Goal: Task Accomplishment & Management: Complete application form

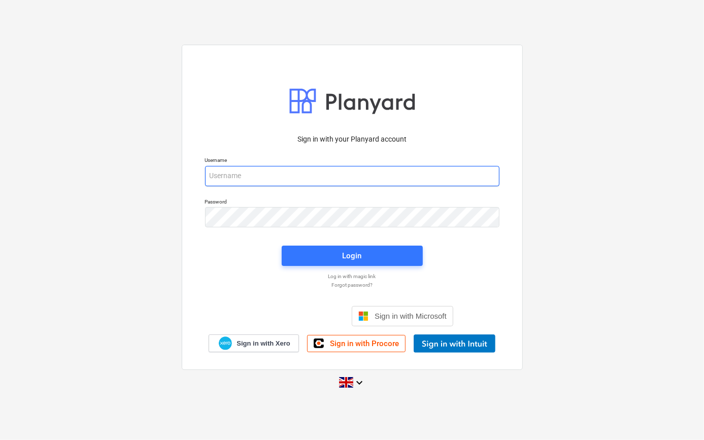
click at [237, 175] on input "email" at bounding box center [352, 176] width 295 height 20
type input "[PERSON_NAME][EMAIL_ADDRESS][PERSON_NAME][DOMAIN_NAME]"
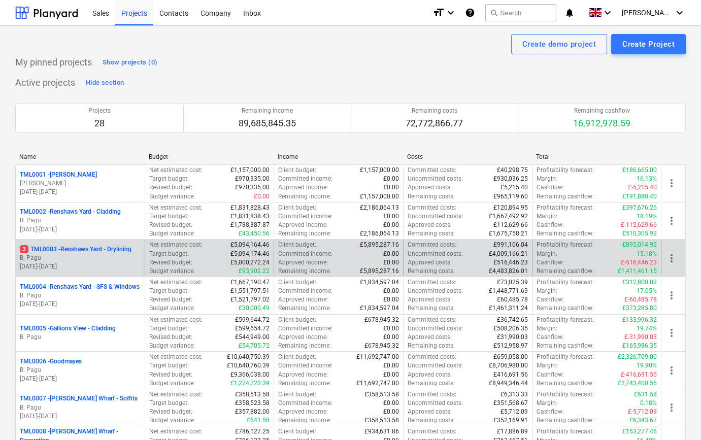
click at [70, 258] on p "B. Pagu" at bounding box center [80, 258] width 121 height 9
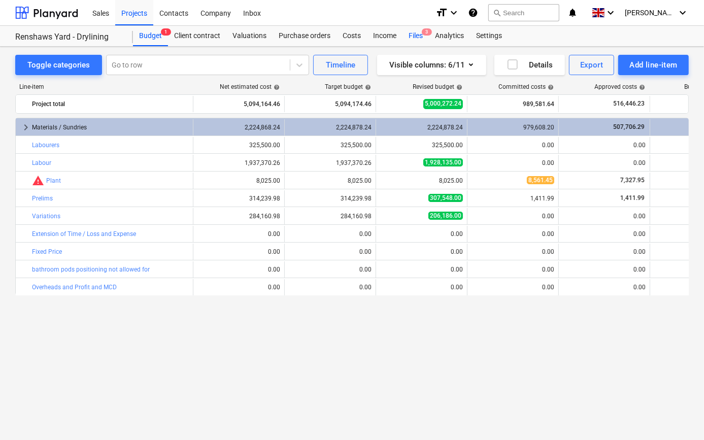
click at [412, 34] on div "Files 3" at bounding box center [416, 36] width 26 height 20
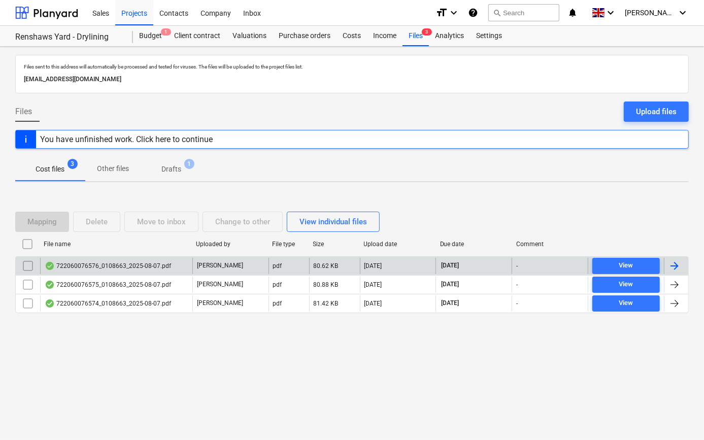
click at [671, 263] on div at bounding box center [675, 266] width 12 height 12
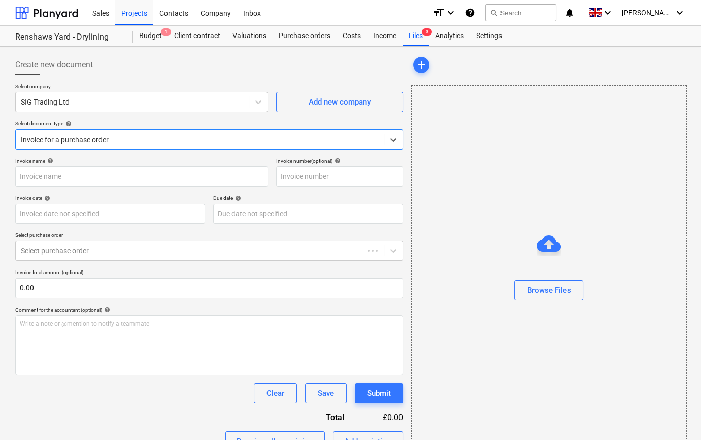
type input "722060076576"
type input "[DATE]"
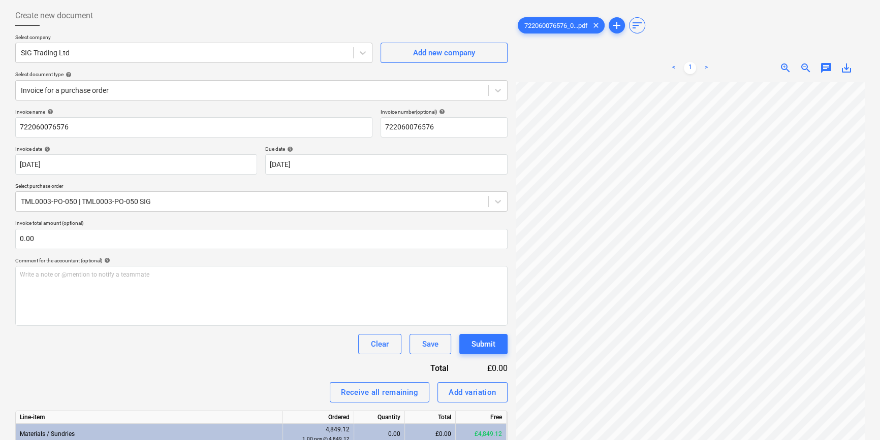
scroll to position [37, 0]
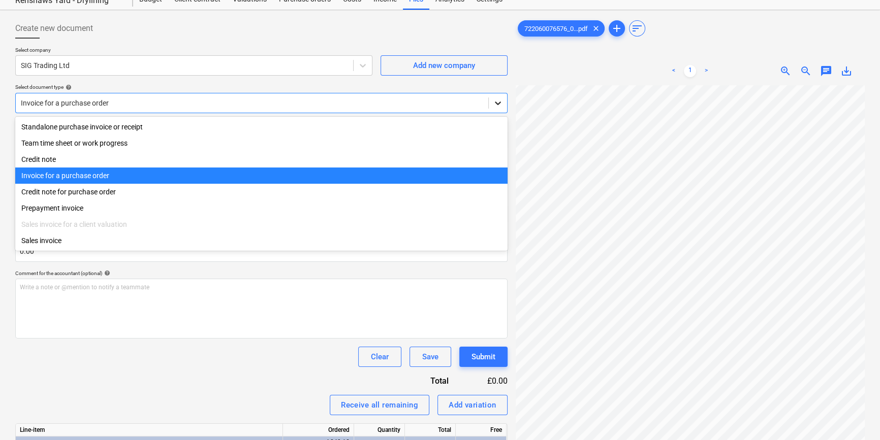
click at [499, 103] on icon at bounding box center [498, 104] width 6 height 4
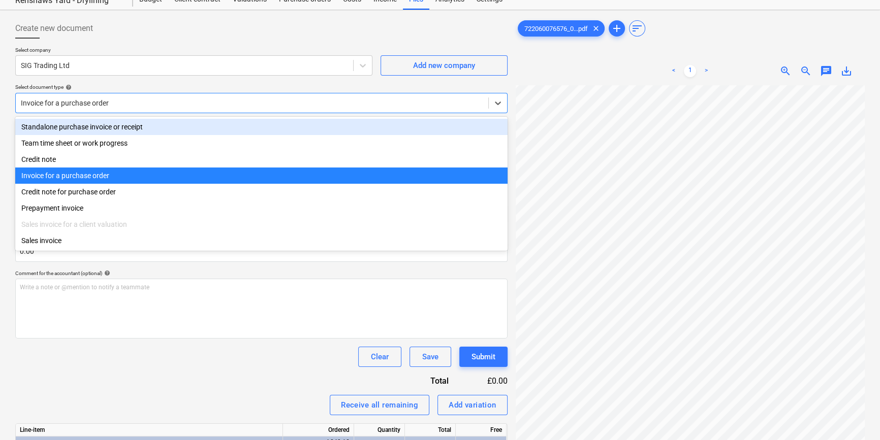
click at [493, 126] on div "Standalone purchase invoice or receipt" at bounding box center [261, 127] width 492 height 16
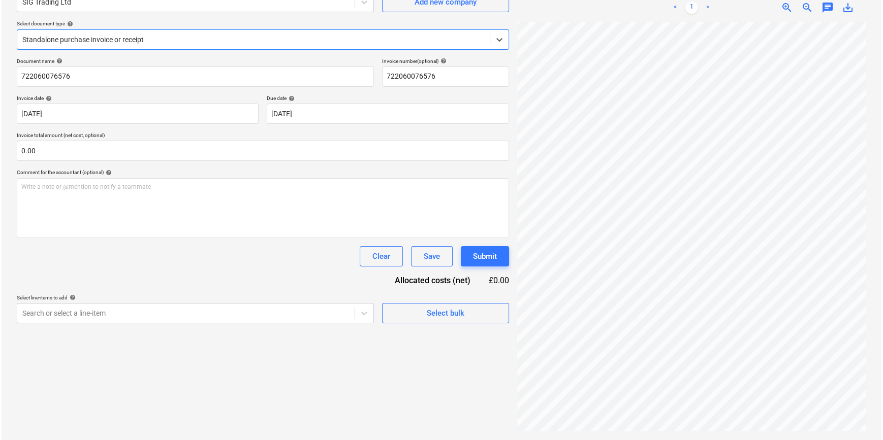
scroll to position [102, 0]
click at [393, 308] on span "Select bulk" at bounding box center [444, 311] width 102 height 13
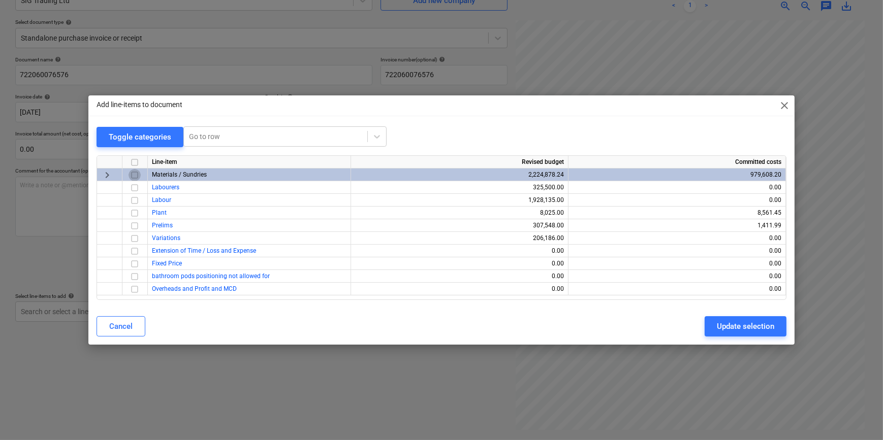
click at [136, 174] on input "checkbox" at bounding box center [134, 175] width 12 height 12
click at [704, 328] on div "Update selection" at bounding box center [745, 326] width 57 height 13
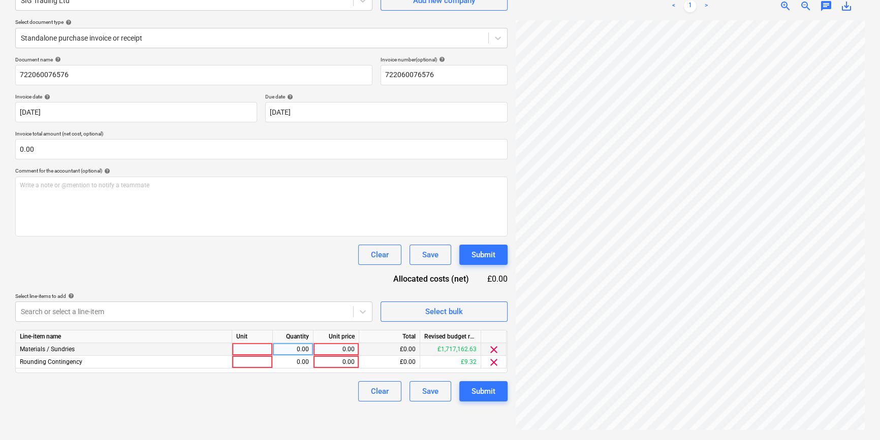
click at [258, 352] on div at bounding box center [252, 349] width 41 height 13
type input "pcs"
type input "861.64"
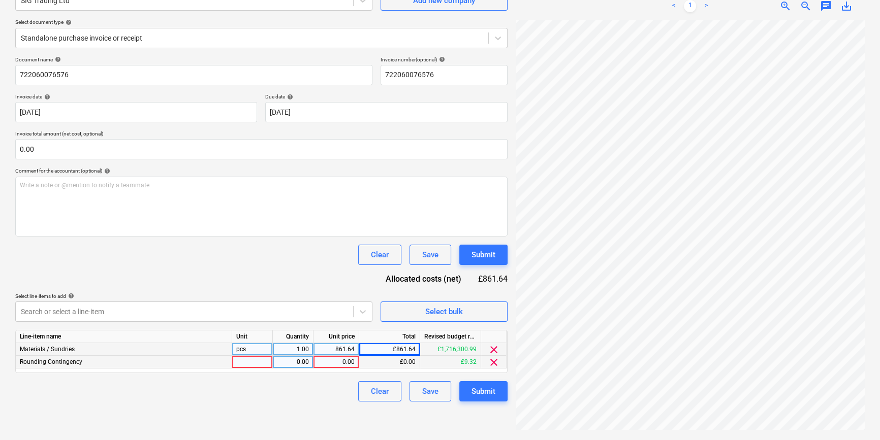
click at [493, 361] on span "clear" at bounding box center [494, 362] width 12 height 12
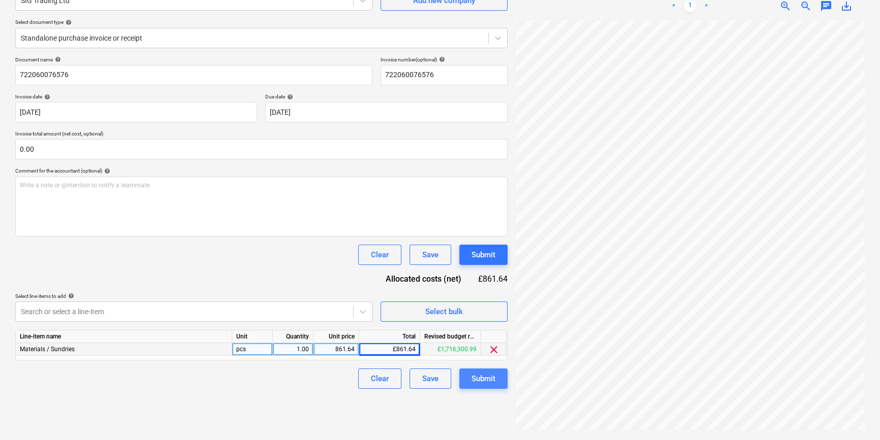
click at [485, 380] on div "Submit" at bounding box center [483, 378] width 24 height 13
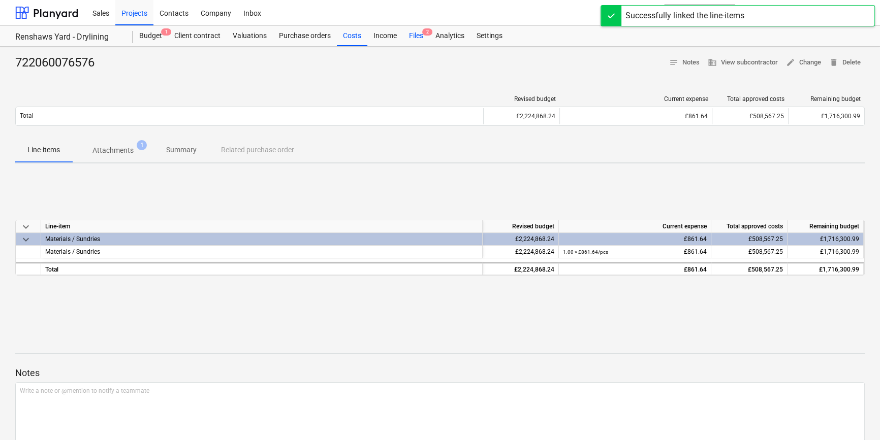
click at [415, 35] on div "Files 2" at bounding box center [416, 36] width 26 height 20
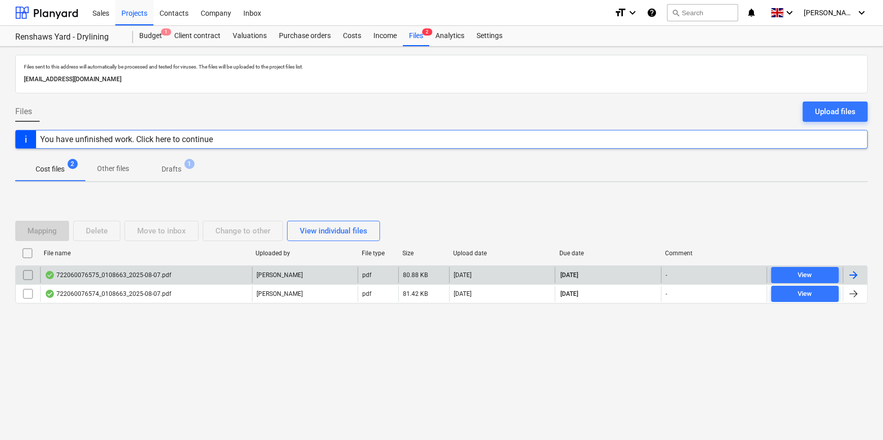
click at [704, 274] on div at bounding box center [853, 275] width 12 height 12
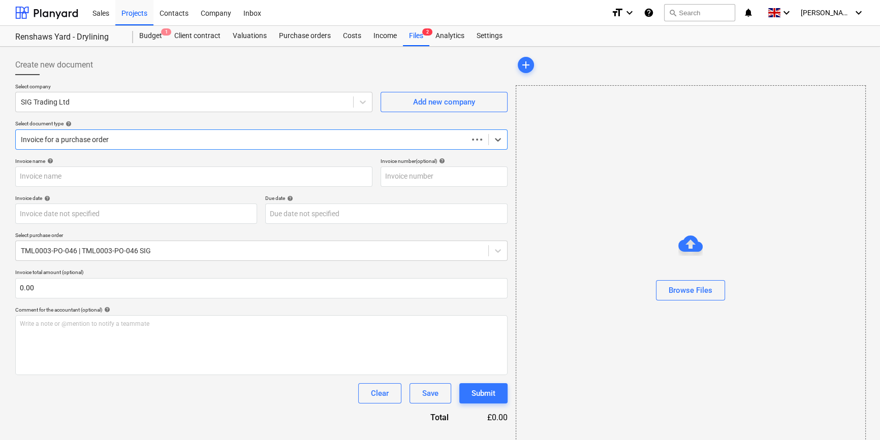
type input "722060076575"
type input "[DATE]"
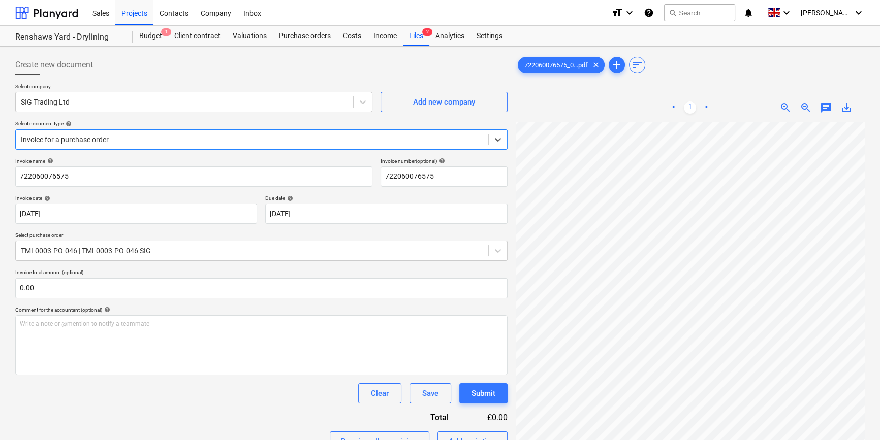
scroll to position [46, 0]
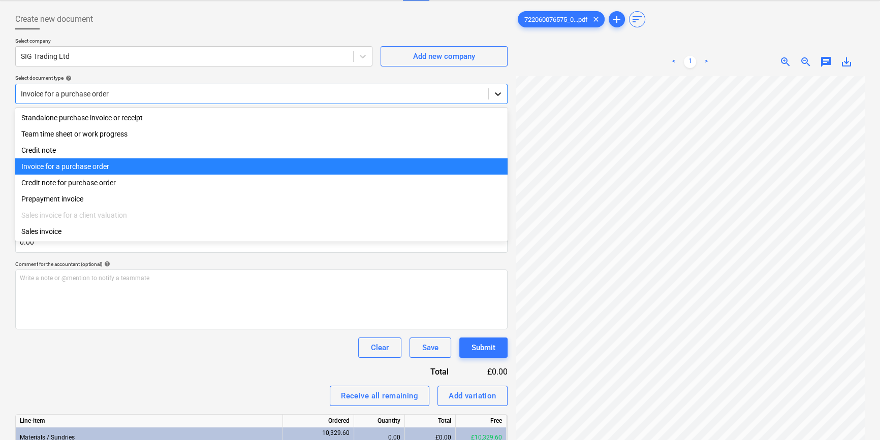
click at [495, 94] on icon at bounding box center [498, 94] width 10 height 10
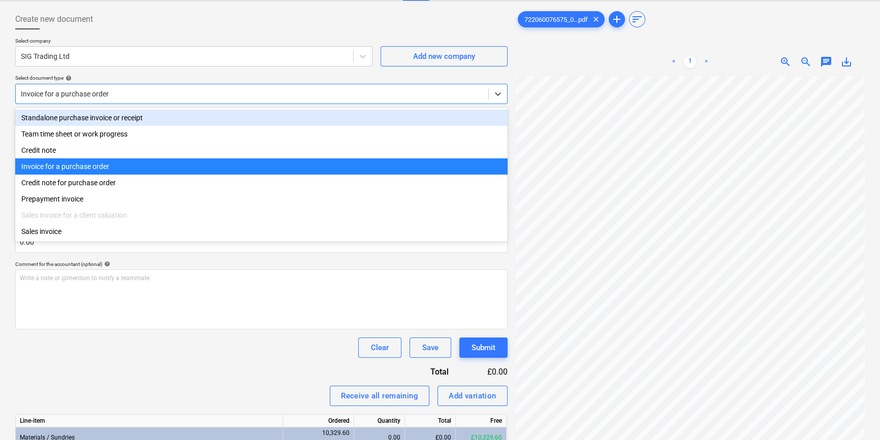
click at [495, 114] on div "Standalone purchase invoice or receipt" at bounding box center [261, 118] width 492 height 16
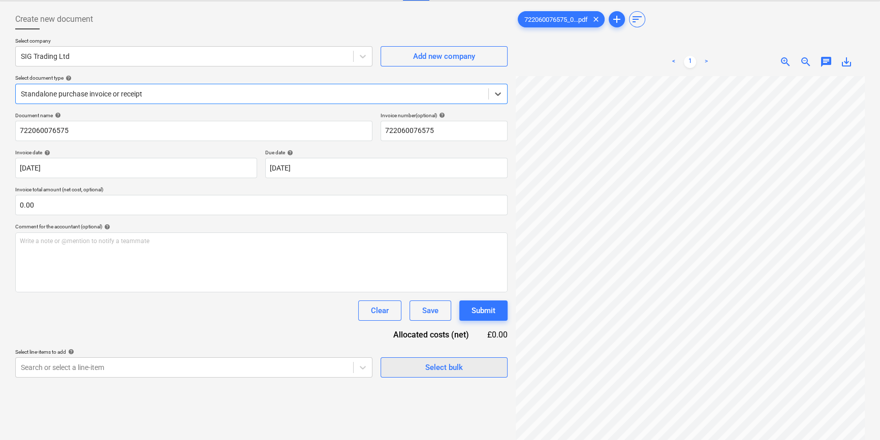
click at [426, 372] on div "Select bulk" at bounding box center [444, 367] width 38 height 13
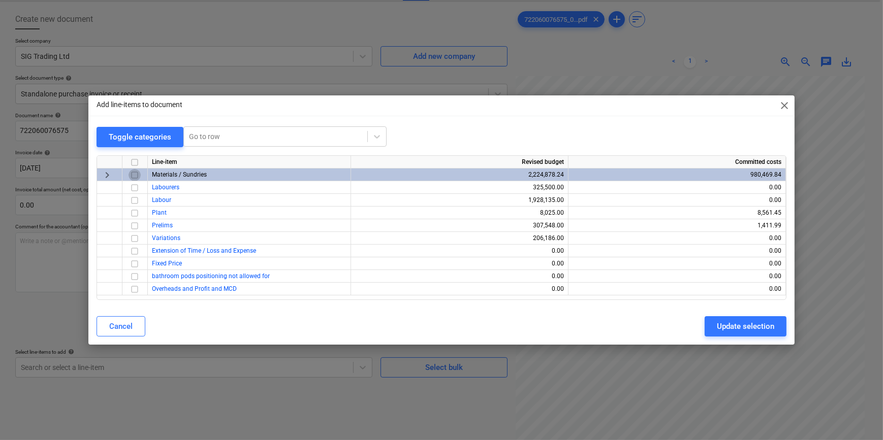
click at [134, 174] on input "checkbox" at bounding box center [134, 175] width 12 height 12
click at [704, 325] on div "Update selection" at bounding box center [745, 326] width 57 height 13
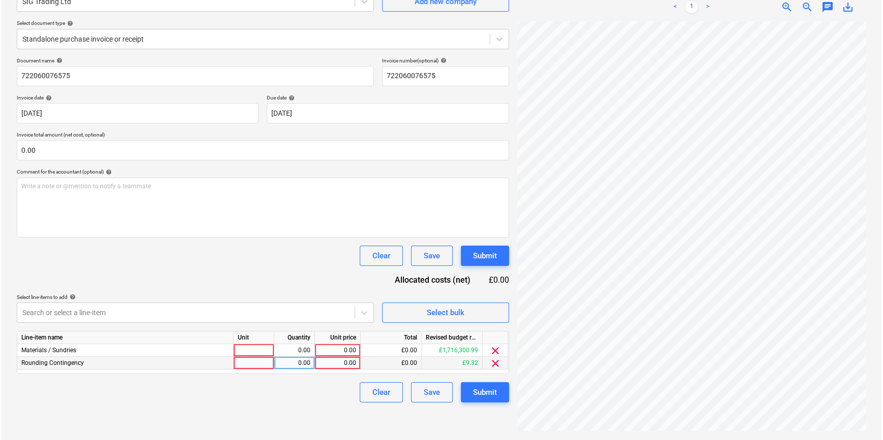
scroll to position [102, 0]
click at [492, 363] on span "clear" at bounding box center [494, 362] width 12 height 12
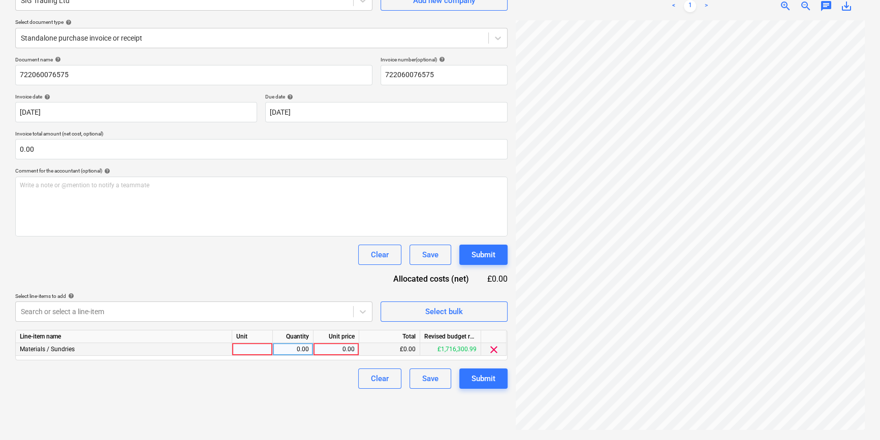
click at [253, 349] on div at bounding box center [252, 349] width 41 height 13
type input "pcs"
type input "5697.97"
click at [476, 381] on div "Submit" at bounding box center [483, 378] width 24 height 13
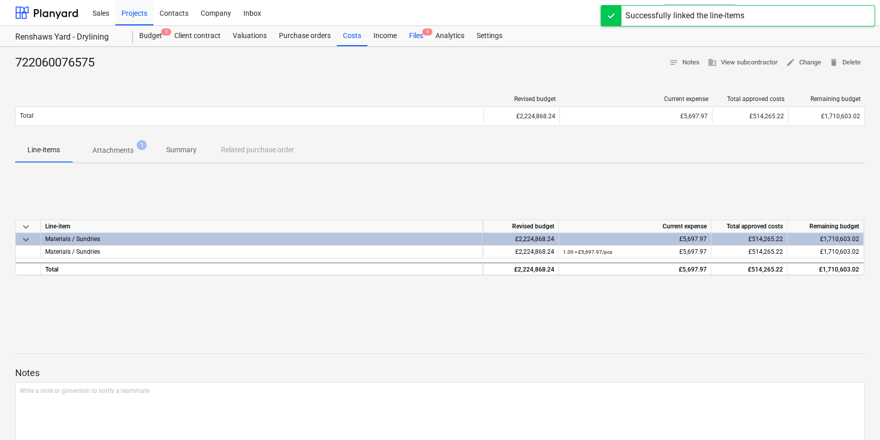
click at [417, 38] on div "Files 1" at bounding box center [416, 36] width 26 height 20
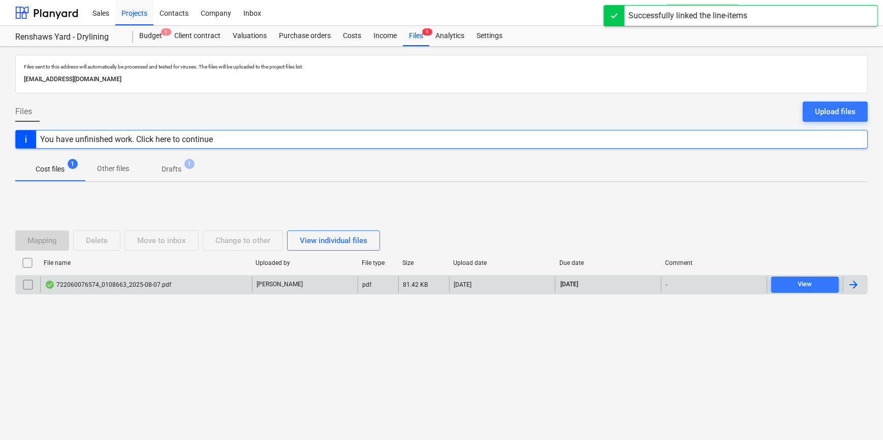
click at [704, 282] on div at bounding box center [854, 285] width 24 height 16
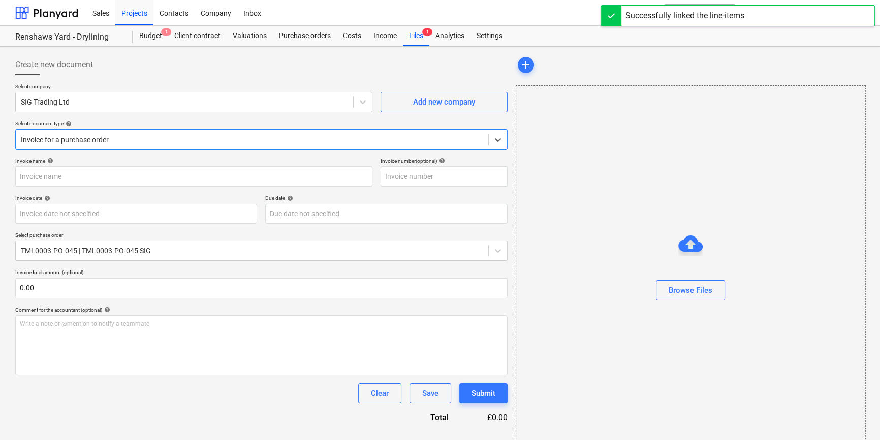
type input "722060076574"
type input "[DATE]"
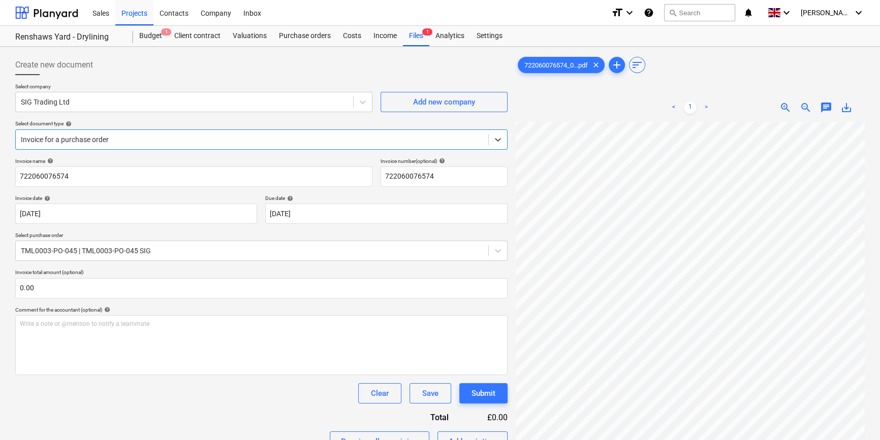
scroll to position [237, 0]
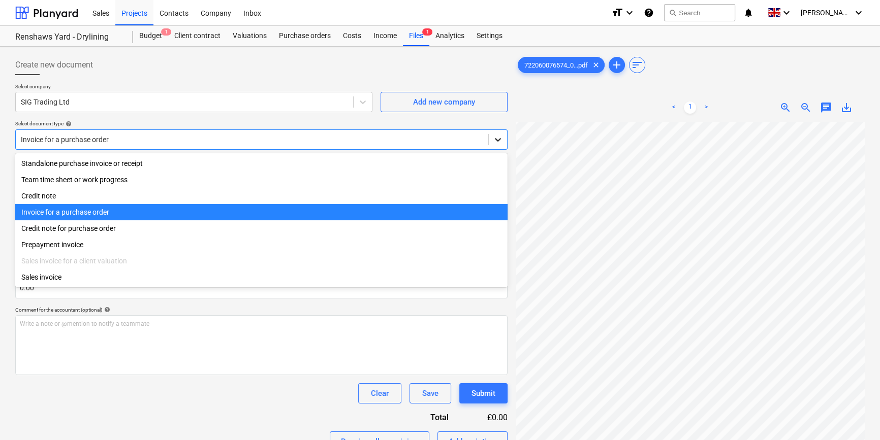
click at [494, 137] on icon at bounding box center [498, 140] width 10 height 10
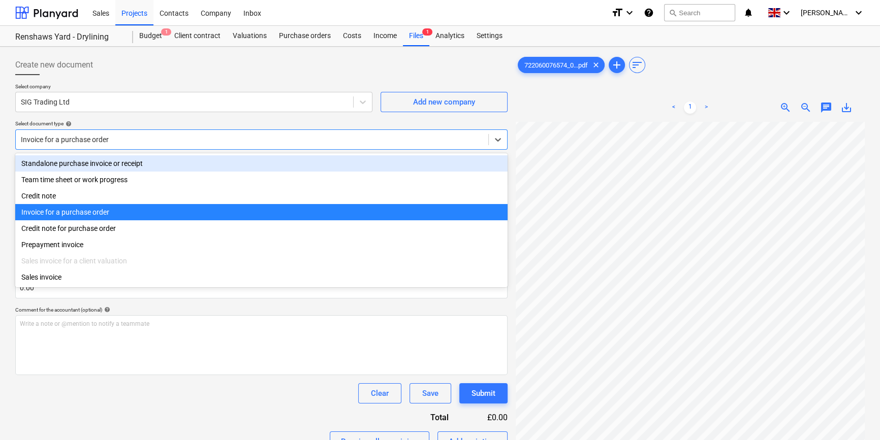
click at [489, 158] on div "Standalone purchase invoice or receipt" at bounding box center [261, 163] width 492 height 16
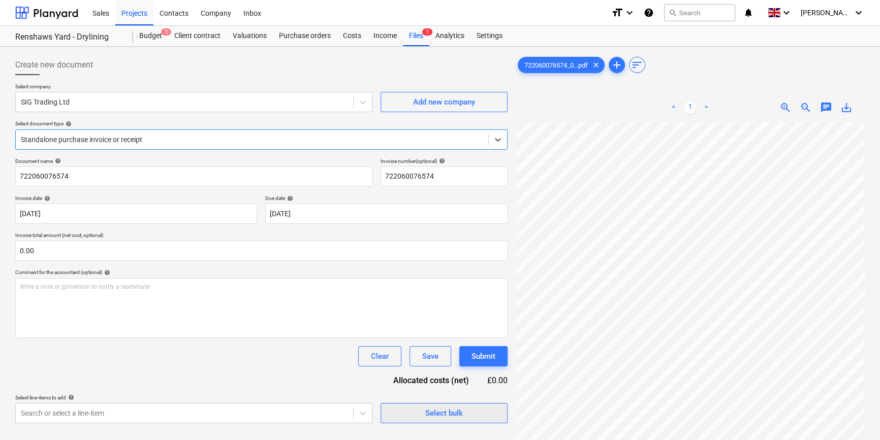
click at [429, 415] on div "Select bulk" at bounding box center [444, 413] width 38 height 13
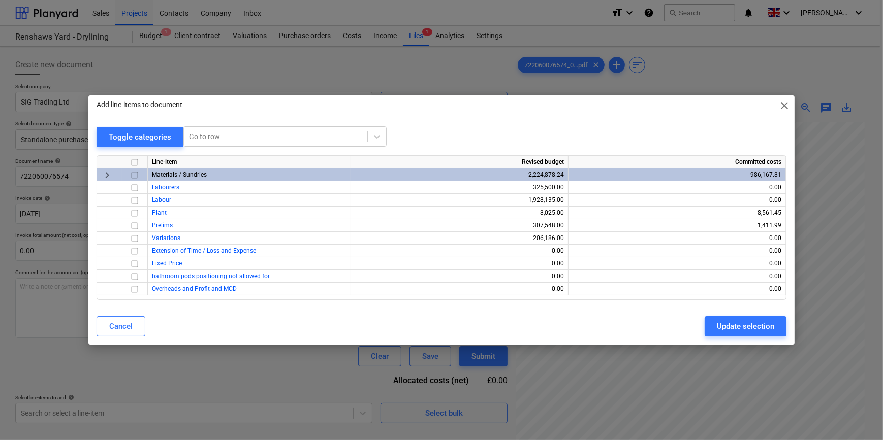
click at [134, 176] on input "checkbox" at bounding box center [134, 175] width 12 height 12
click at [704, 324] on div "Update selection" at bounding box center [745, 326] width 57 height 13
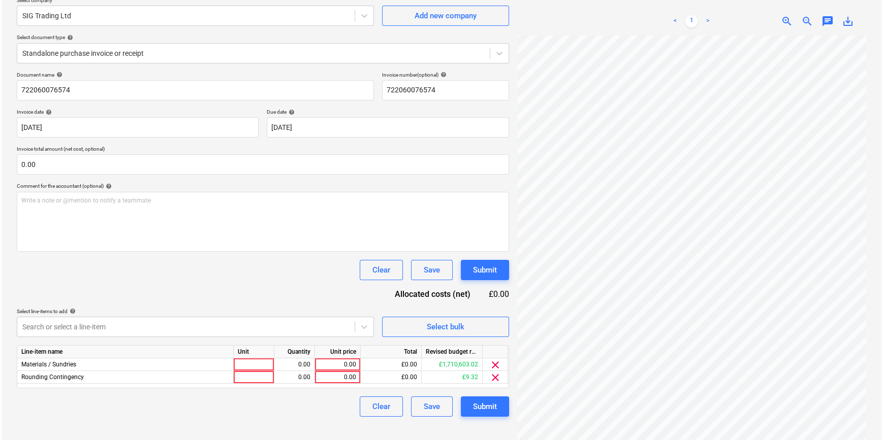
scroll to position [92, 0]
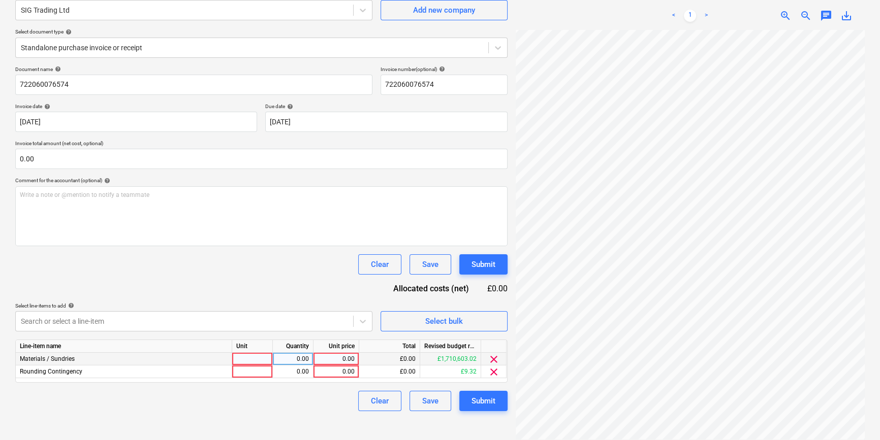
click at [259, 358] on div at bounding box center [252, 359] width 41 height 13
type input "pcs"
type input "2670.4"
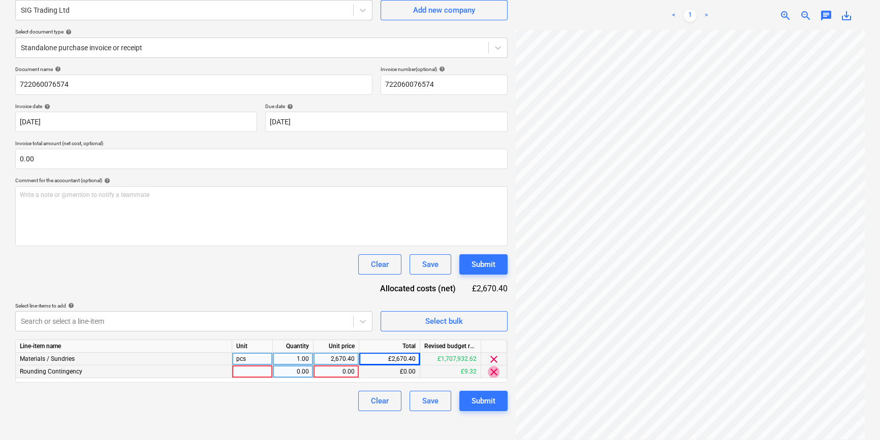
click at [493, 368] on span "clear" at bounding box center [494, 372] width 12 height 12
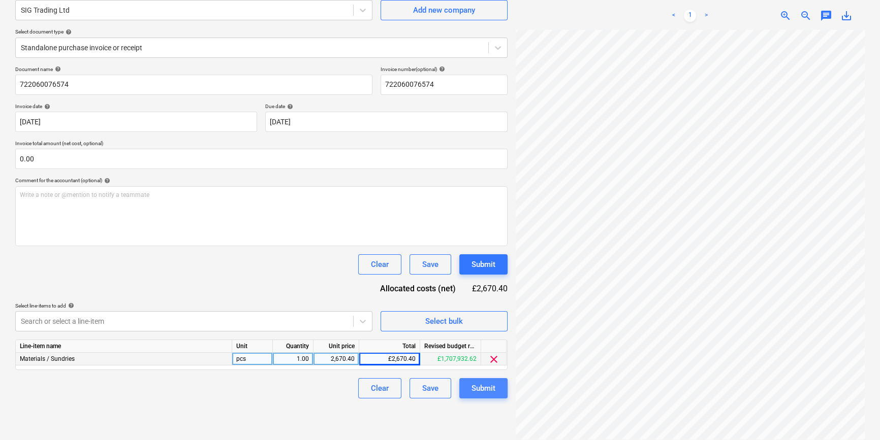
click at [489, 391] on div "Submit" at bounding box center [483, 388] width 24 height 13
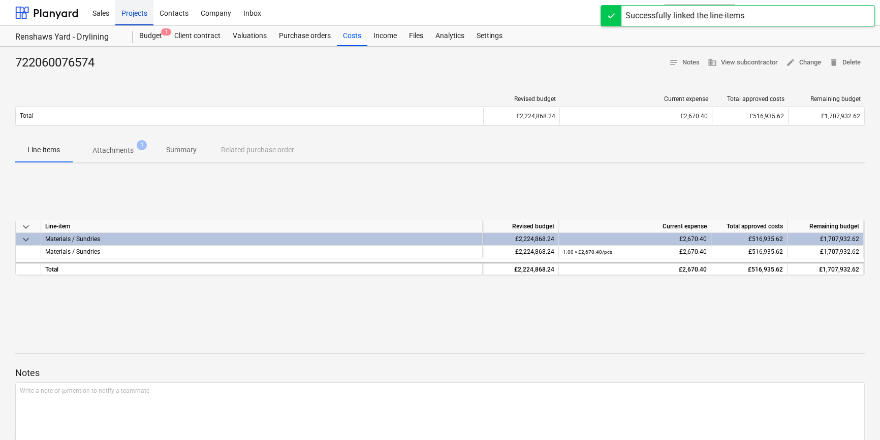
click at [127, 15] on div "Projects" at bounding box center [134, 12] width 38 height 26
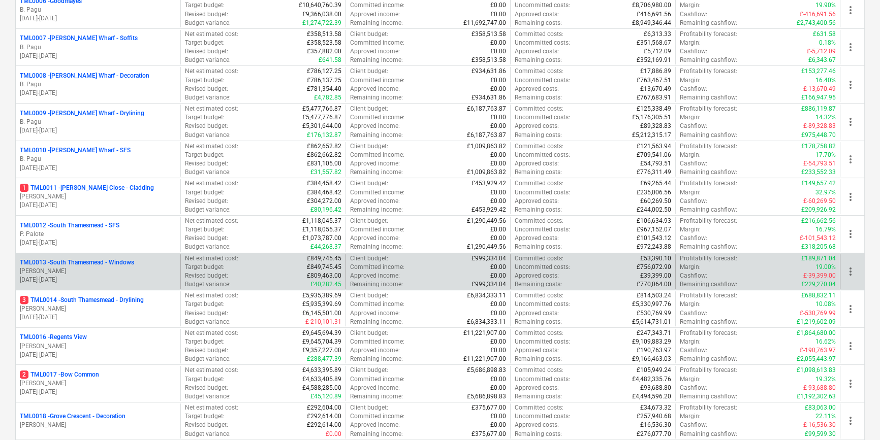
scroll to position [415, 0]
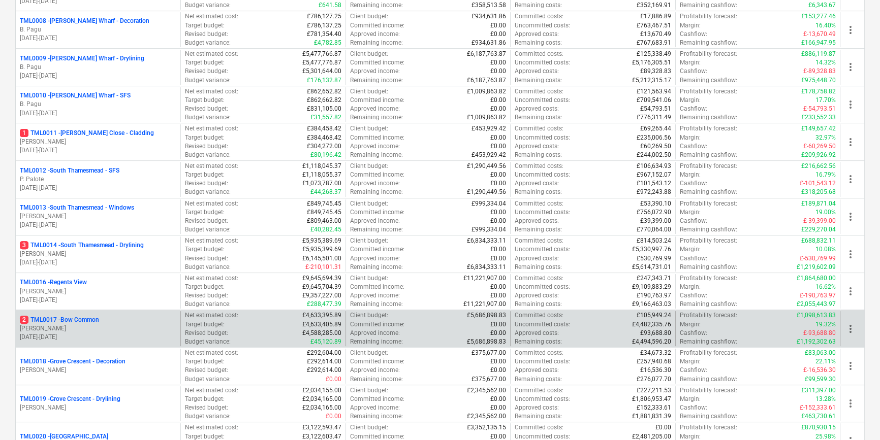
click at [111, 321] on div "2 TML0017 - Bow Common" at bounding box center [98, 320] width 156 height 9
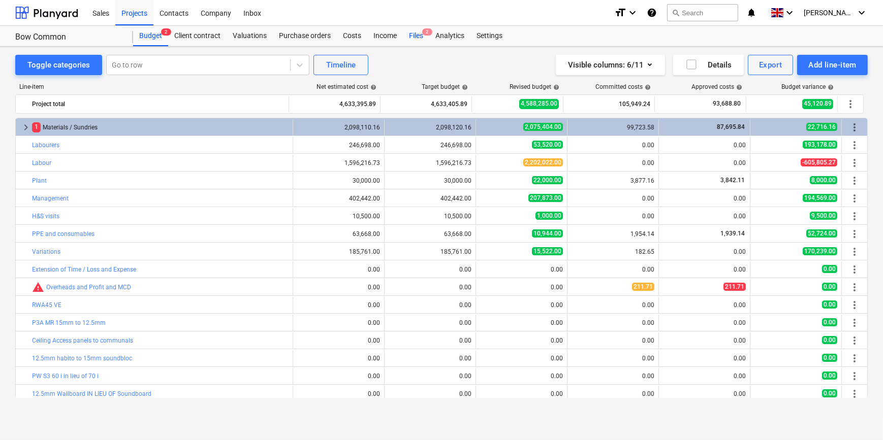
click at [416, 36] on div "Files 2" at bounding box center [416, 36] width 26 height 20
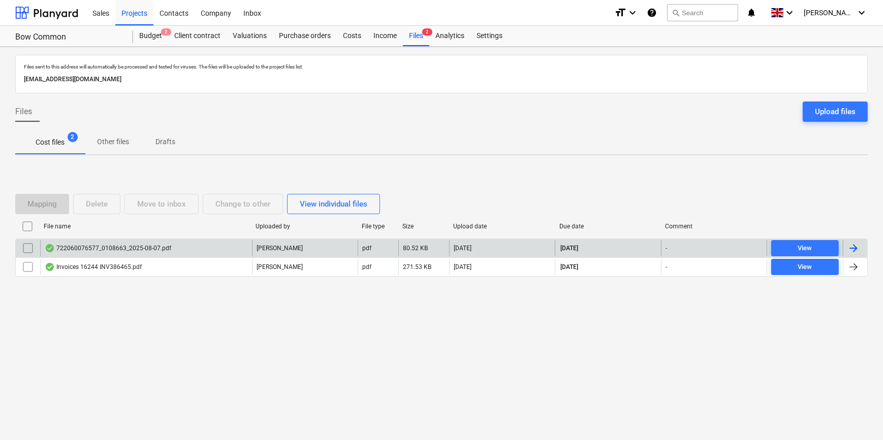
click at [704, 244] on div at bounding box center [853, 248] width 12 height 12
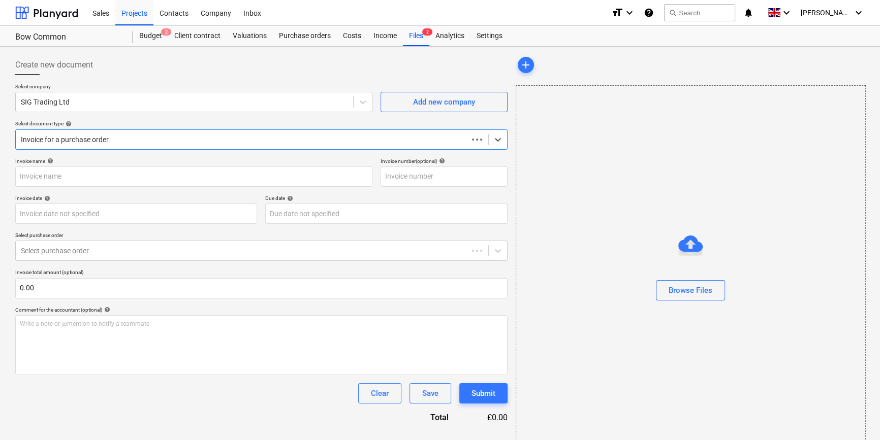
type input "722060076577"
type input "[DATE]"
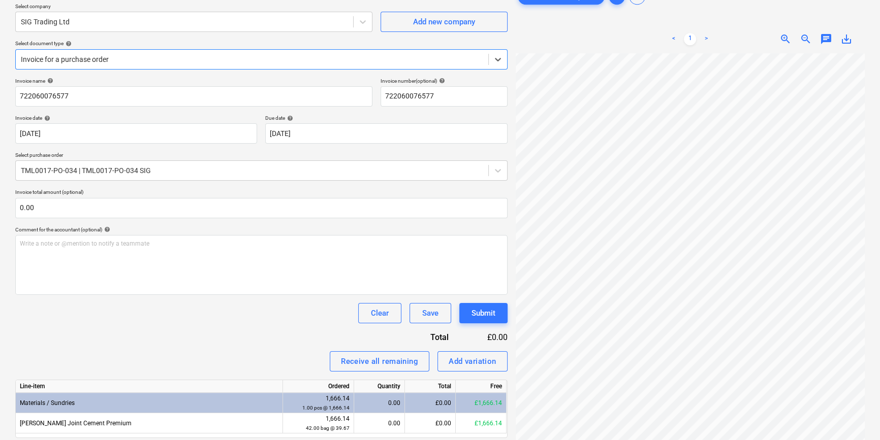
scroll to position [59, 0]
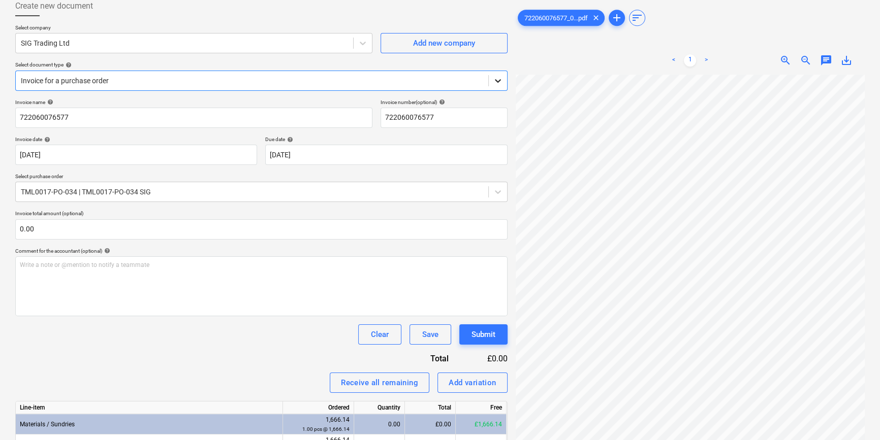
click at [493, 76] on icon at bounding box center [498, 81] width 10 height 10
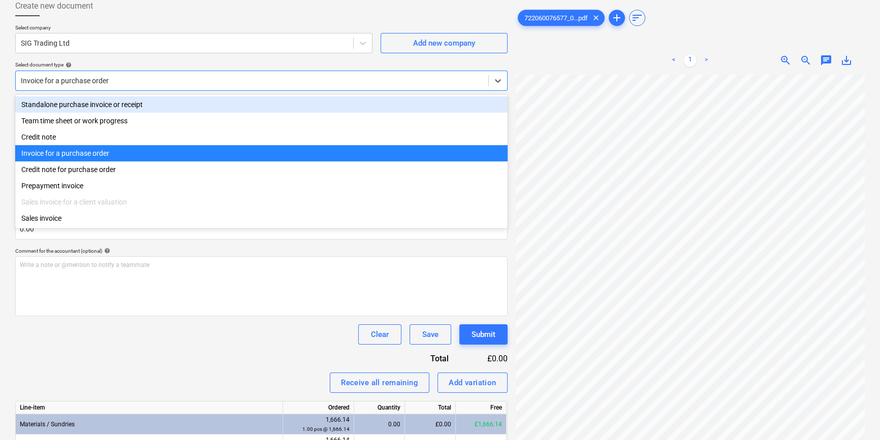
click at [407, 111] on div "Standalone purchase invoice or receipt" at bounding box center [261, 104] width 492 height 16
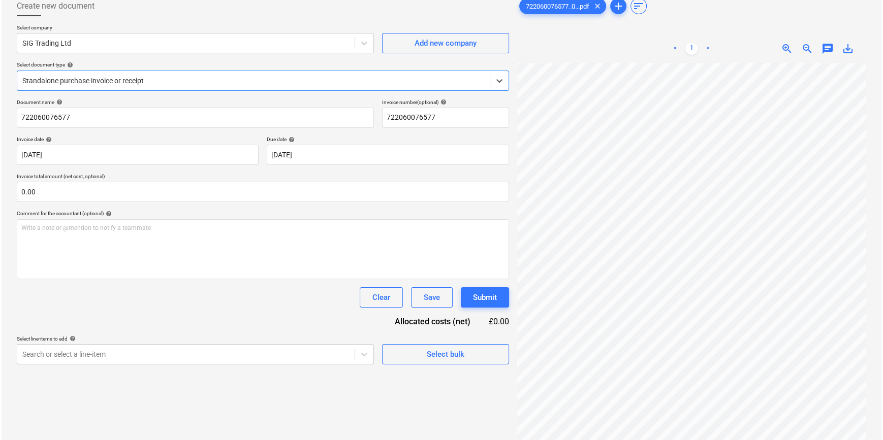
scroll to position [102, 0]
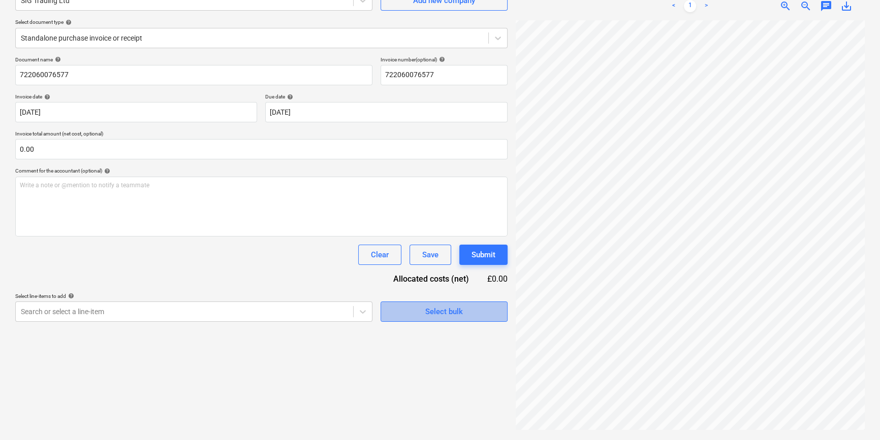
click at [441, 309] on div "Select bulk" at bounding box center [444, 311] width 38 height 13
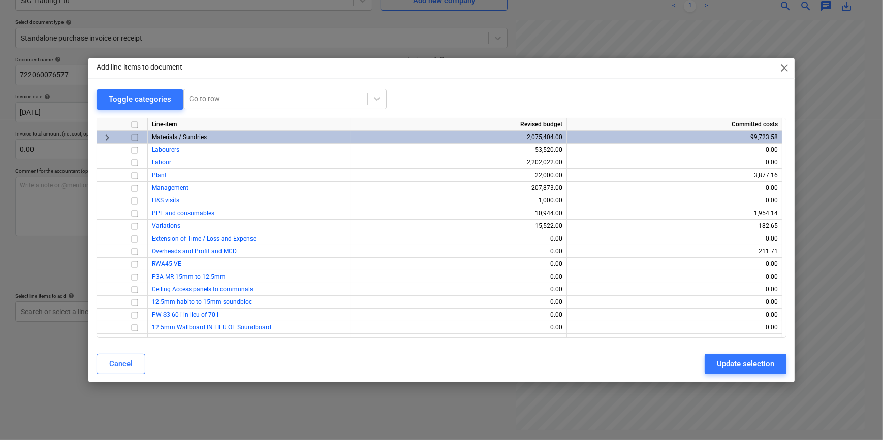
click at [134, 135] on input "checkbox" at bounding box center [134, 137] width 12 height 12
click at [704, 363] on div "Update selection" at bounding box center [745, 364] width 57 height 13
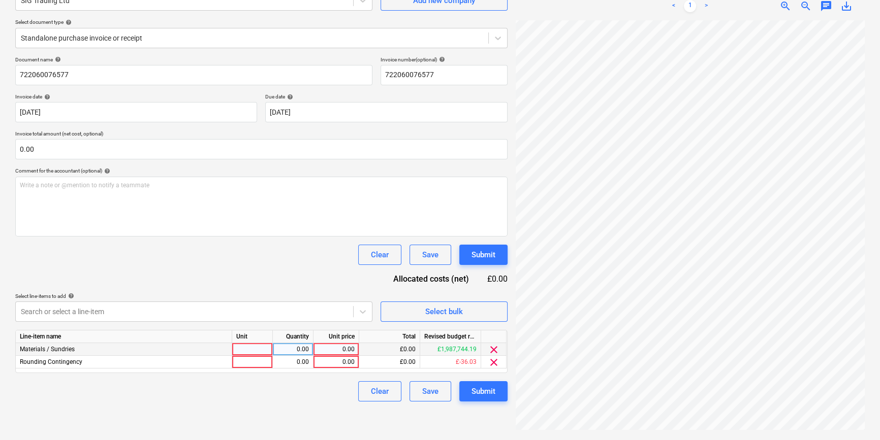
click at [255, 351] on div at bounding box center [252, 349] width 41 height 13
type input "pcs"
type input "1641.15"
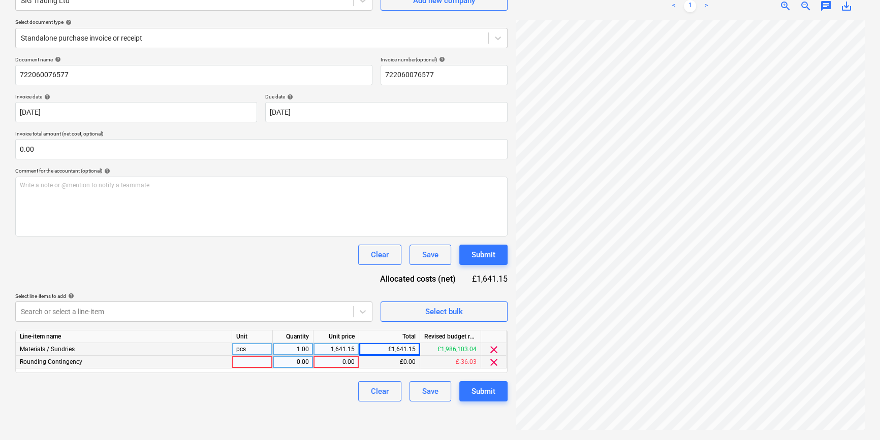
click at [494, 363] on span "clear" at bounding box center [494, 362] width 12 height 12
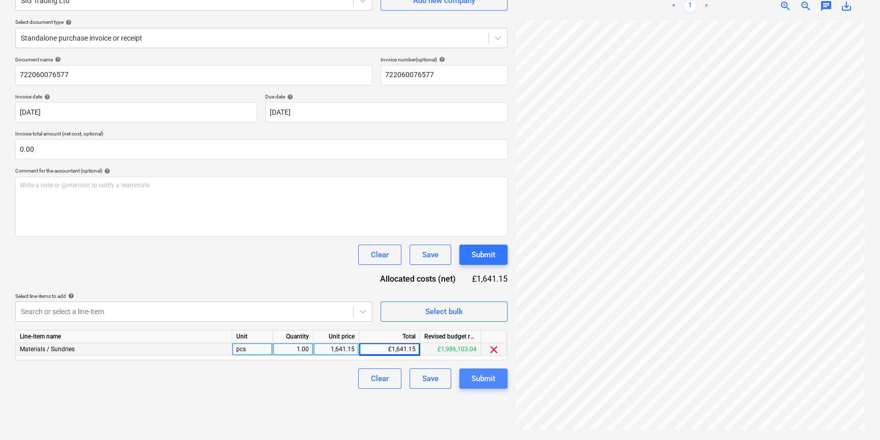
click at [496, 385] on button "Submit" at bounding box center [483, 379] width 48 height 20
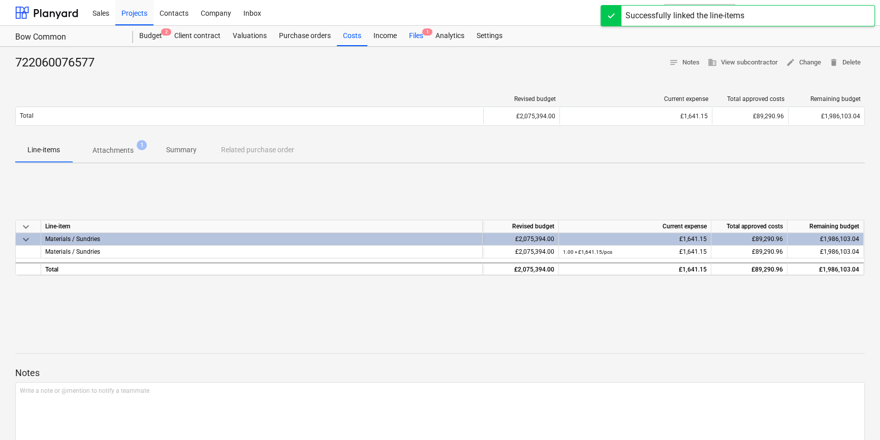
click at [414, 36] on div "Files 1" at bounding box center [416, 36] width 26 height 20
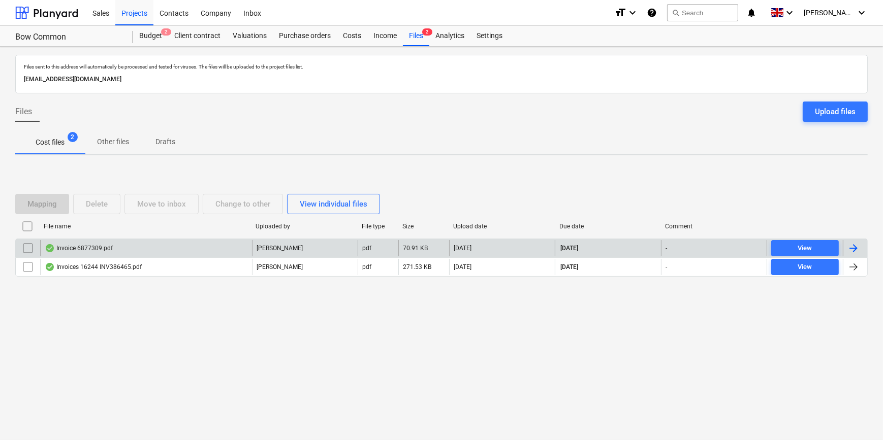
click at [704, 244] on div at bounding box center [853, 248] width 12 height 12
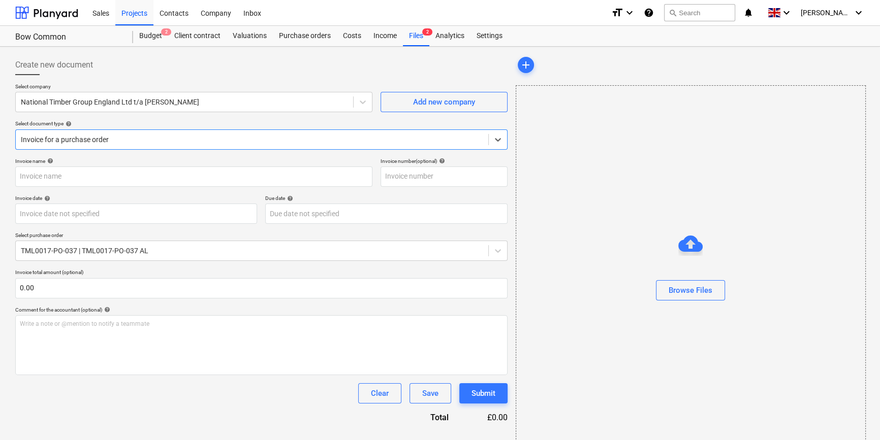
type input "6877309"
type input "[DATE]"
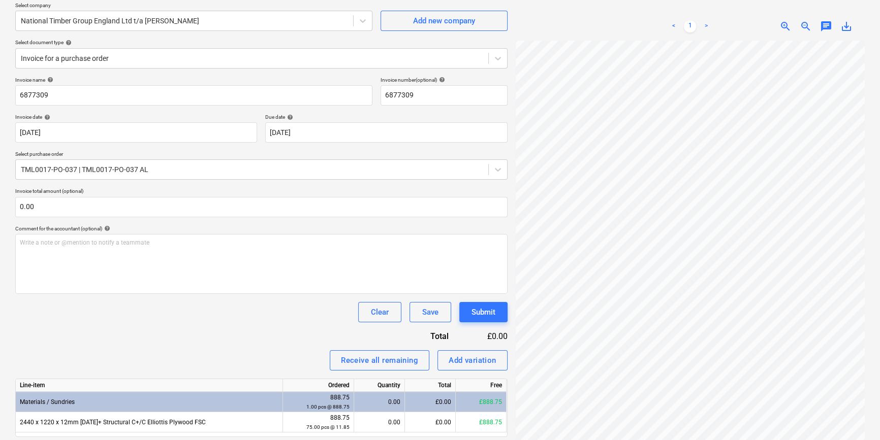
scroll to position [92, 0]
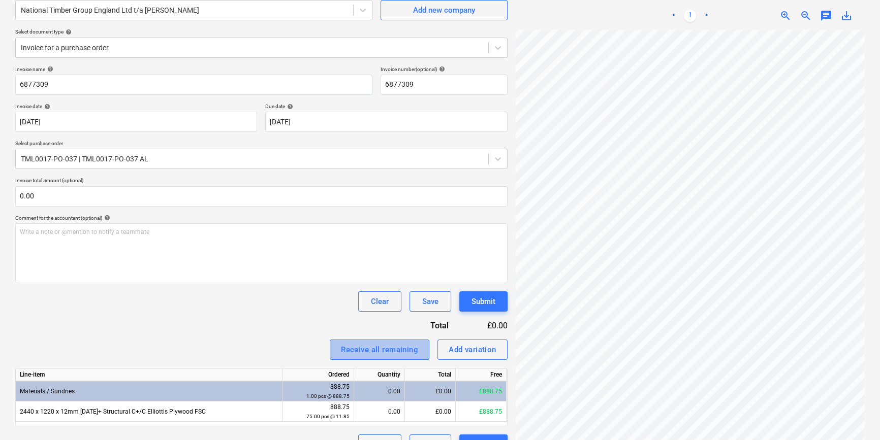
click at [375, 347] on div "Receive all remaining" at bounding box center [379, 349] width 77 height 13
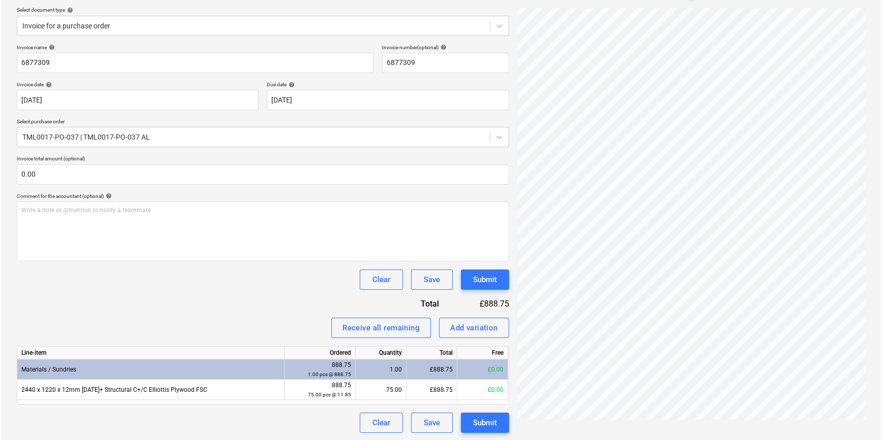
scroll to position [114, 0]
click at [485, 420] on div "Submit" at bounding box center [483, 422] width 24 height 13
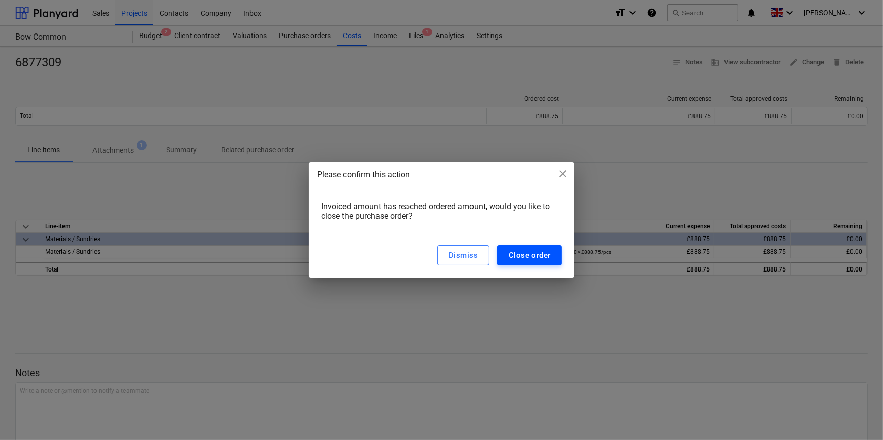
click at [519, 248] on button "Close order" at bounding box center [529, 255] width 64 height 20
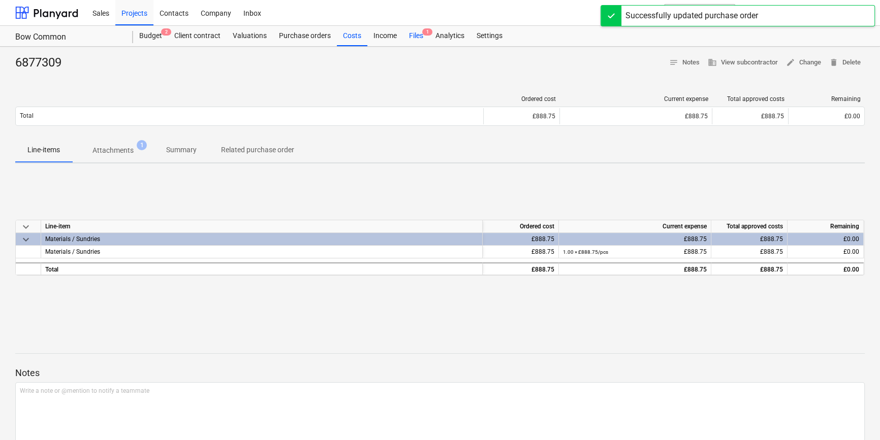
click at [414, 33] on div "Files 1" at bounding box center [416, 36] width 26 height 20
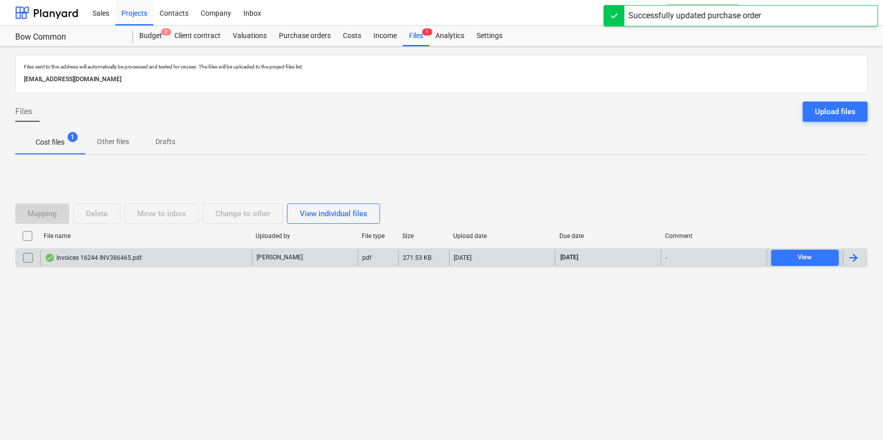
click at [704, 256] on div at bounding box center [853, 258] width 12 height 12
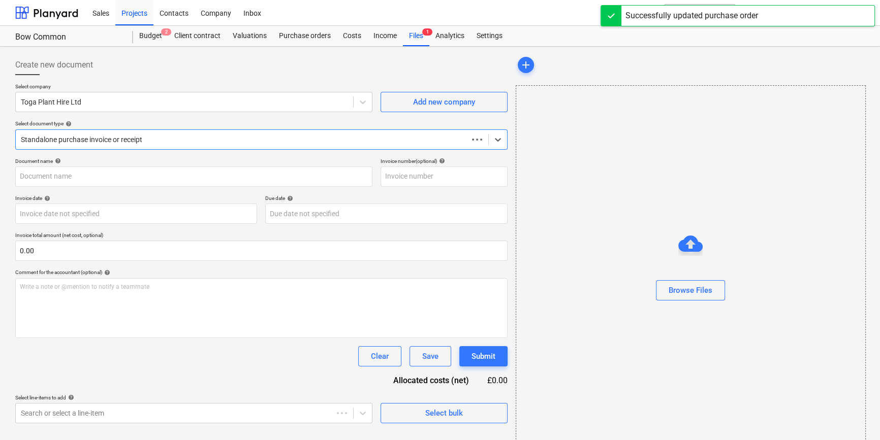
type input "INV386465"
type input "[DATE]"
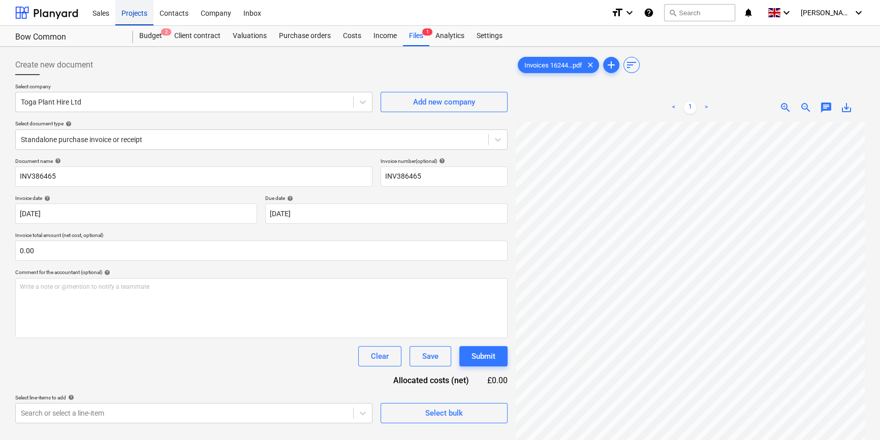
click at [128, 13] on div "Projects" at bounding box center [134, 12] width 38 height 26
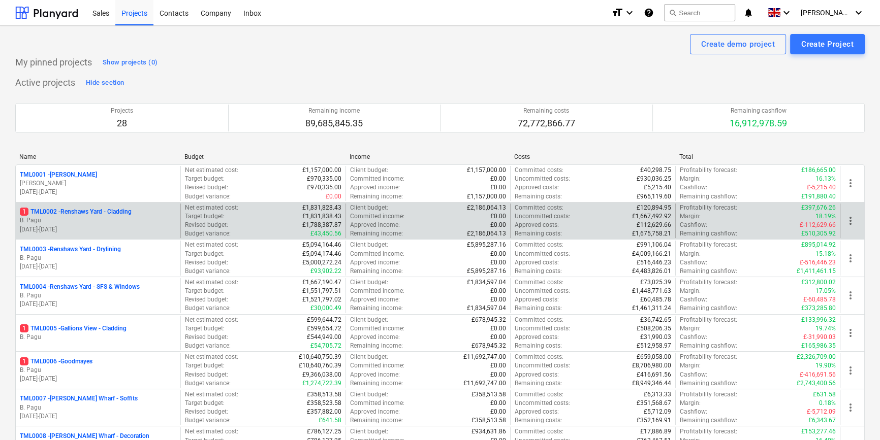
click at [97, 221] on p "B. Pagu" at bounding box center [98, 220] width 156 height 9
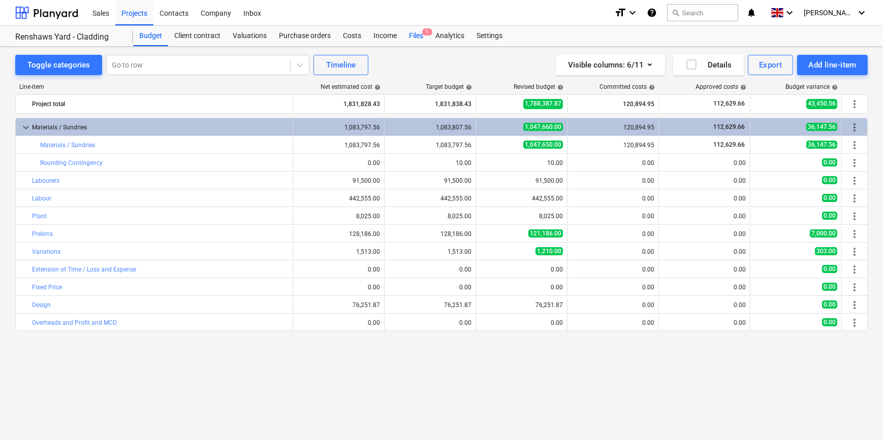
click at [412, 36] on div "Files 1" at bounding box center [416, 36] width 26 height 20
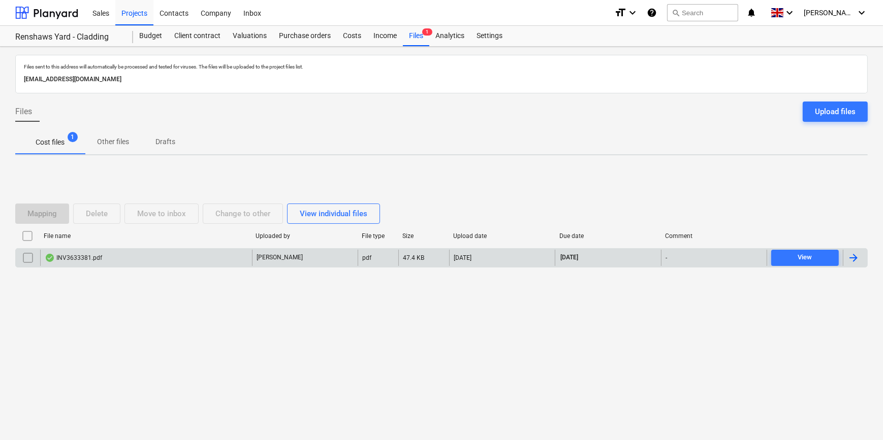
click at [704, 257] on div at bounding box center [853, 258] width 12 height 12
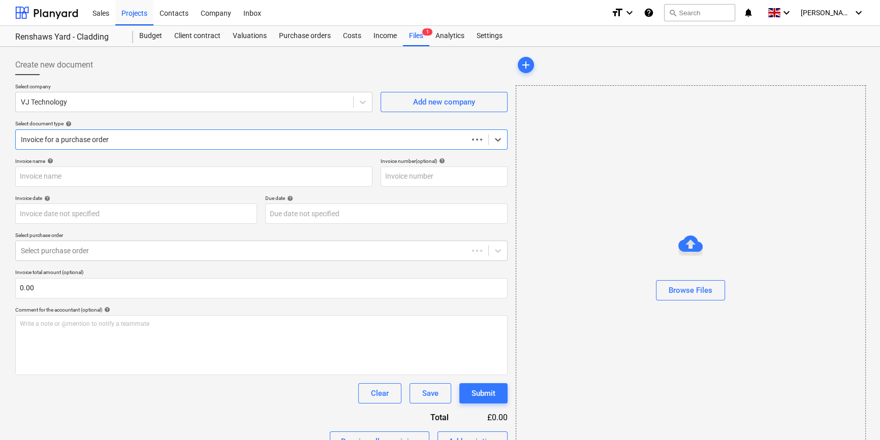
type input "INV3633381"
type input "[DATE]"
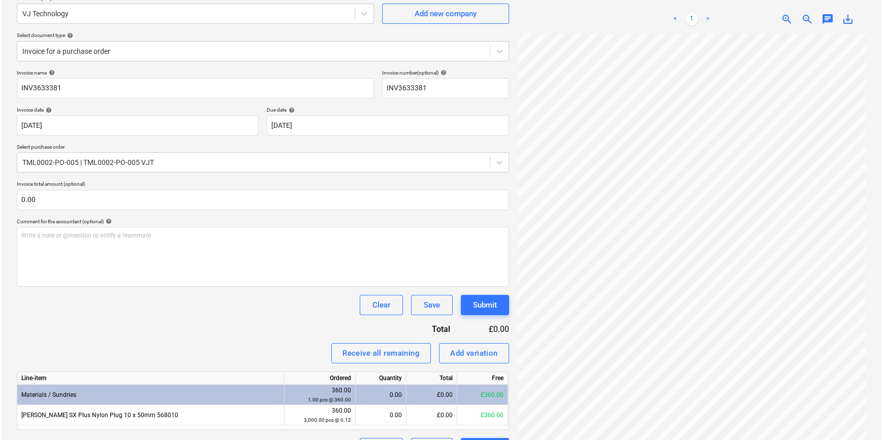
scroll to position [92, 0]
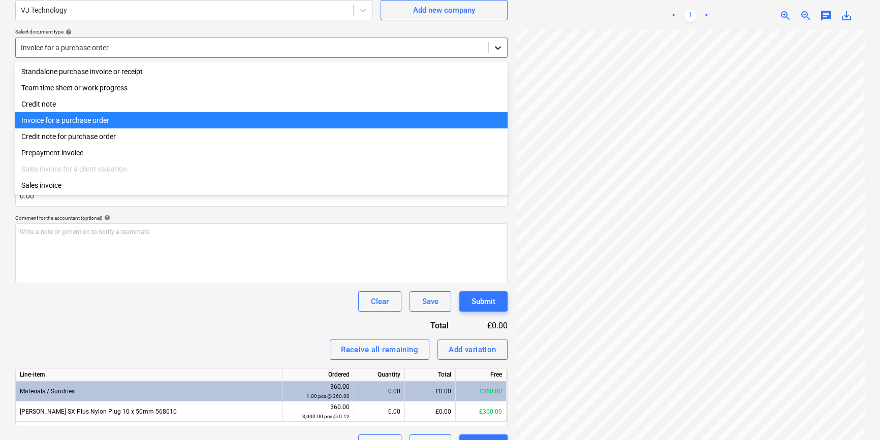
click at [497, 45] on icon at bounding box center [498, 48] width 10 height 10
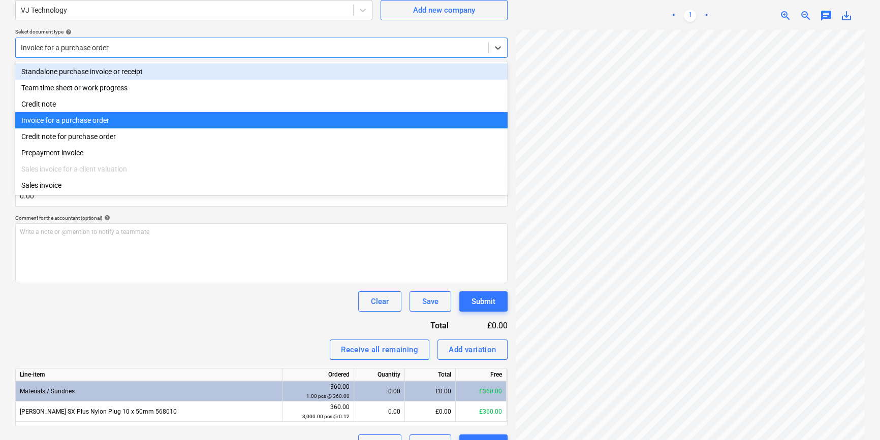
click at [485, 70] on div "Standalone purchase invoice or receipt" at bounding box center [261, 71] width 492 height 16
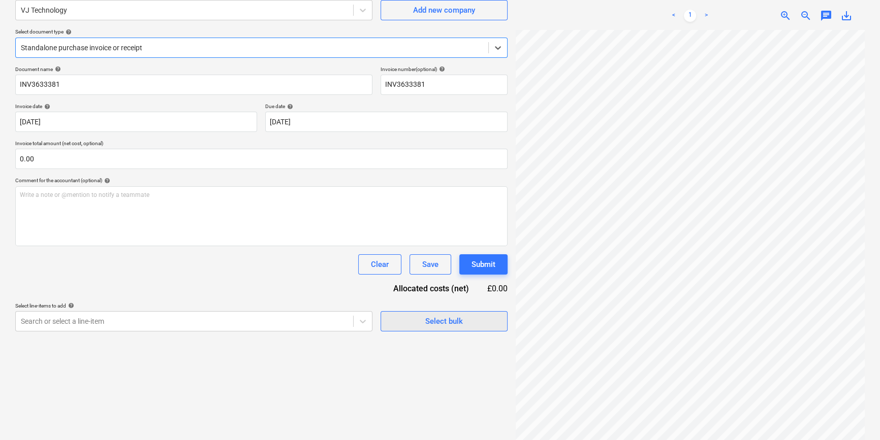
click at [444, 320] on div "Select bulk" at bounding box center [444, 321] width 38 height 13
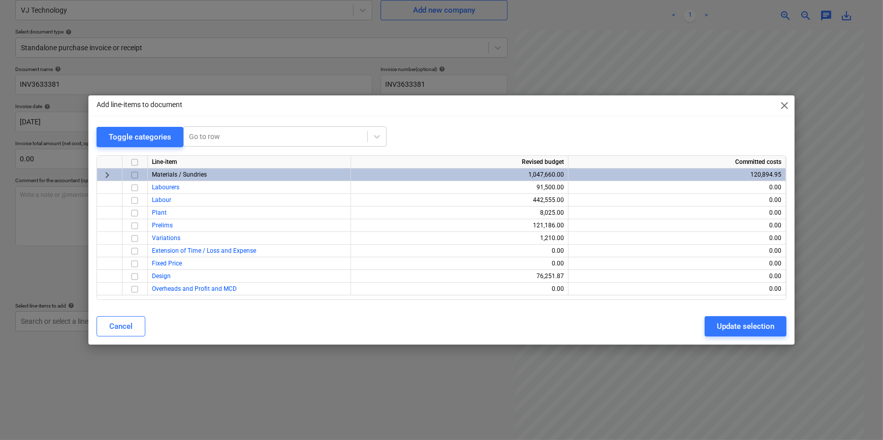
click at [137, 174] on input "checkbox" at bounding box center [134, 175] width 12 height 12
click at [704, 321] on div "Update selection" at bounding box center [745, 326] width 57 height 13
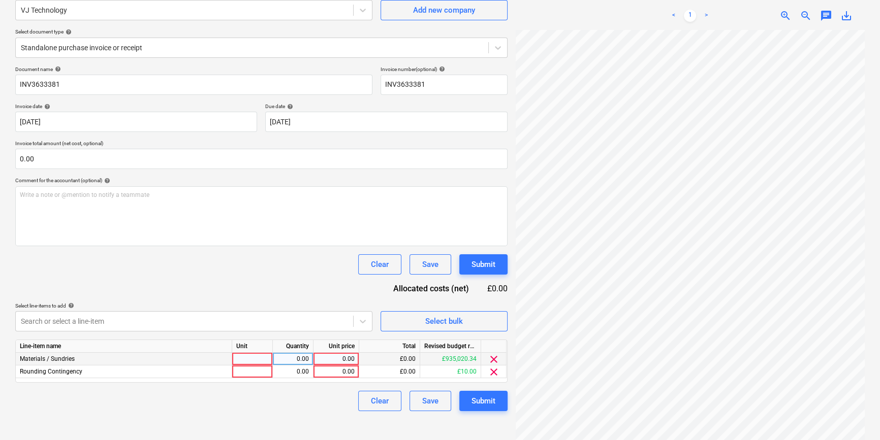
click at [247, 356] on div at bounding box center [252, 359] width 41 height 13
type input "pcs"
type input "60"
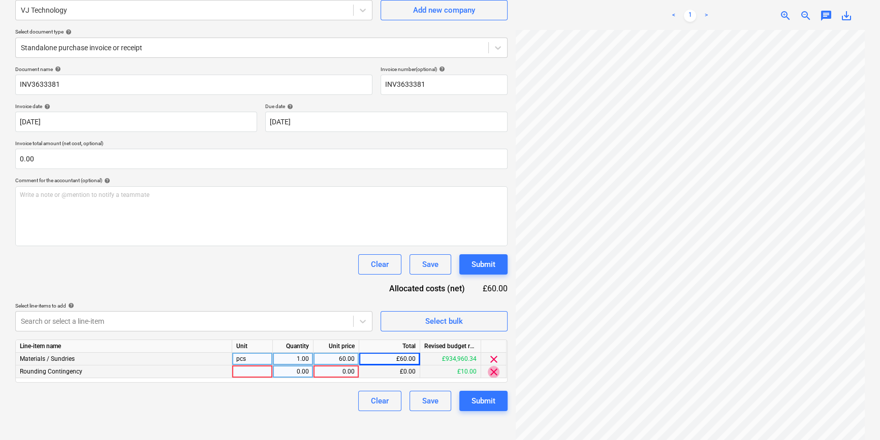
click at [492, 370] on span "clear" at bounding box center [494, 372] width 12 height 12
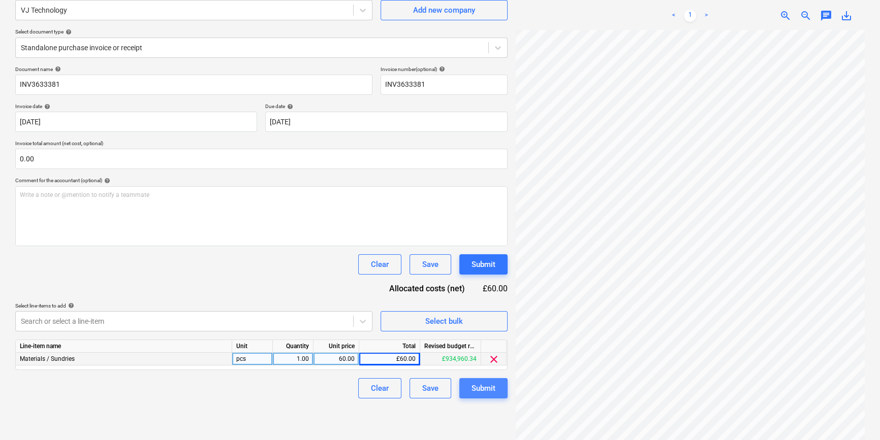
click at [491, 385] on div "Submit" at bounding box center [483, 388] width 24 height 13
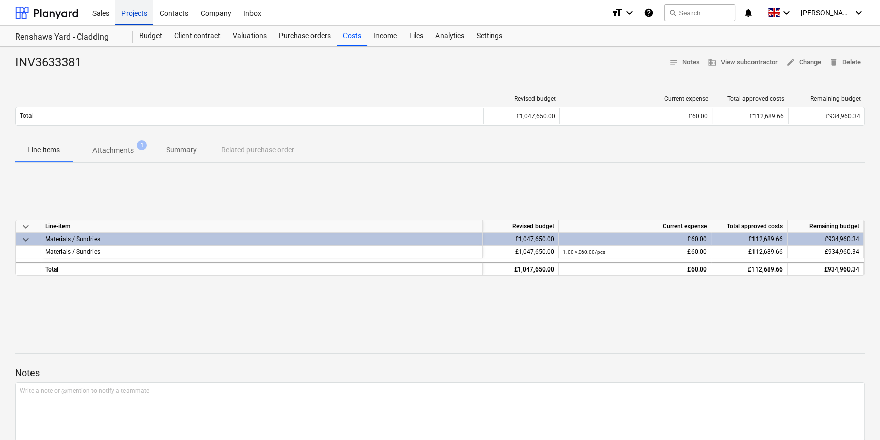
click at [126, 14] on div "Projects" at bounding box center [134, 12] width 38 height 26
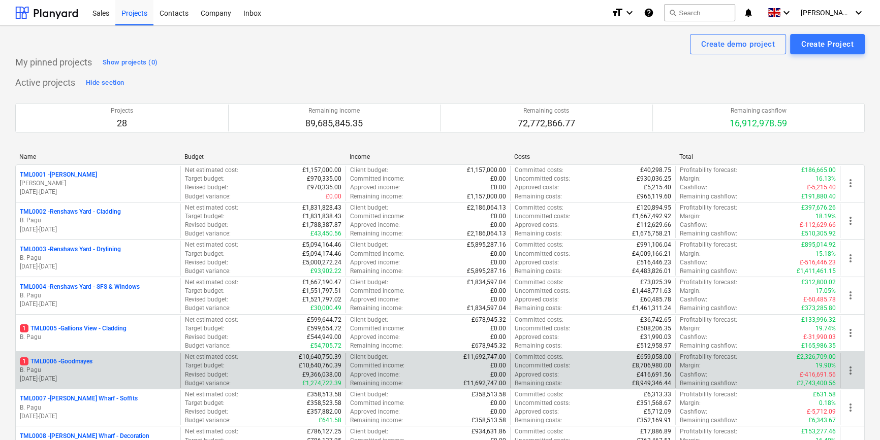
click at [111, 367] on p "B. Pagu" at bounding box center [98, 370] width 156 height 9
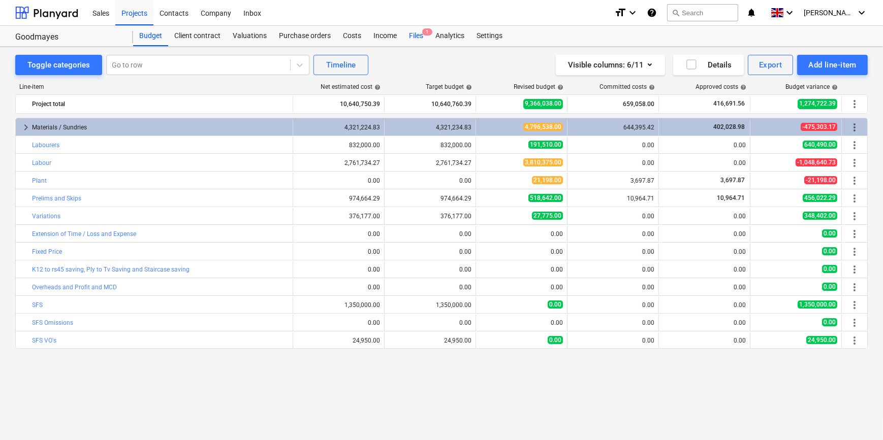
click at [414, 33] on div "Files 1" at bounding box center [416, 36] width 26 height 20
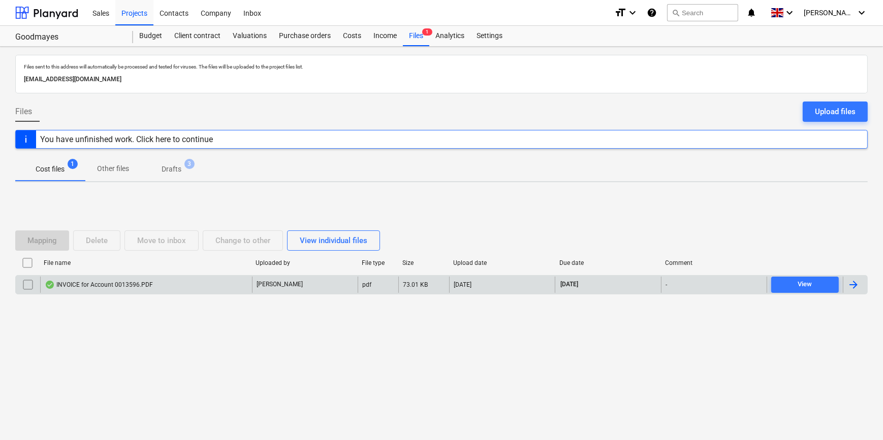
click at [704, 284] on div at bounding box center [853, 285] width 12 height 12
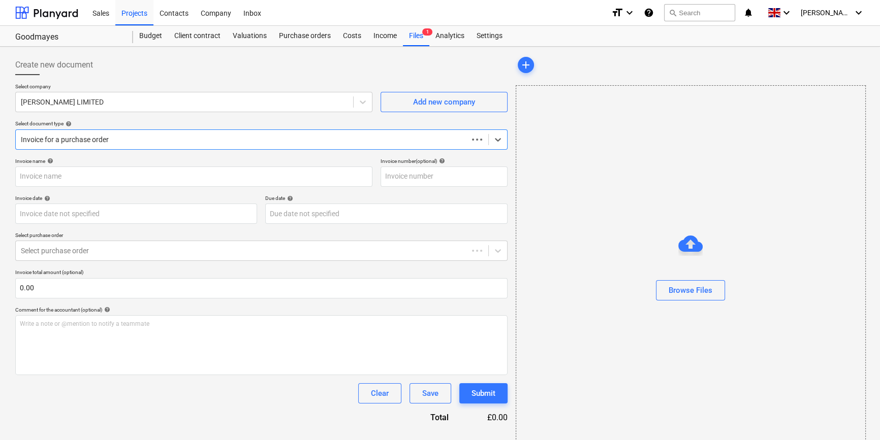
type input "1448425"
type input "[DATE]"
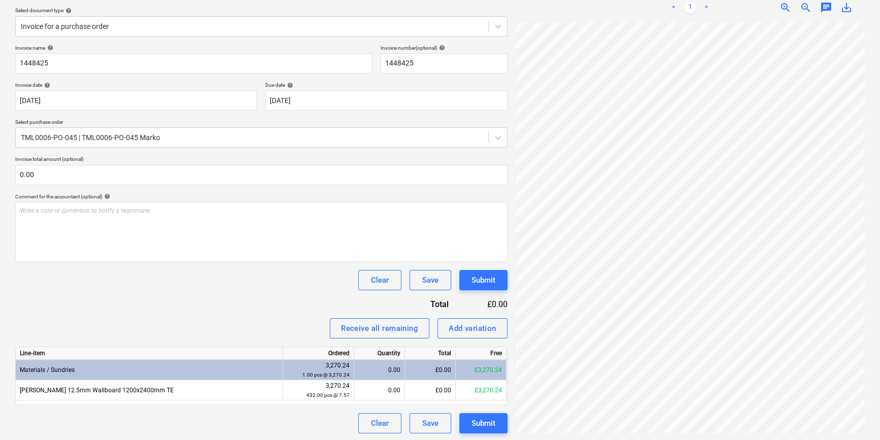
scroll to position [114, 0]
click at [456, 331] on div "Add variation" at bounding box center [472, 327] width 48 height 13
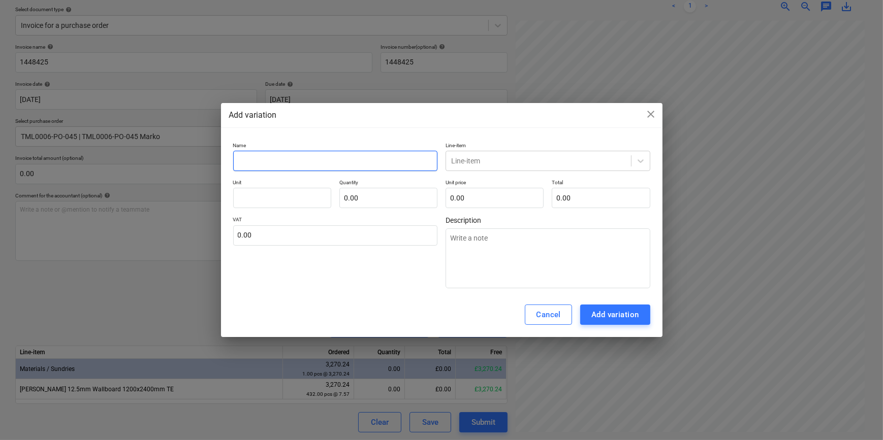
click at [275, 158] on input "text" at bounding box center [335, 161] width 205 height 20
type input "R"
type textarea "x"
type input "Ro"
type textarea "x"
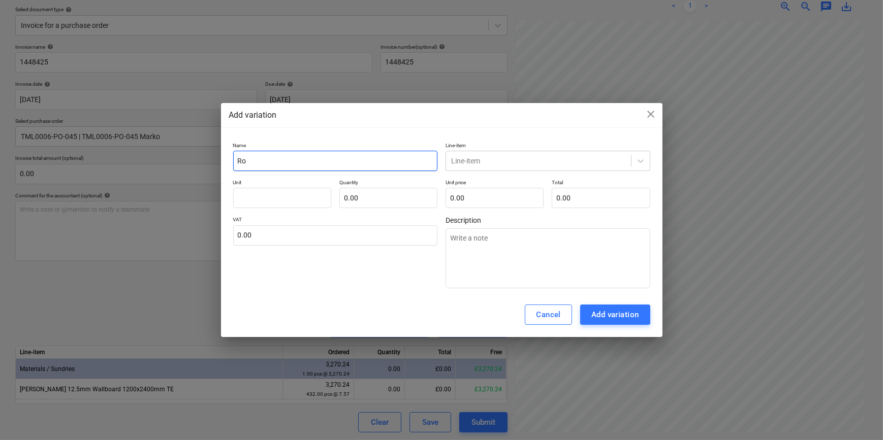
type input "Rou"
type textarea "x"
type input "Roun"
type textarea "x"
type input "Round"
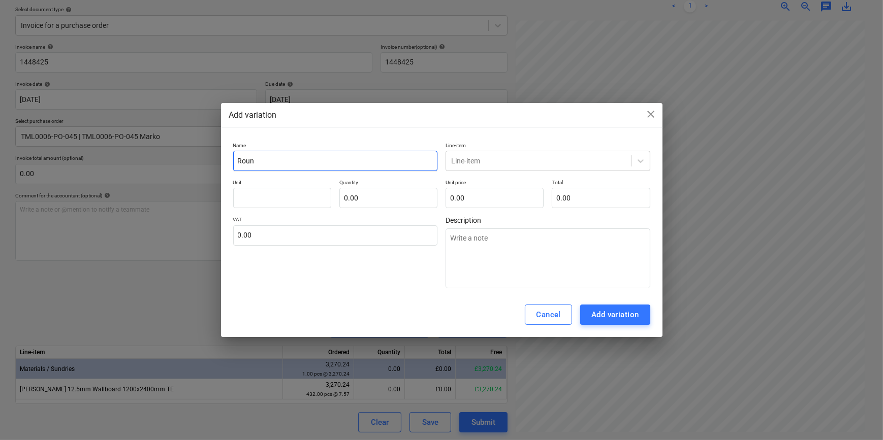
type textarea "x"
type input "Roundi"
type textarea "x"
type input "Roundin"
type textarea "x"
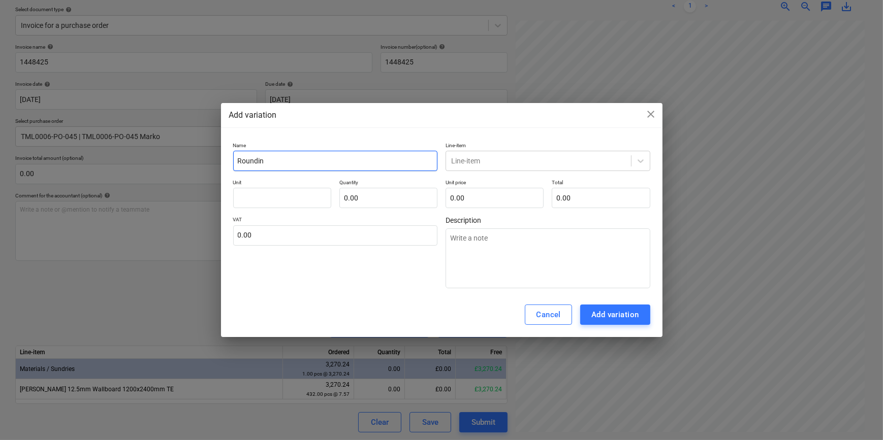
type input "Rounding"
type textarea "x"
type input "Rounding"
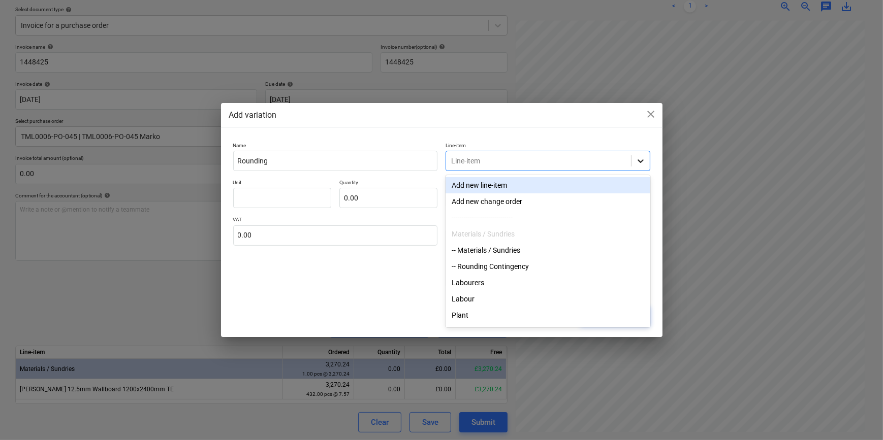
click at [641, 162] on icon at bounding box center [640, 161] width 6 height 4
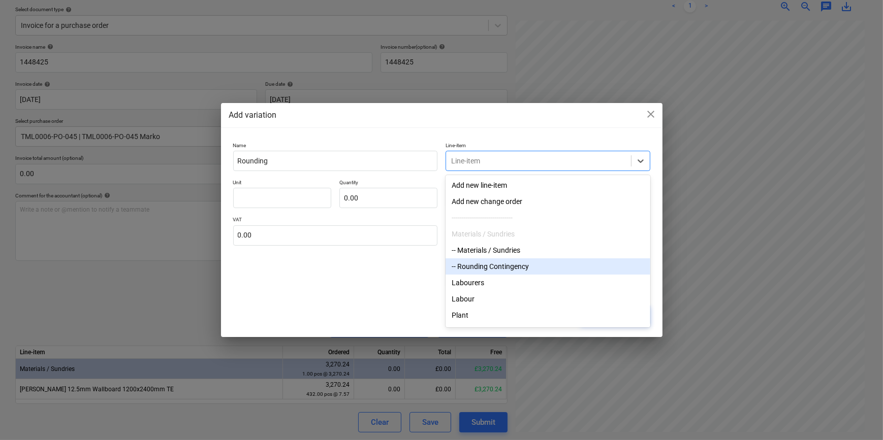
click at [521, 267] on div "-- Rounding Contingency" at bounding box center [547, 266] width 205 height 16
type textarea "x"
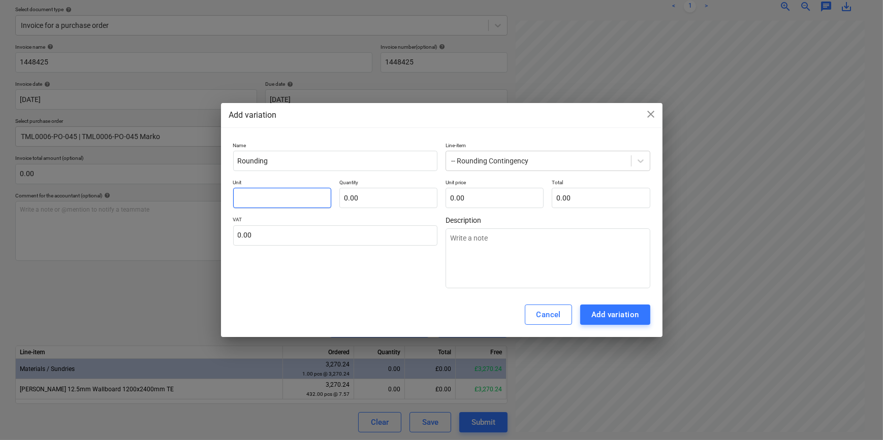
click at [248, 196] on input "text" at bounding box center [282, 198] width 98 height 20
type input "p"
type textarea "x"
type input "pc"
type textarea "x"
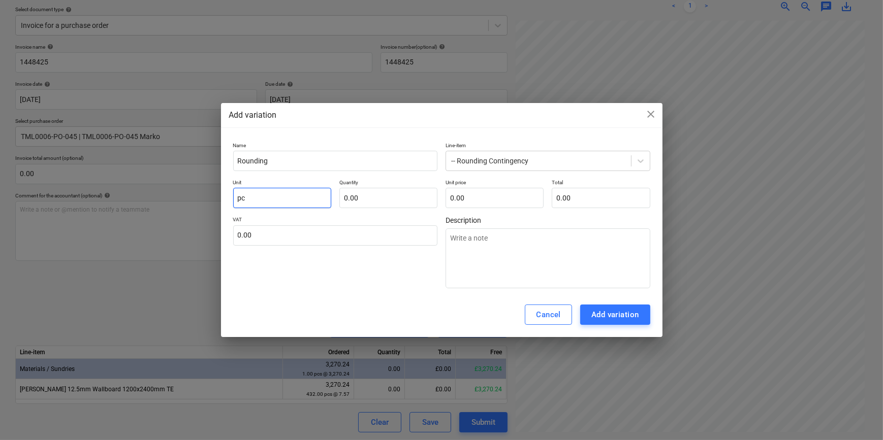
type input "pcs"
type textarea "x"
type input "pcs"
type input "1"
type textarea "x"
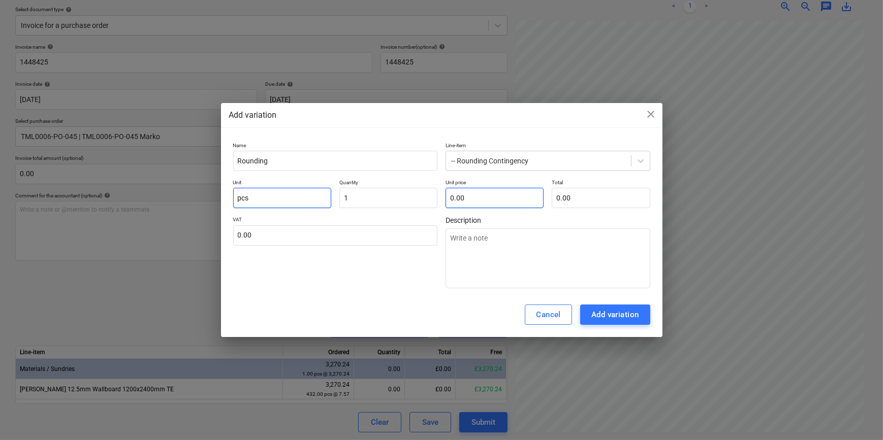
type input "1.00"
type input "1"
type textarea "x"
type input "1.00"
type input "1."
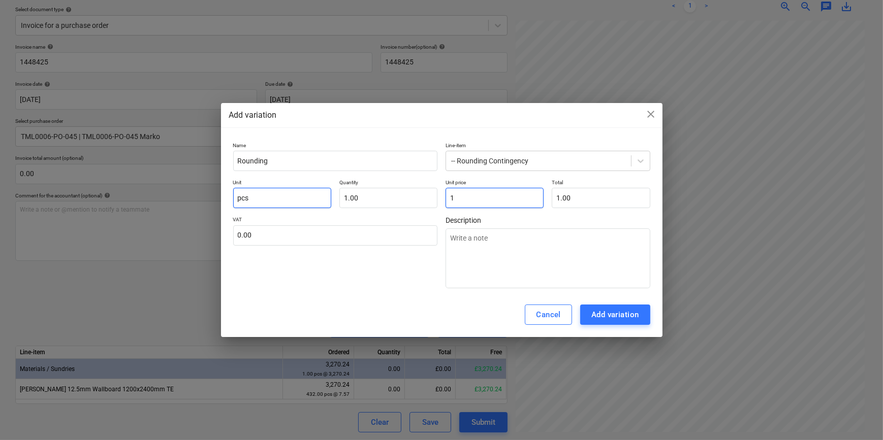
type textarea "x"
type input "1.9"
type textarea "x"
type input "1.90"
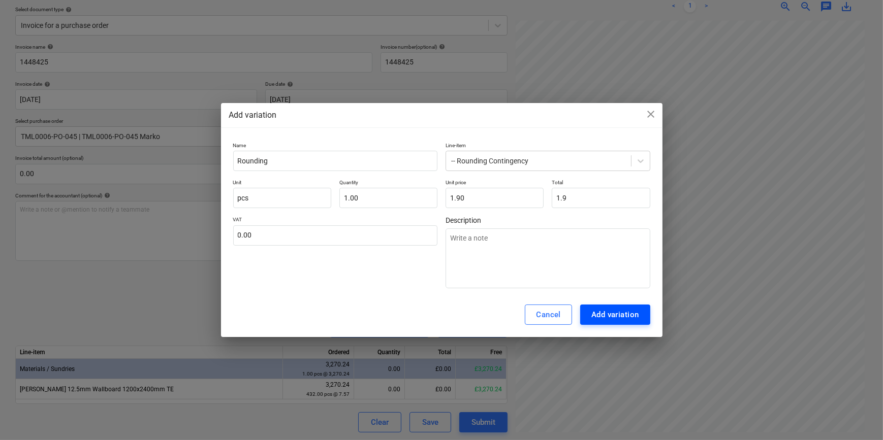
type input "1.90"
click at [625, 317] on div "Add variation" at bounding box center [615, 314] width 48 height 13
type textarea "x"
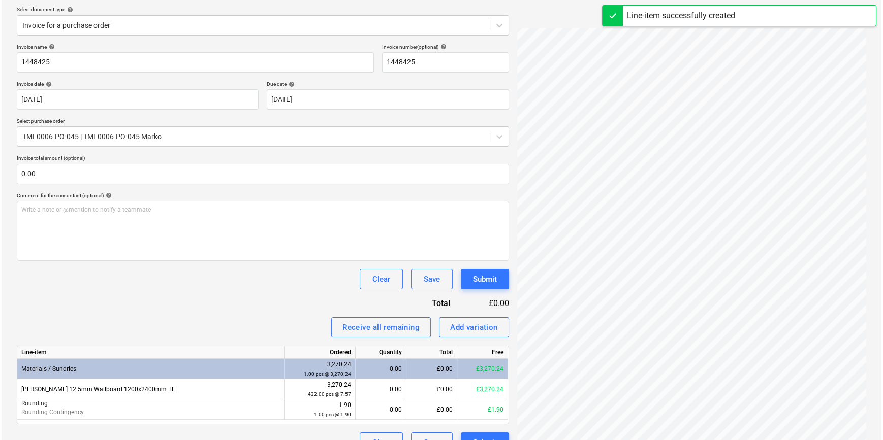
scroll to position [135, 0]
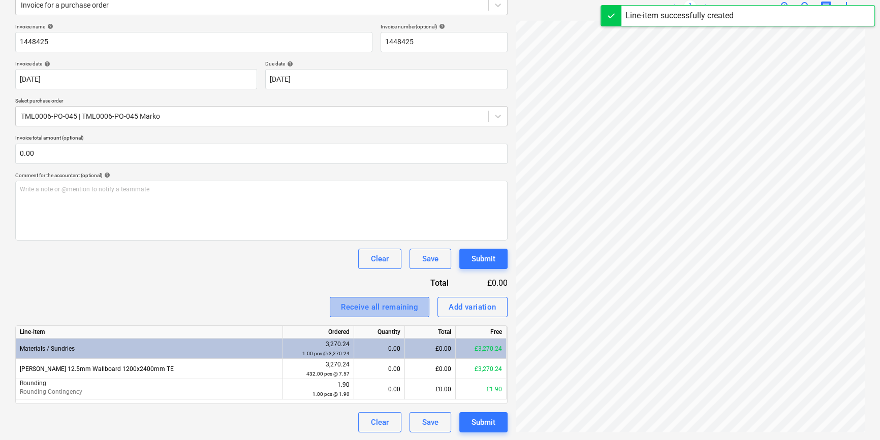
click at [367, 307] on div "Receive all remaining" at bounding box center [379, 307] width 77 height 13
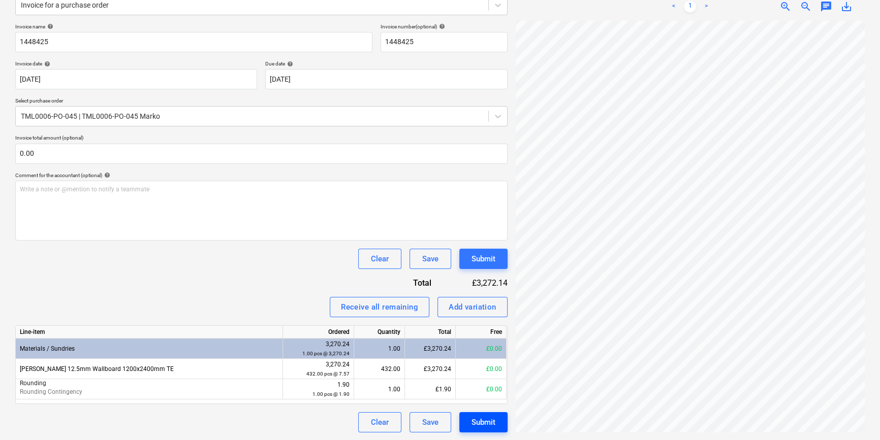
click at [476, 426] on div "Submit" at bounding box center [483, 422] width 24 height 13
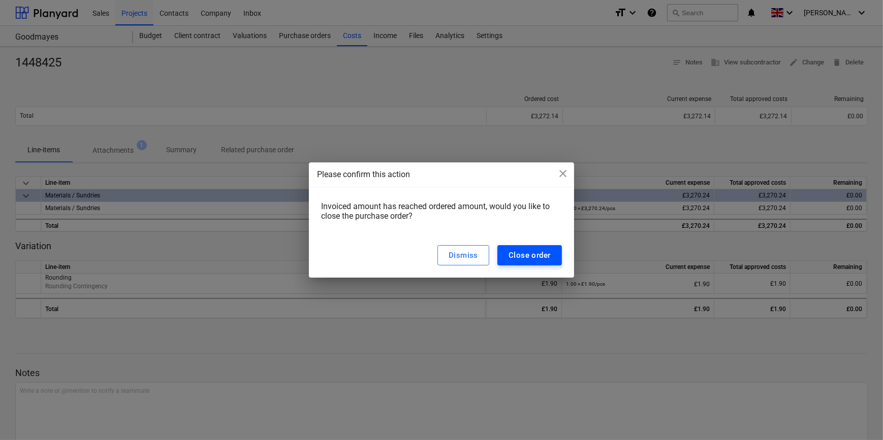
click at [537, 254] on div "Close order" at bounding box center [529, 255] width 42 height 13
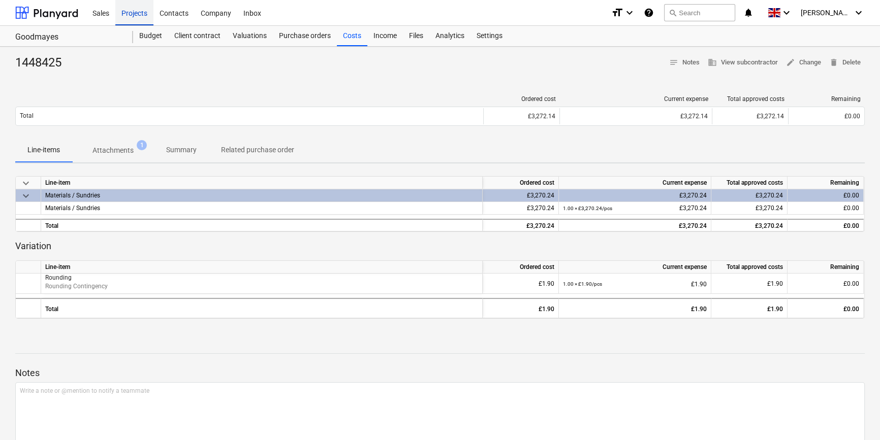
click at [129, 14] on div "Projects" at bounding box center [134, 12] width 38 height 26
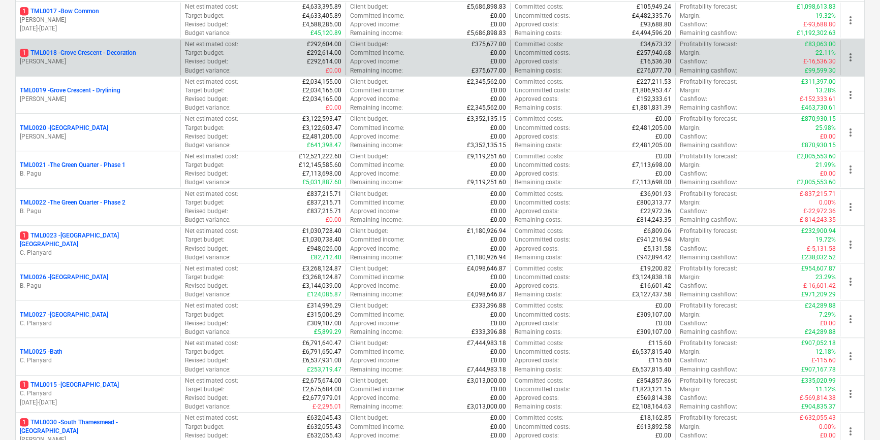
scroll to position [785, 0]
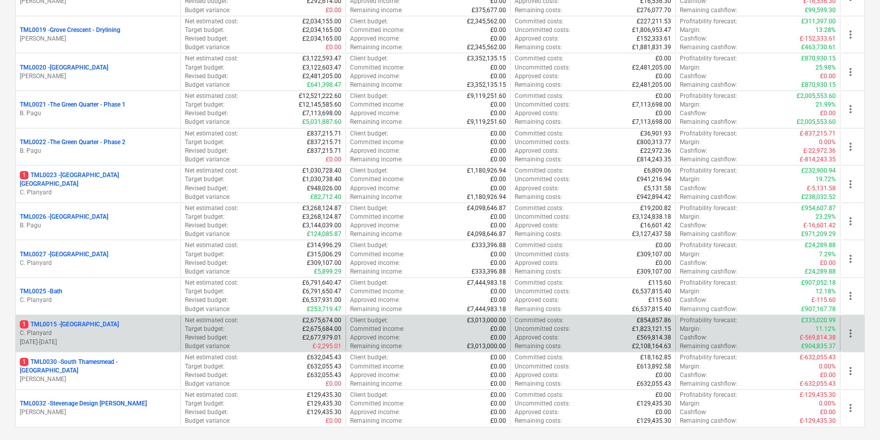
click at [107, 330] on p "C. Planyard" at bounding box center [98, 333] width 156 height 9
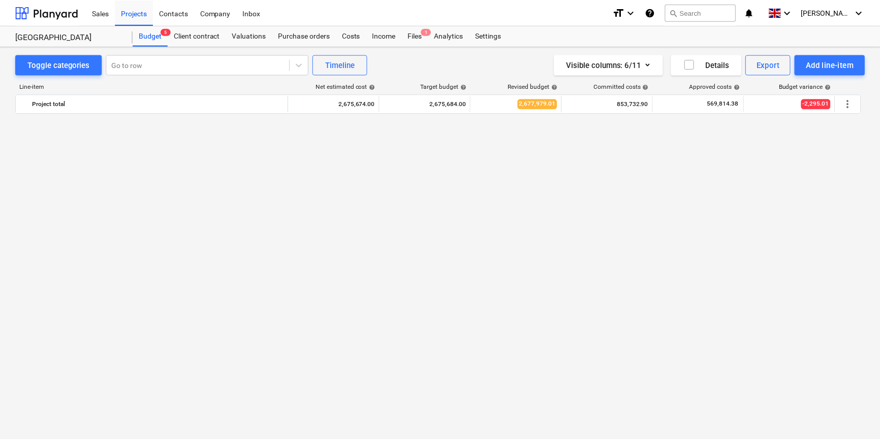
scroll to position [646, 0]
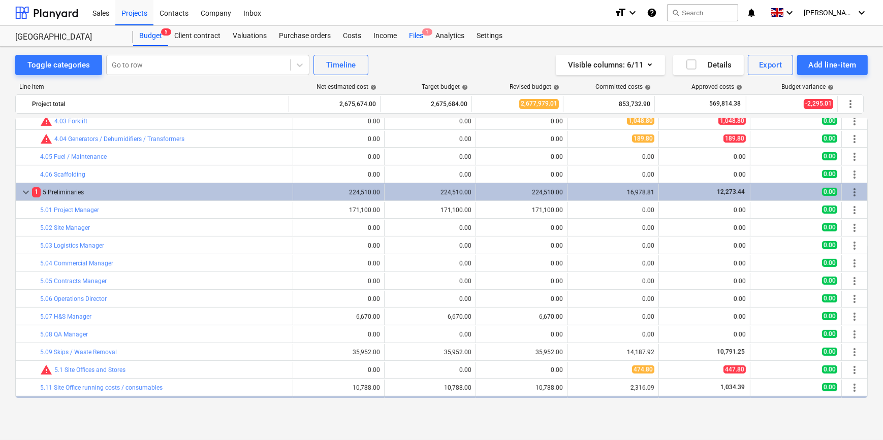
click at [411, 36] on div "Files 1" at bounding box center [416, 36] width 26 height 20
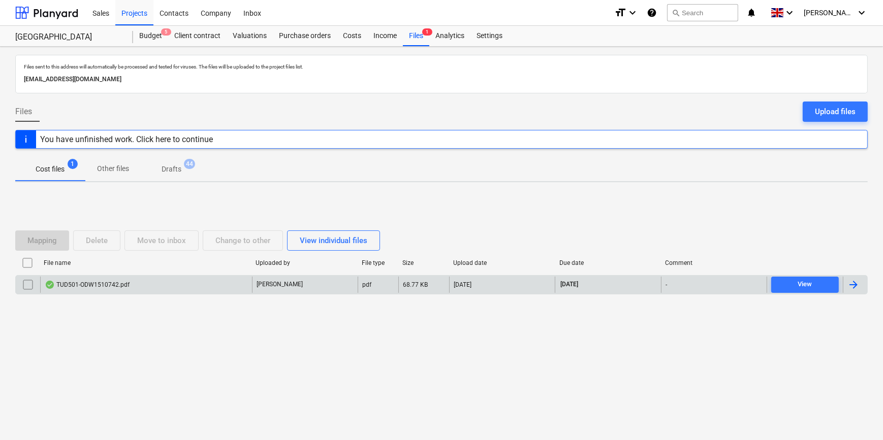
click at [704, 282] on div at bounding box center [853, 285] width 12 height 12
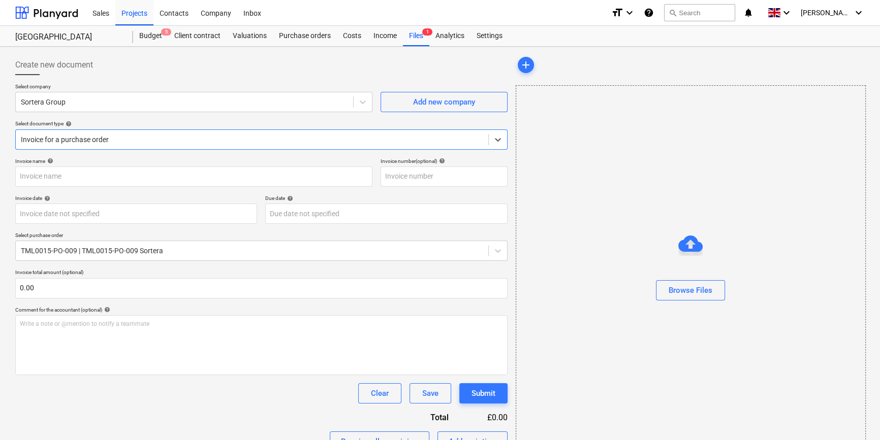
type input "ODW1510742"
type input "[DATE]"
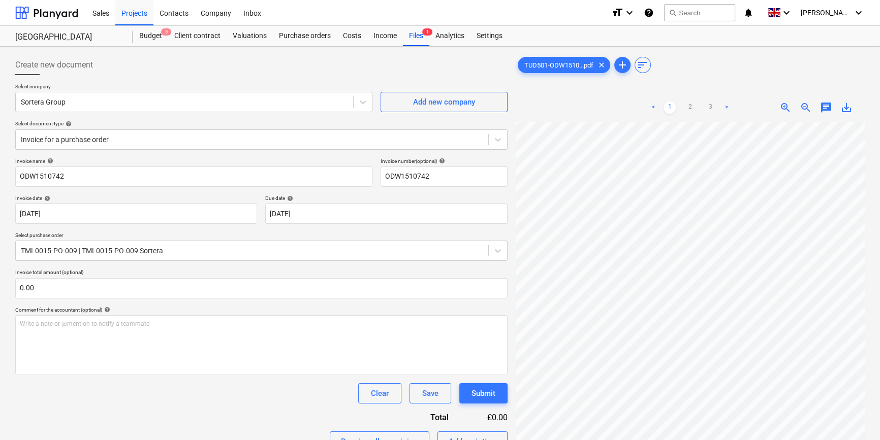
scroll to position [10, 10]
click at [121, 14] on div "Projects" at bounding box center [134, 12] width 38 height 26
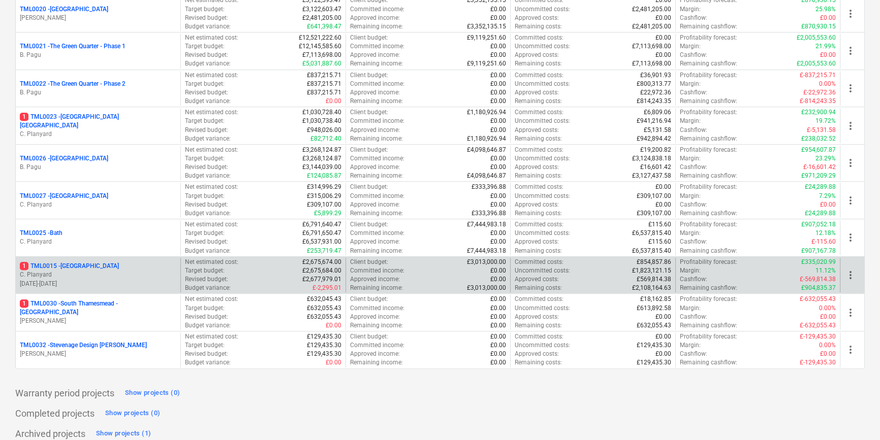
scroll to position [851, 0]
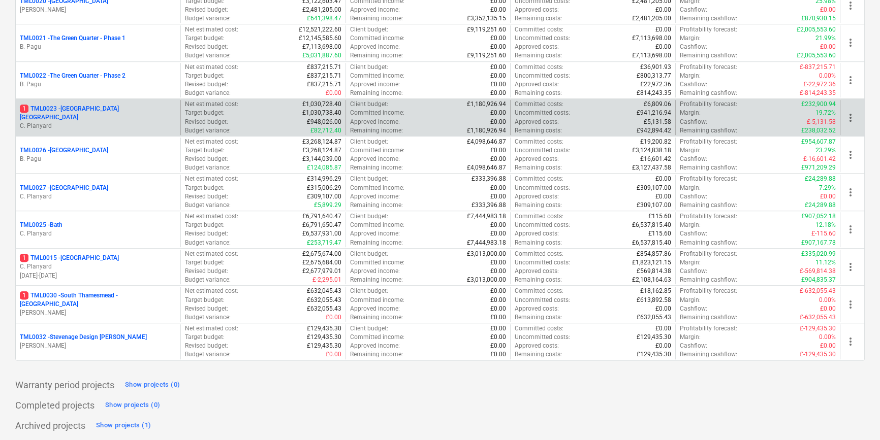
click at [99, 113] on p "1 TML0023 - [GEOGRAPHIC_DATA] [GEOGRAPHIC_DATA]" at bounding box center [98, 113] width 156 height 17
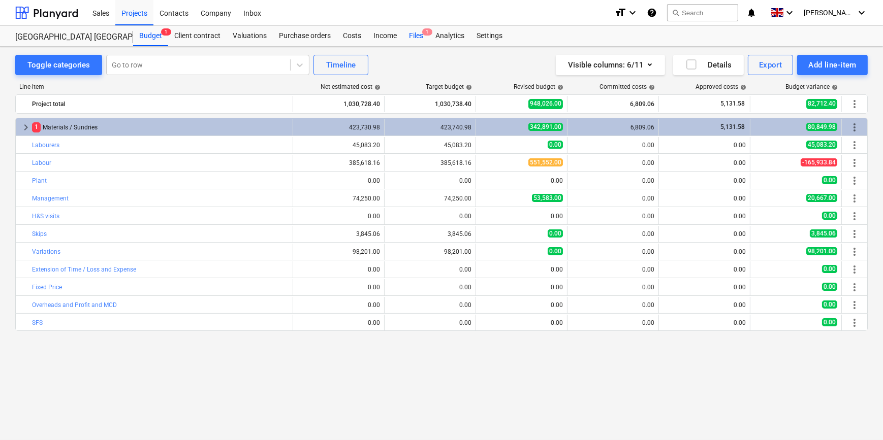
click at [416, 37] on div "Files 1" at bounding box center [416, 36] width 26 height 20
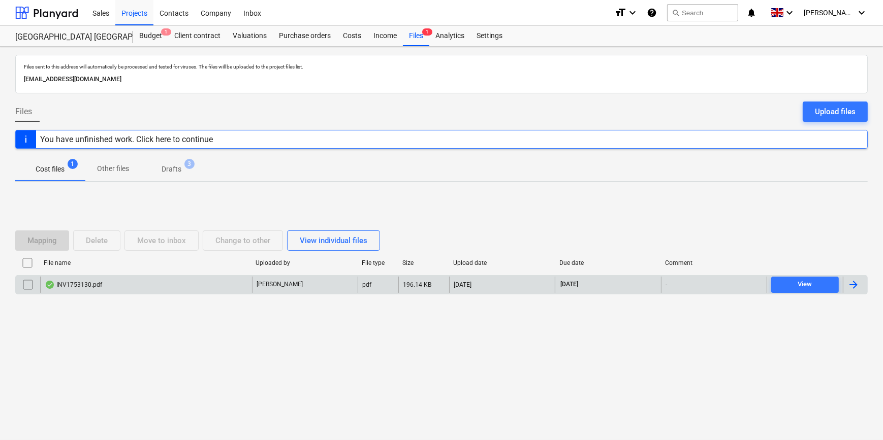
click at [704, 284] on div at bounding box center [853, 285] width 12 height 12
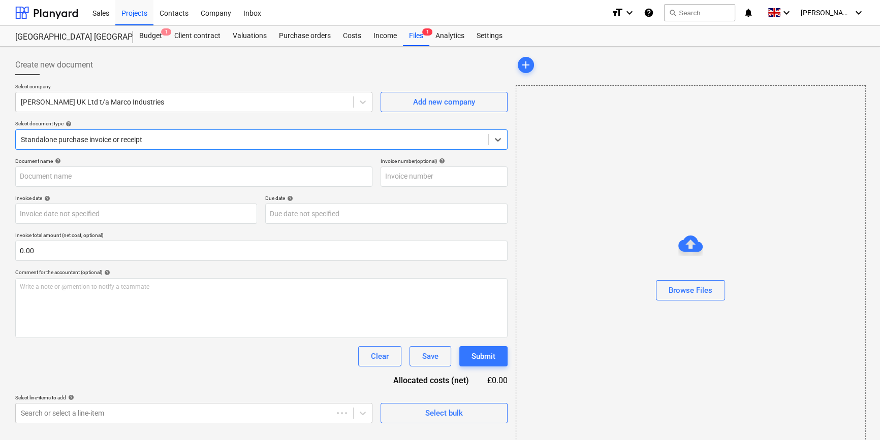
type input "INV1753130"
type input "[DATE]"
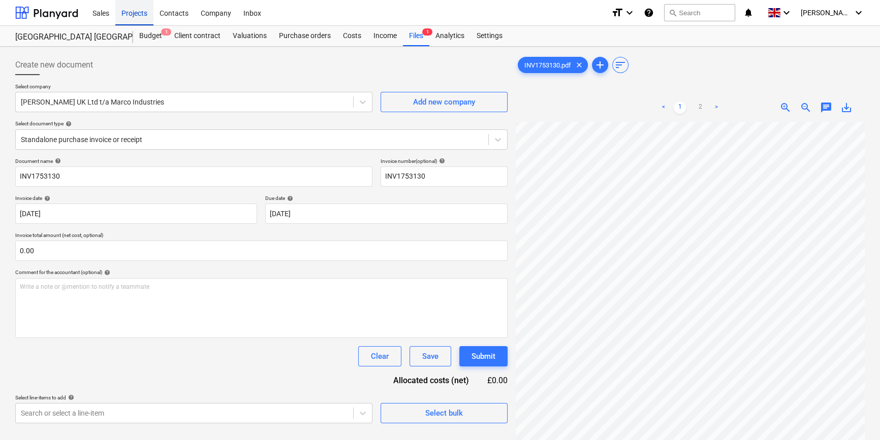
click at [136, 12] on div "Projects" at bounding box center [134, 12] width 38 height 26
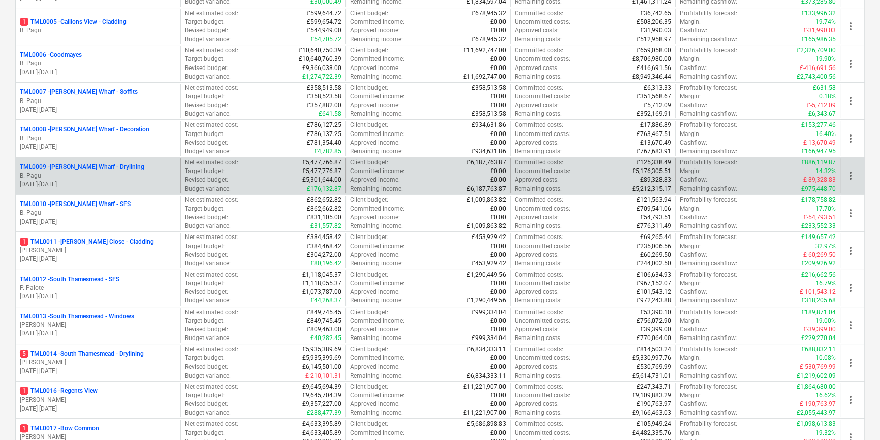
scroll to position [323, 0]
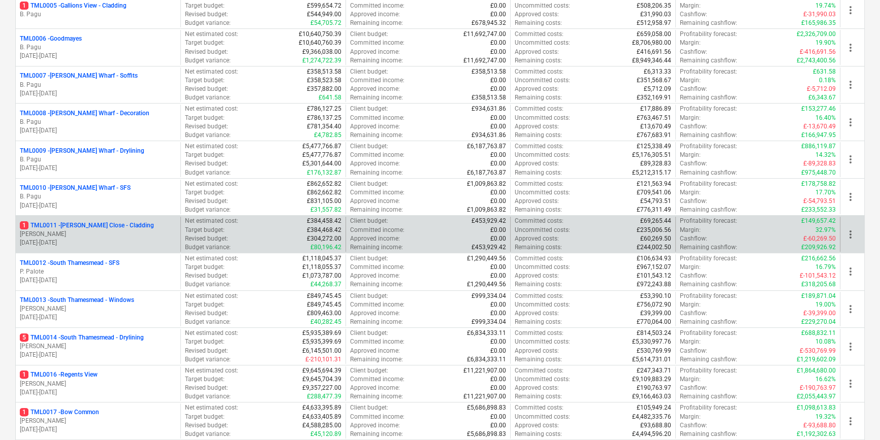
click at [86, 233] on p "[PERSON_NAME]" at bounding box center [98, 234] width 156 height 9
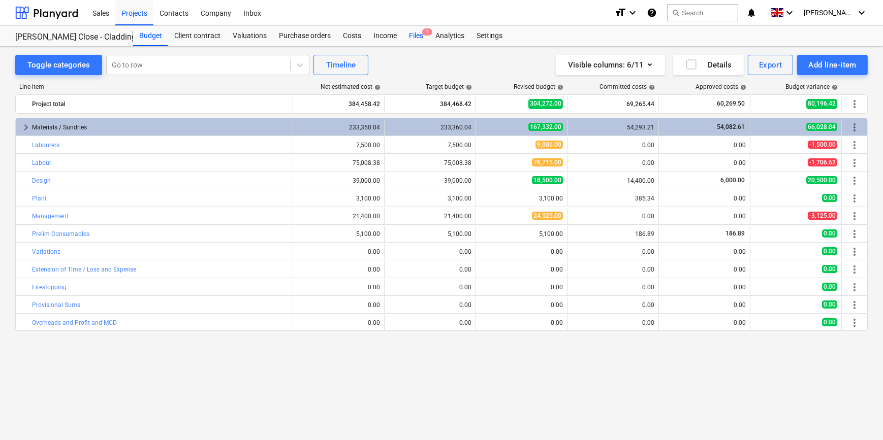
click at [411, 36] on div "Files 1" at bounding box center [416, 36] width 26 height 20
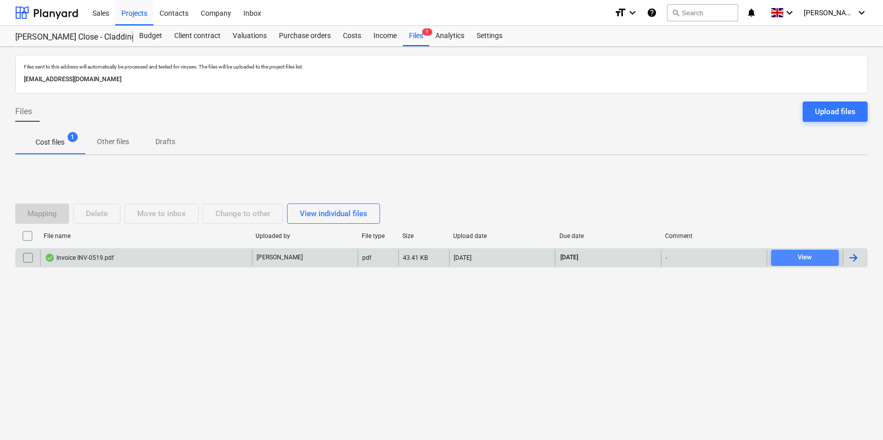
click at [704, 261] on div "View" at bounding box center [804, 258] width 14 height 12
click at [136, 12] on div "Projects" at bounding box center [134, 12] width 38 height 26
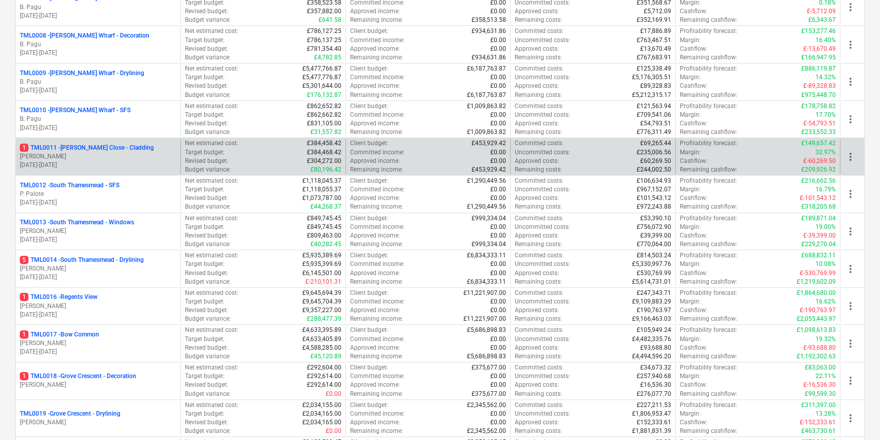
scroll to position [415, 0]
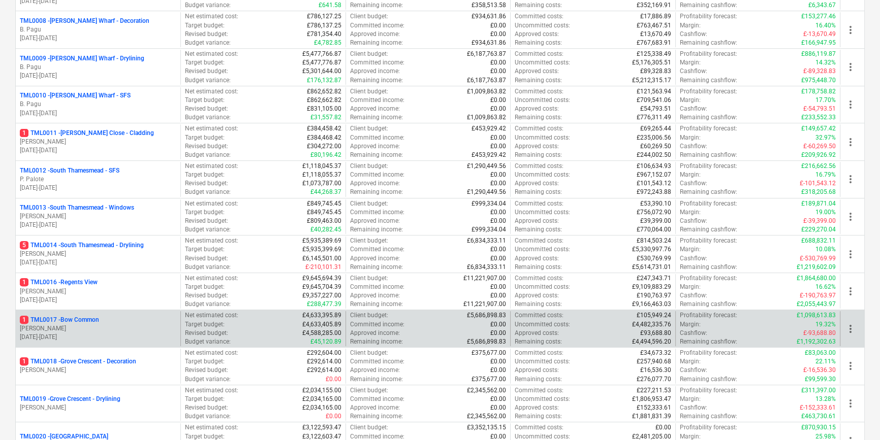
click at [111, 332] on p "[PERSON_NAME]" at bounding box center [98, 328] width 156 height 9
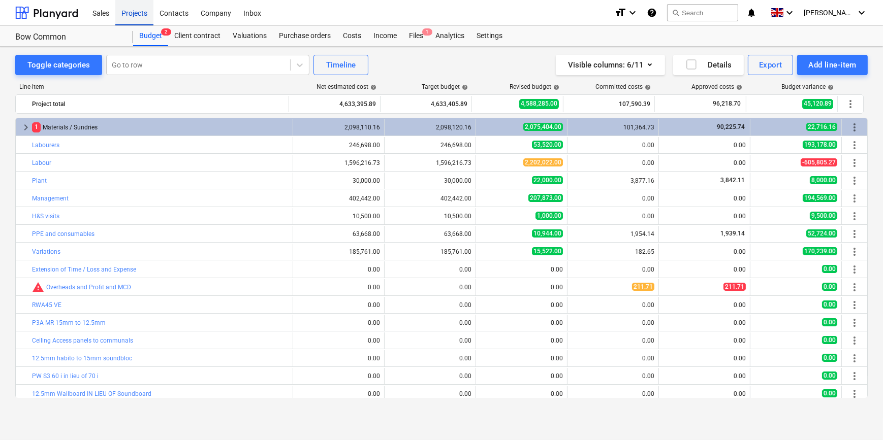
click at [129, 12] on div "Projects" at bounding box center [134, 12] width 38 height 26
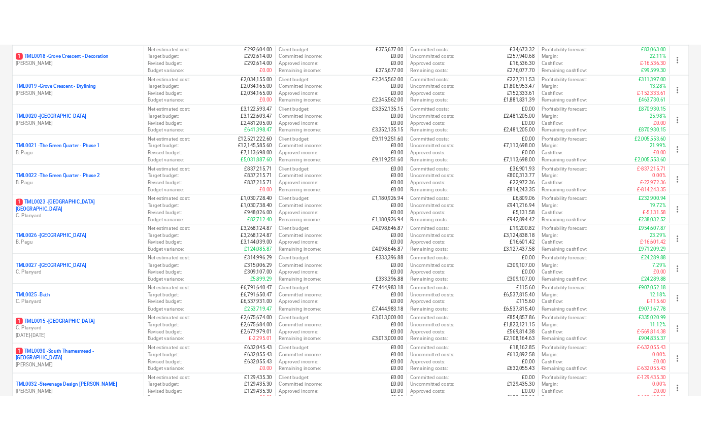
scroll to position [785, 0]
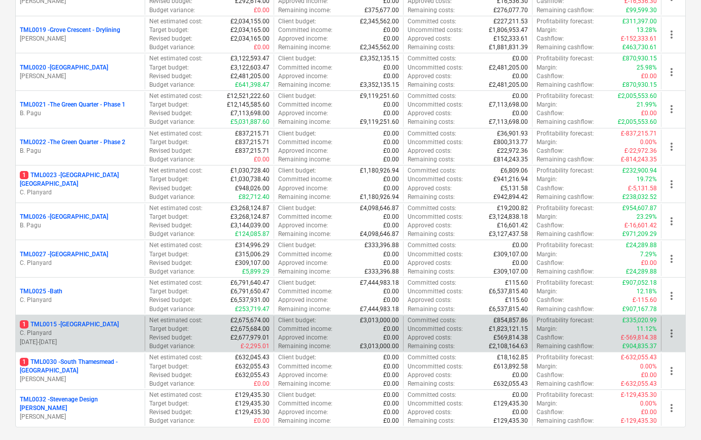
click at [105, 327] on p "1 TML0015 - [GEOGRAPHIC_DATA]" at bounding box center [69, 324] width 99 height 9
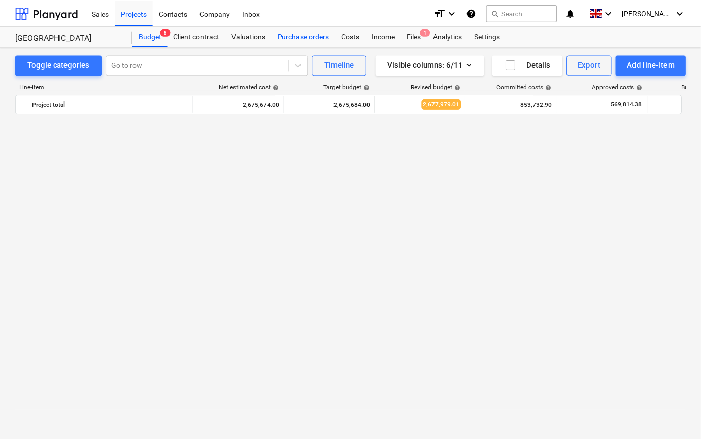
scroll to position [646, 0]
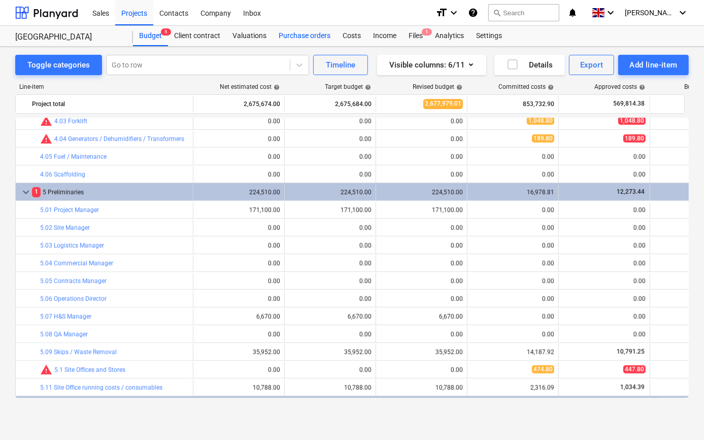
click at [299, 36] on div "Purchase orders" at bounding box center [305, 36] width 64 height 20
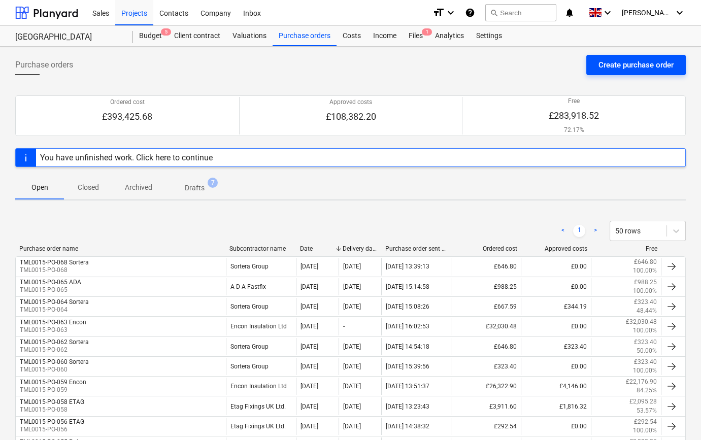
click at [612, 68] on div "Create purchase order" at bounding box center [636, 64] width 75 height 13
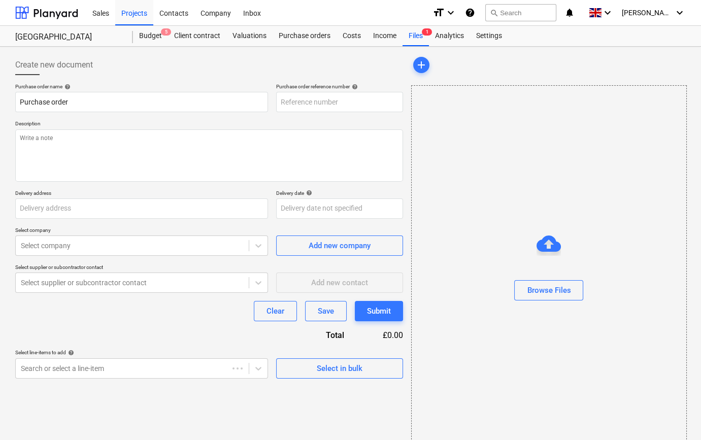
type textarea "x"
type input "St [PERSON_NAME] plc, [STREET_ADDRESS]"
type textarea "x"
type input "TML0015-PO-069"
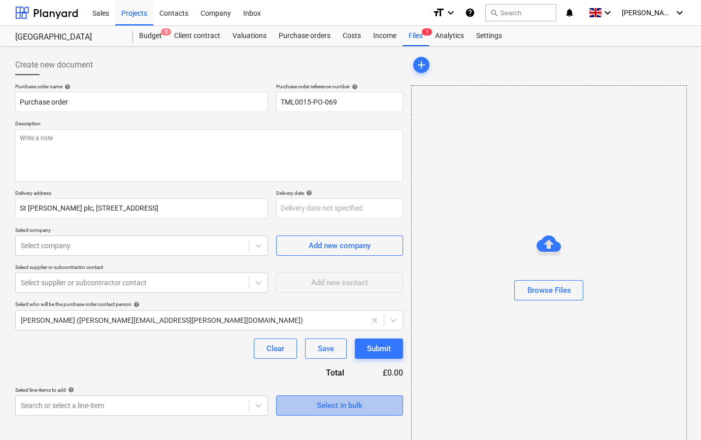
click at [348, 407] on div "Select in bulk" at bounding box center [340, 405] width 46 height 13
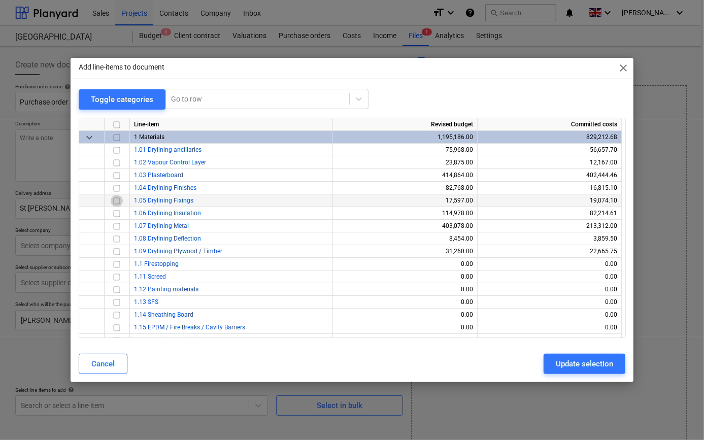
click at [117, 200] on input "checkbox" at bounding box center [117, 200] width 12 height 12
click at [558, 365] on div "Update selection" at bounding box center [584, 364] width 57 height 13
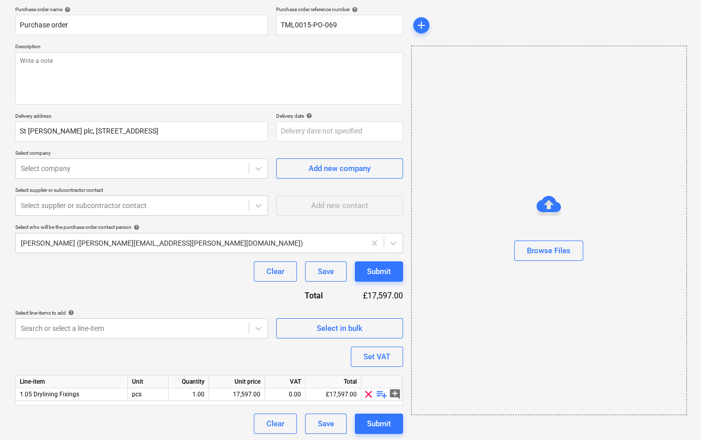
scroll to position [79, 0]
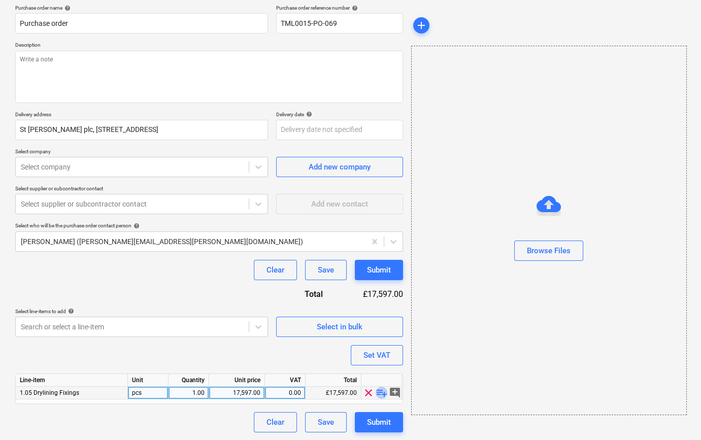
click at [380, 393] on span "playlist_add" at bounding box center [382, 393] width 12 height 12
type textarea "x"
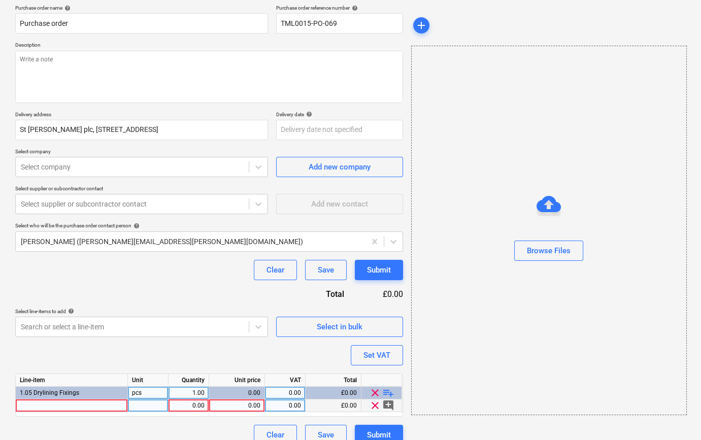
click at [27, 406] on div at bounding box center [72, 406] width 112 height 13
type input "X-C 39 B4 MX bulk #2361666"
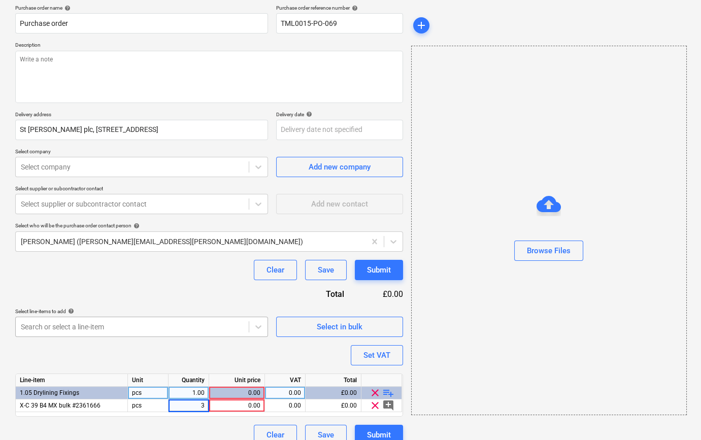
type textarea "x"
type input "100"
type textarea "x"
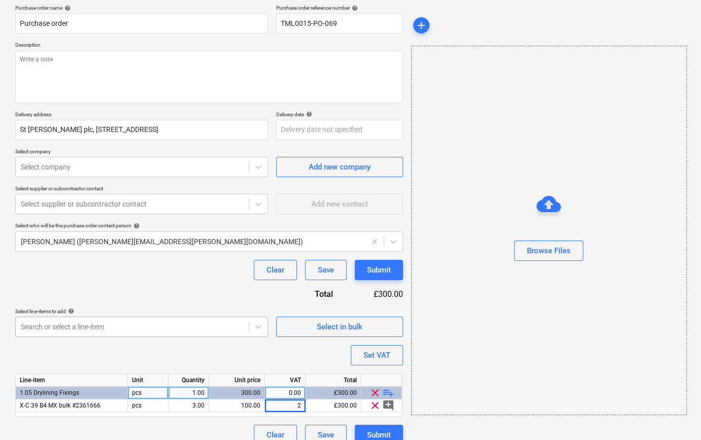
type input "20"
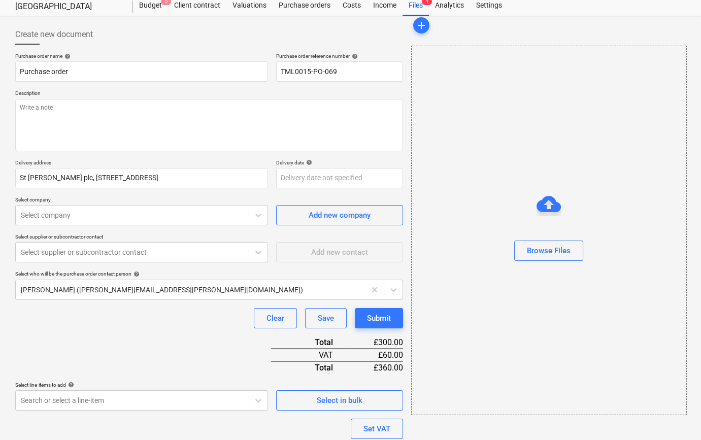
scroll to position [24, 0]
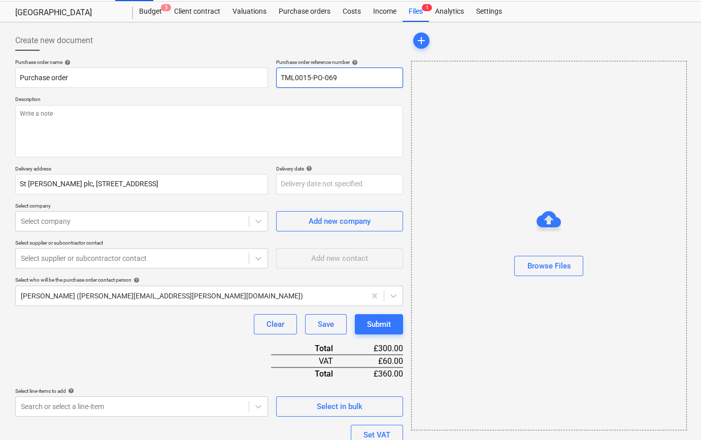
drag, startPoint x: 334, startPoint y: 76, endPoint x: 273, endPoint y: 78, distance: 61.0
click at [273, 78] on div "Purchase order name help Purchase order Purchase order reference number help TM…" at bounding box center [209, 73] width 388 height 29
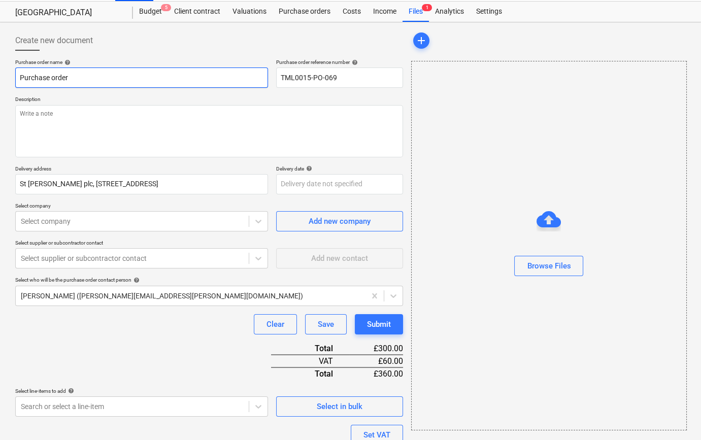
paste input "TML0015-PO-069"
type textarea "x"
type input "TML0015-PO-069Purchase order"
type textarea "x"
type input "TML0015-PO-069urchase order"
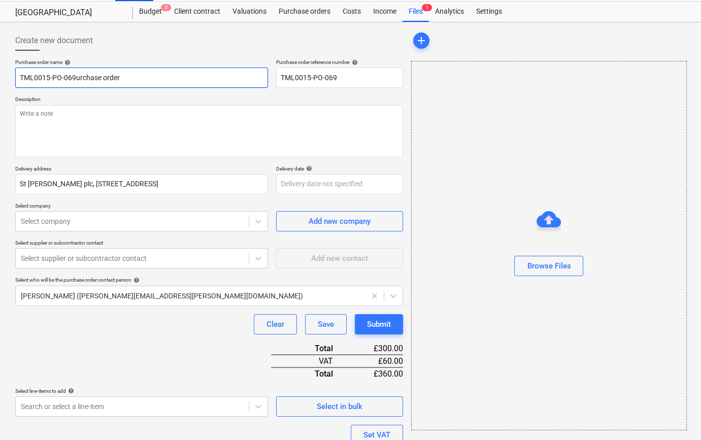
type textarea "x"
type input "TML0015-PO-069rchase order"
type textarea "x"
type input "TML0015-PO-069chase order"
type textarea "x"
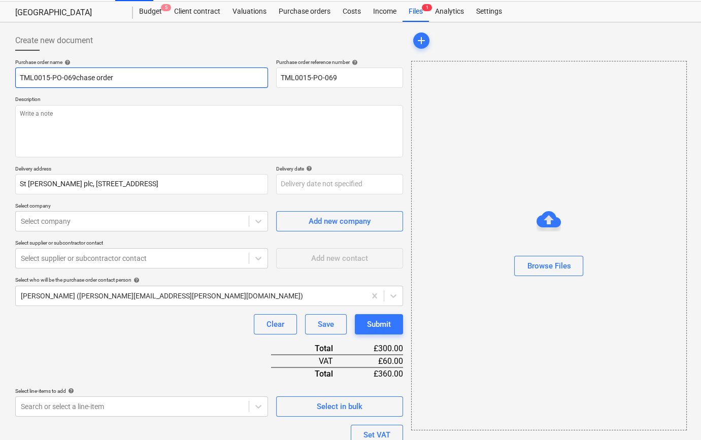
type input "TML0015-PO-069hase order"
type textarea "x"
type input "TML0015-PO-069se order"
type textarea "x"
type input "TML0015-PO-069e order"
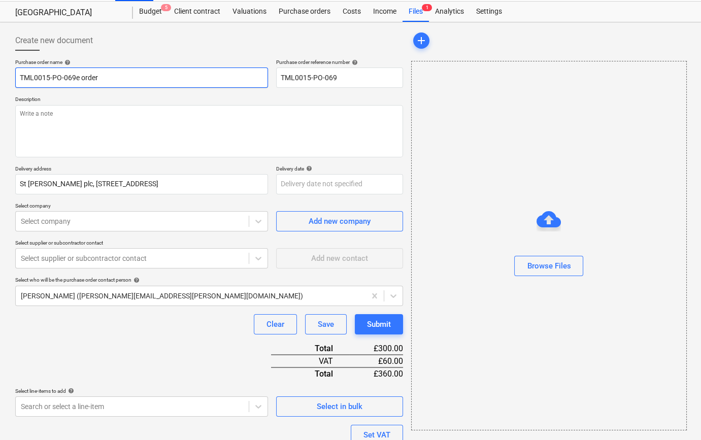
type textarea "x"
type input "TML0015-PO-069 order"
type textarea "x"
type input "TML0015-PO-069order"
type textarea "x"
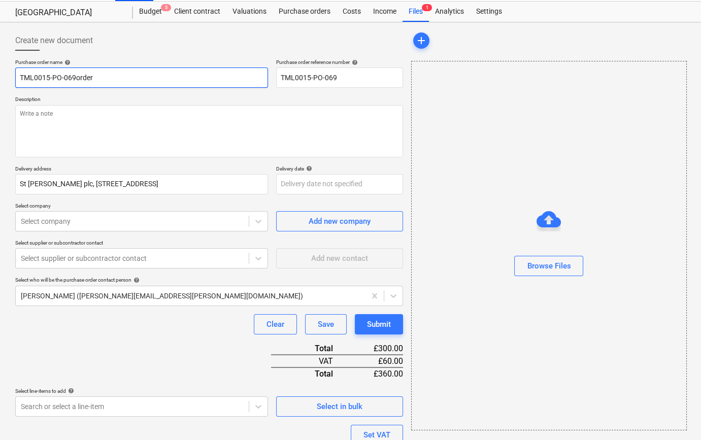
type input "TML0015-PO-069rder"
type textarea "x"
type input "TML0015-PO-069der"
type textarea "x"
type input "TML0015-PO-069er"
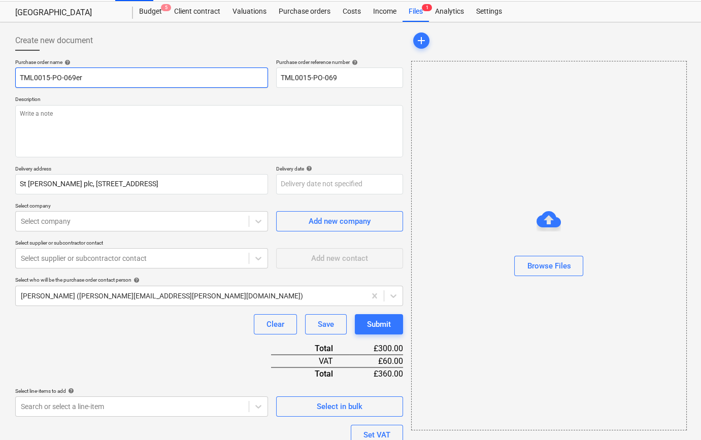
type textarea "x"
type input "TML0015-PO-069r"
type textarea "x"
type input "TML0015-PO-069"
type textarea "x"
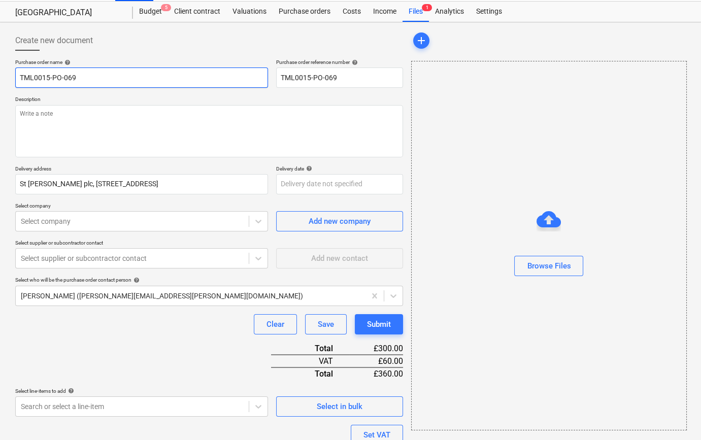
type input "TML0015-PO-069"
type textarea "x"
type input "TML0015-PO-069 H"
type textarea "x"
type input "TML0015-PO-069 Hi"
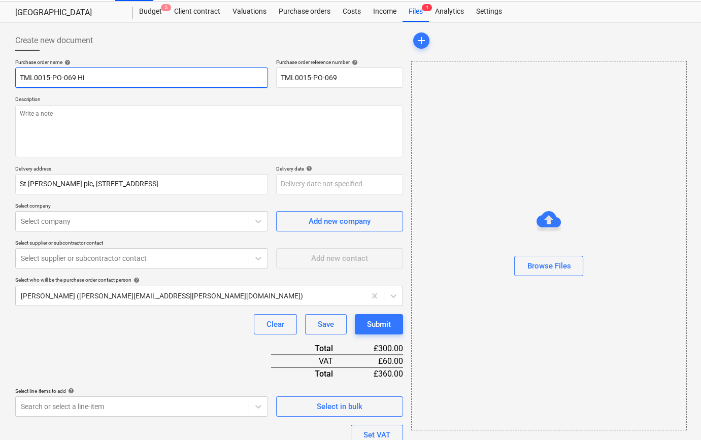
type textarea "x"
type input "TML0015-PO-069 Hil"
type textarea "x"
type input "TML0015-PO-069 Hilt"
type textarea "x"
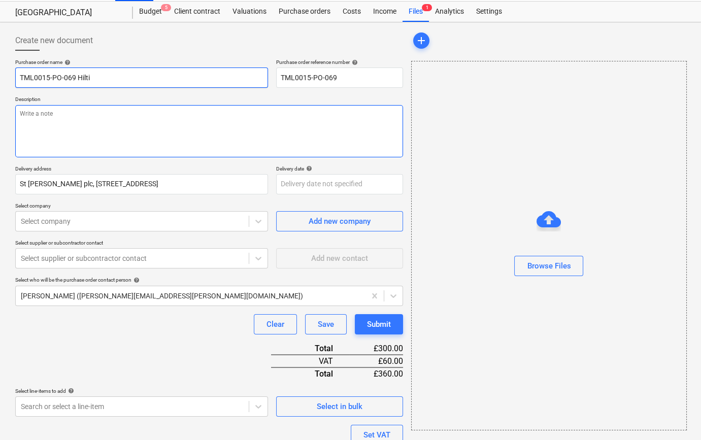
type input "TML0015-PO-069 Hilti"
click at [24, 116] on textarea at bounding box center [209, 131] width 388 height 52
type textarea "x"
type textarea "S"
type textarea "x"
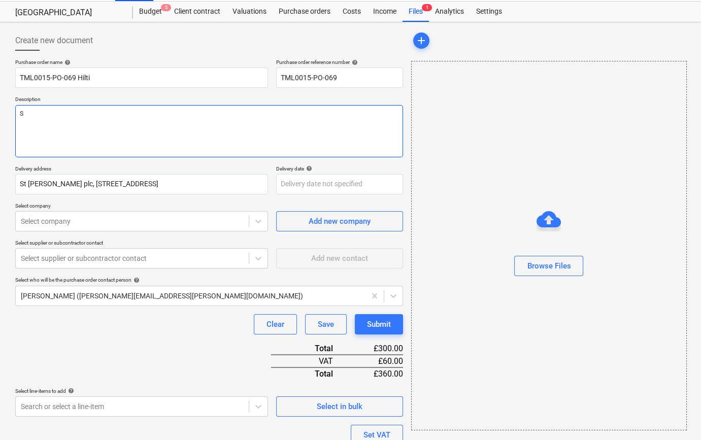
type textarea "Si"
type textarea "x"
type textarea "Sit"
type textarea "x"
type textarea "Site"
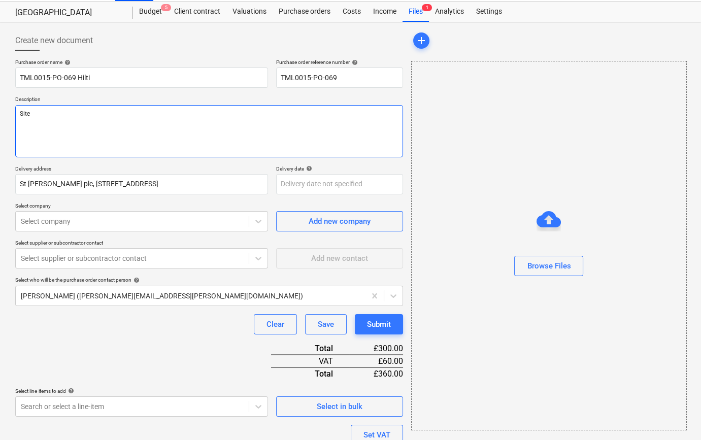
type textarea "x"
type textarea "Site"
type textarea "x"
type textarea "Site c"
type textarea "x"
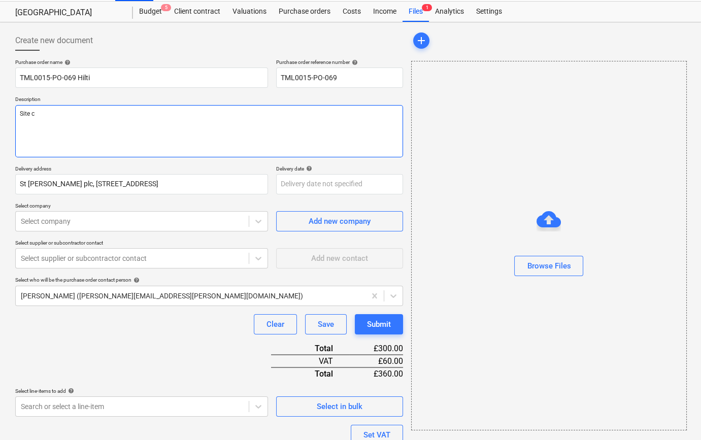
type textarea "Site co"
type textarea "x"
type textarea "Site con"
type textarea "x"
type textarea "Site cont"
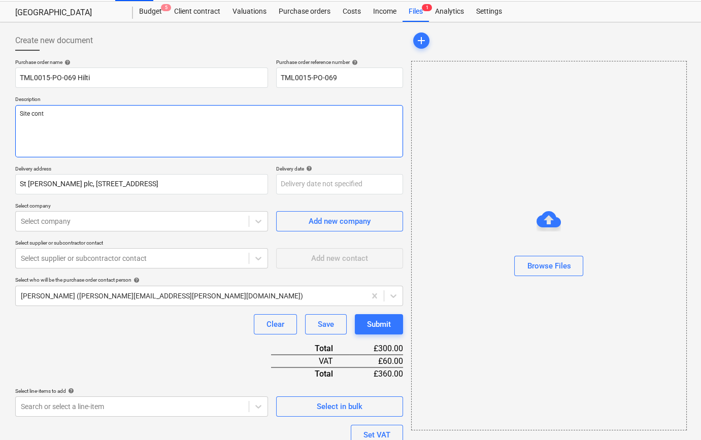
type textarea "x"
type textarea "Site conta"
type textarea "x"
type textarea "Site contac"
type textarea "x"
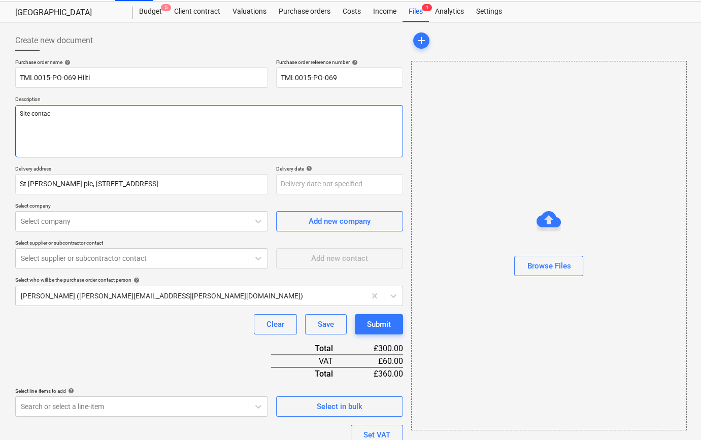
type textarea "Site contact"
type textarea "x"
type textarea "Site contact"
type textarea "x"
type textarea "Site contact N"
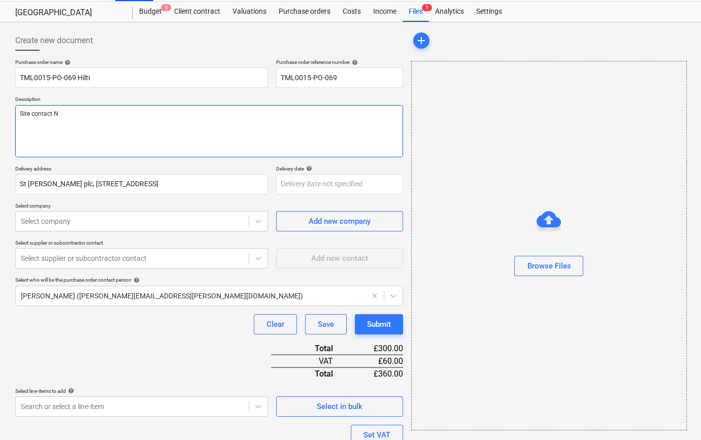
type textarea "x"
type textarea "Site contact Na"
type textarea "x"
type textarea "Site contact Nar"
type textarea "x"
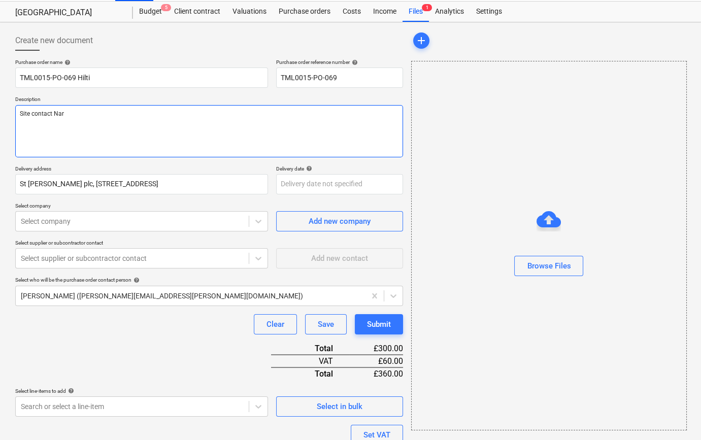
type textarea "Site contact Narc"
type textarea "x"
type textarea "Site contact [PERSON_NAME]"
type textarea "x"
type textarea "Site contact [PERSON_NAME]"
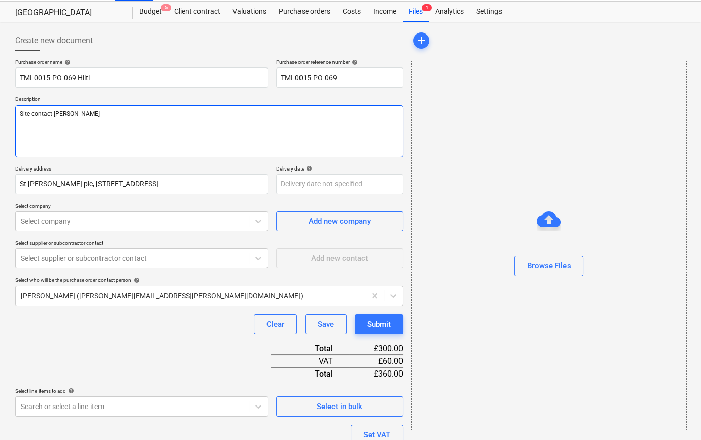
type textarea "x"
type textarea "Site contact [PERSON_NAME]"
type textarea "x"
type textarea "Site contact Narcis 0"
type textarea "x"
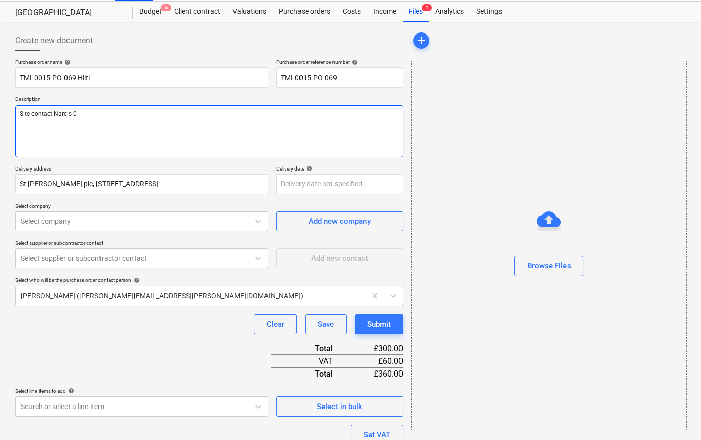
type textarea "Site contact Narcis 07"
type textarea "x"
type textarea "Site contact [PERSON_NAME] 073"
type textarea "x"
type textarea "Site contact Narcis 0731"
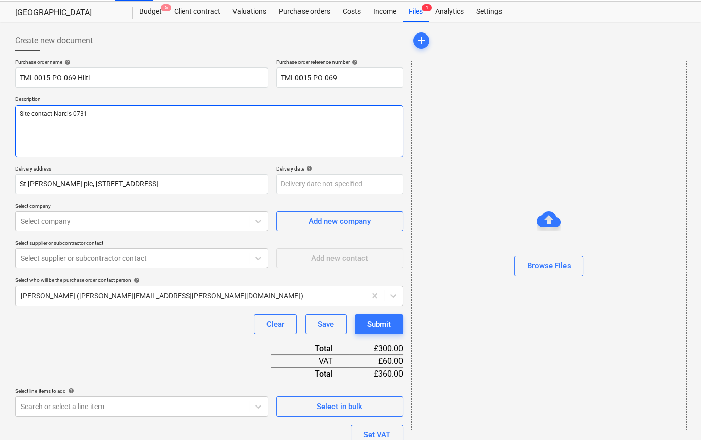
type textarea "x"
type textarea "Site contact [PERSON_NAME] 07311"
type textarea "x"
type textarea "Site contact [PERSON_NAME] 07311"
type textarea "x"
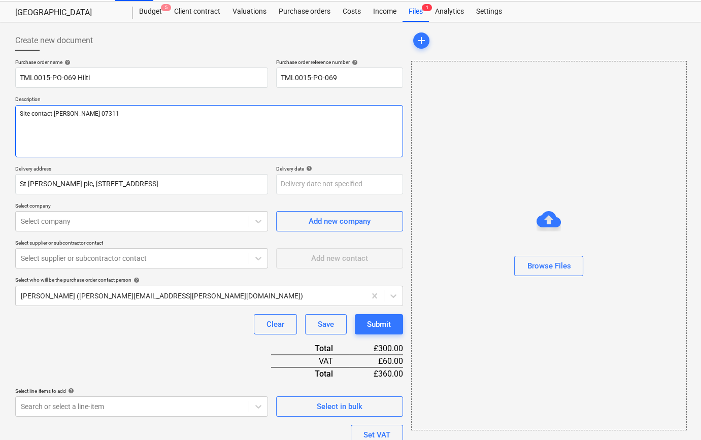
type textarea "Site contact [PERSON_NAME] 07311 2"
type textarea "x"
type textarea "Site contact [PERSON_NAME] [PHONE_NUMBER]"
type textarea "x"
type textarea "Site contact [PERSON_NAME] [PHONE_NUMBER]"
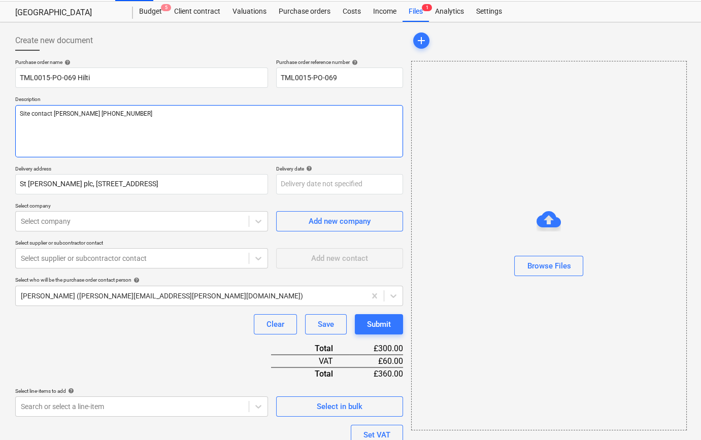
type textarea "x"
type textarea "Site contact [PERSON_NAME] [PHONE_NUMBER]"
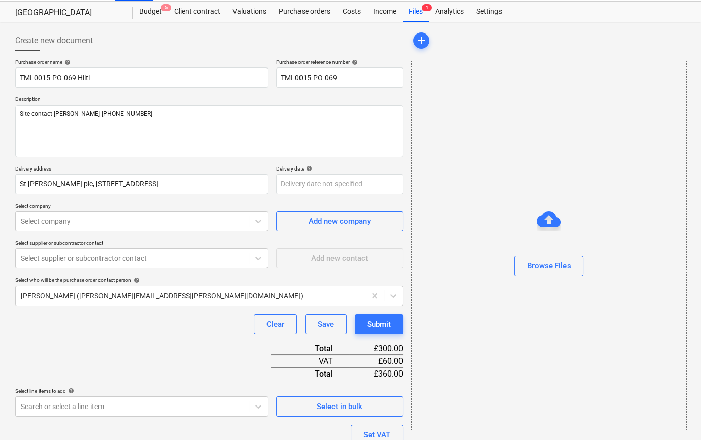
click at [118, 345] on div "Purchase order name help TML0015-PO-069 Hilti Purchase order reference number h…" at bounding box center [209, 292] width 388 height 466
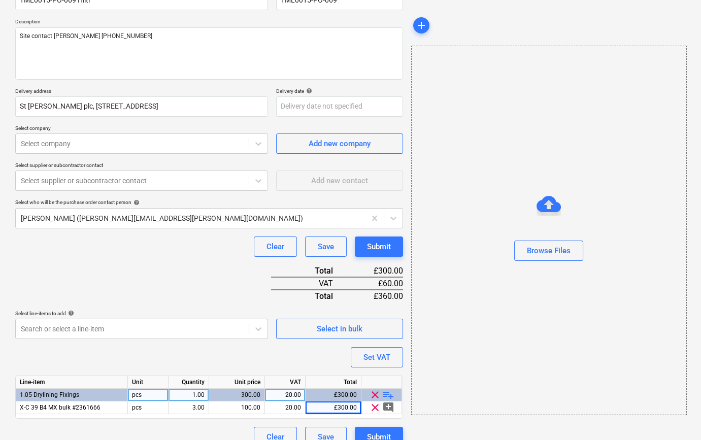
scroll to position [117, 0]
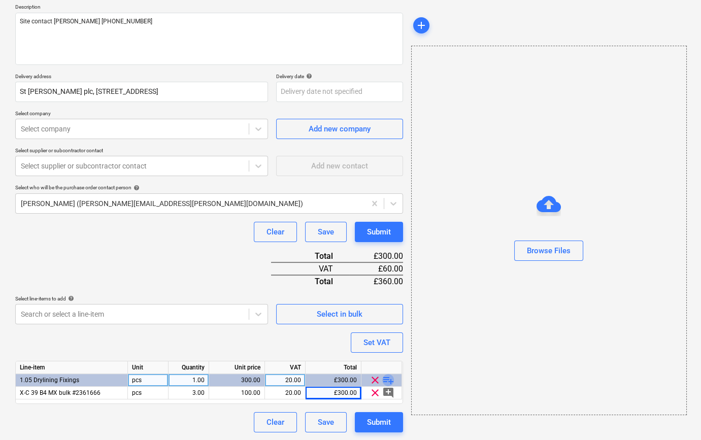
click at [388, 379] on span "playlist_add" at bounding box center [388, 380] width 12 height 12
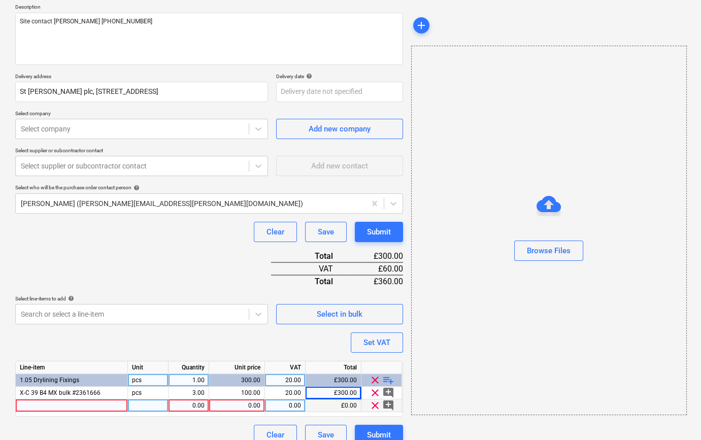
click at [30, 403] on div at bounding box center [72, 406] width 112 height 13
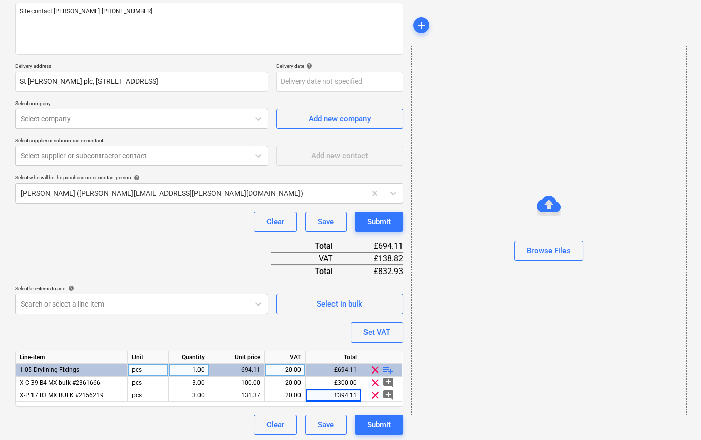
scroll to position [129, 0]
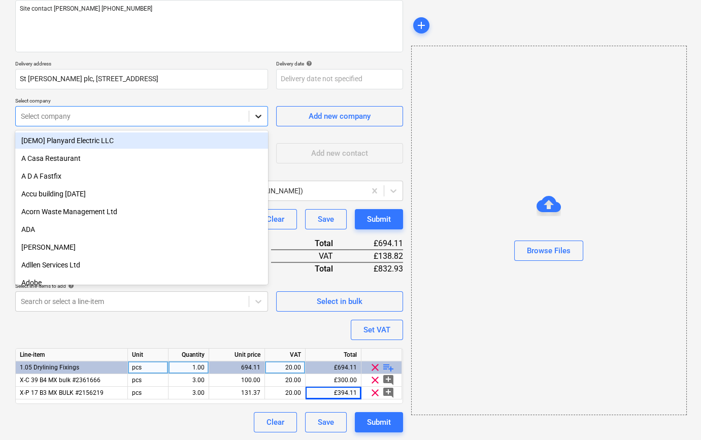
click at [258, 118] on icon at bounding box center [258, 116] width 10 height 10
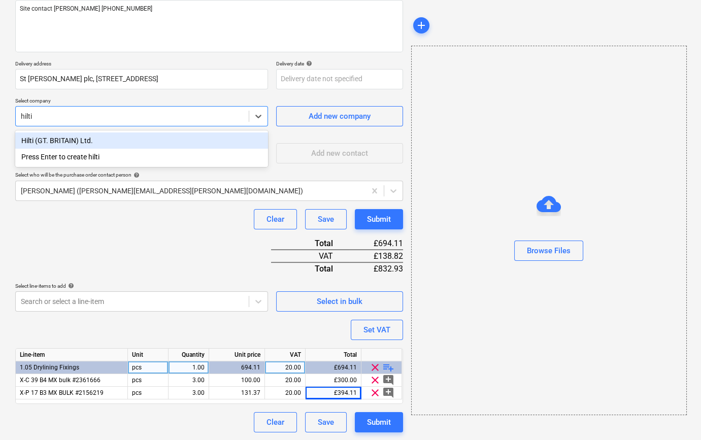
click at [41, 140] on div "Hilti (GT. BRITAIN) Ltd." at bounding box center [141, 141] width 253 height 16
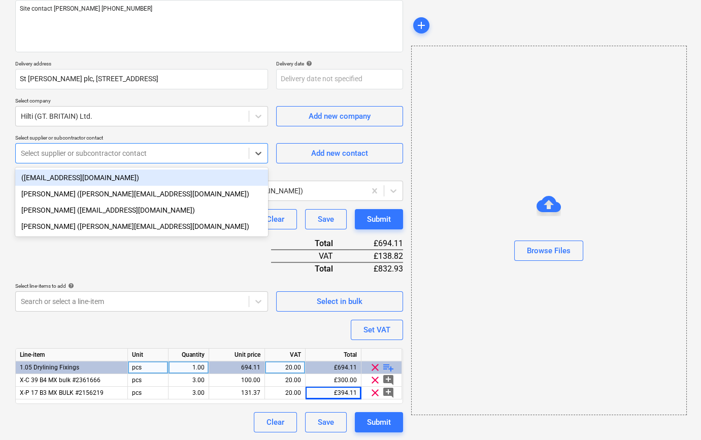
click at [48, 151] on div at bounding box center [132, 153] width 223 height 10
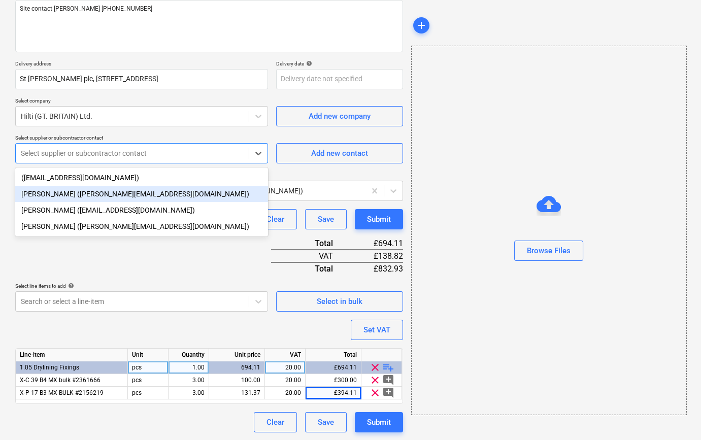
click at [43, 192] on div "[PERSON_NAME] ([PERSON_NAME][EMAIL_ADDRESS][DOMAIN_NAME])" at bounding box center [141, 194] width 253 height 16
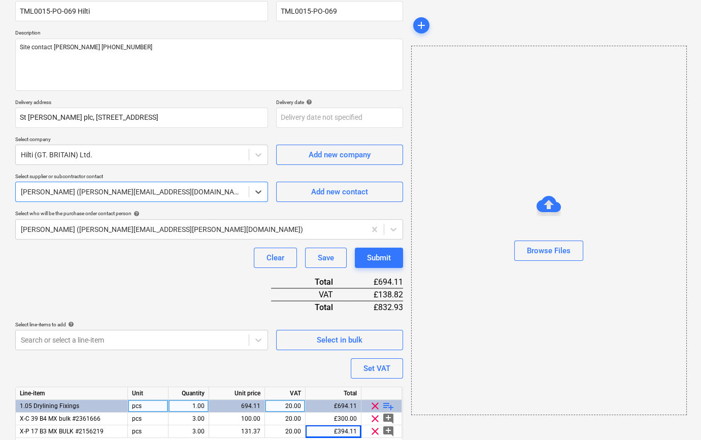
scroll to position [37, 0]
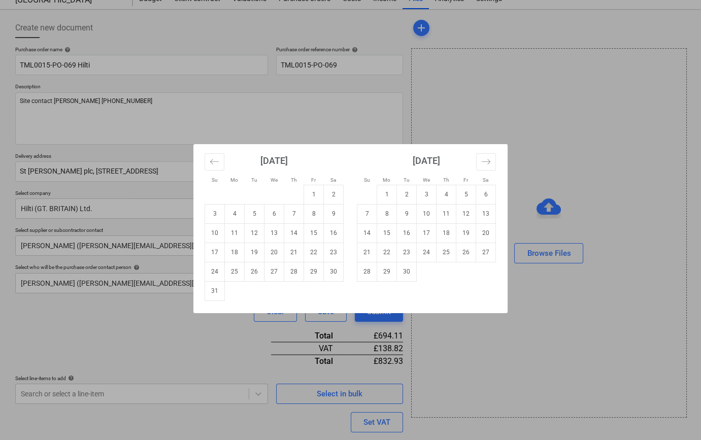
click at [300, 172] on body "Sales Projects Contacts Company Inbox format_size keyboard_arrow_down help sear…" at bounding box center [350, 183] width 701 height 440
click at [254, 232] on td "12" at bounding box center [255, 232] width 20 height 19
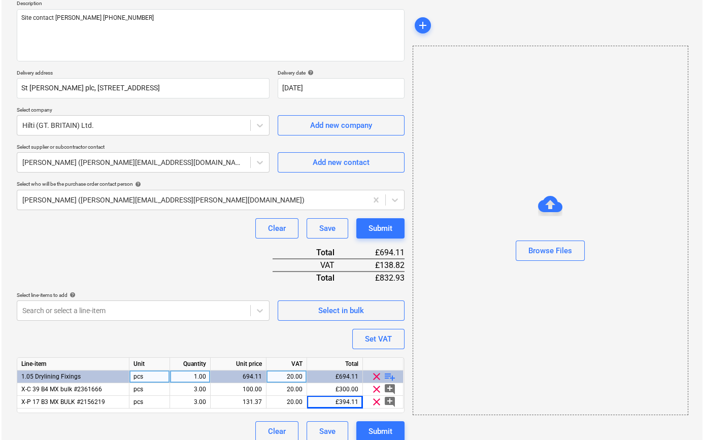
scroll to position [129, 0]
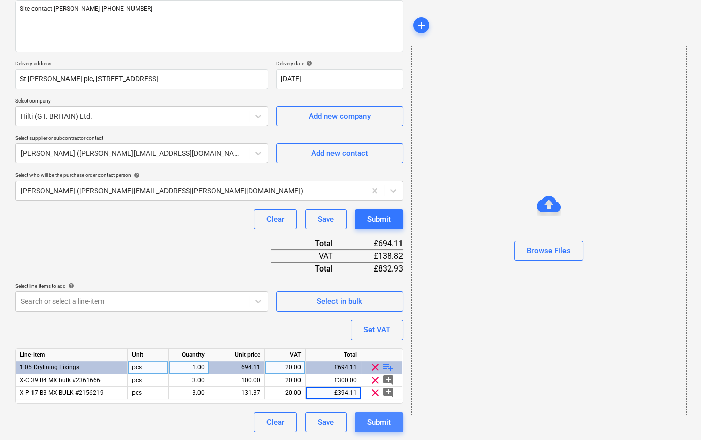
click at [379, 425] on div "Submit" at bounding box center [379, 422] width 24 height 13
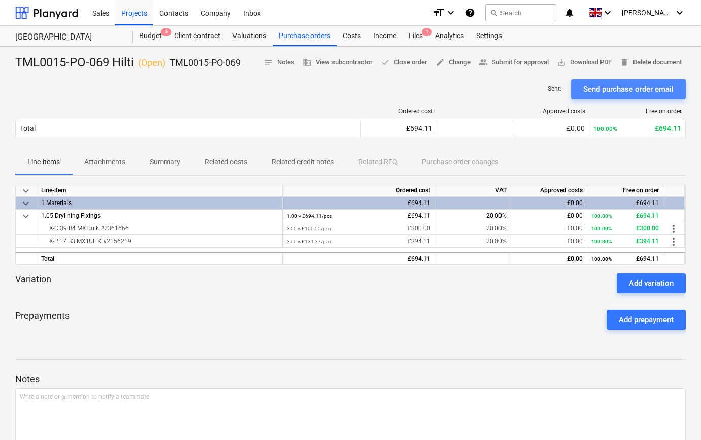
click at [620, 86] on div "Send purchase order email" at bounding box center [628, 89] width 90 height 13
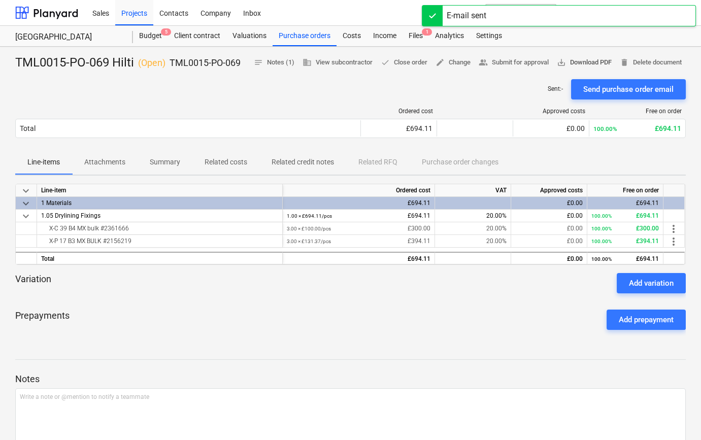
click at [582, 61] on span "save_alt Download PDF" at bounding box center [584, 63] width 55 height 12
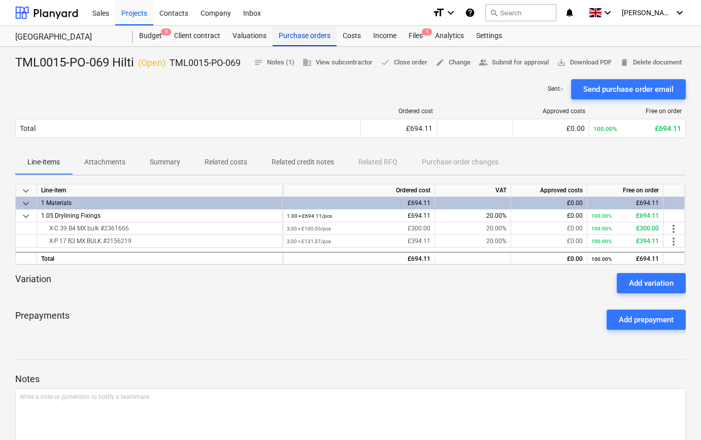
click at [311, 34] on div "Purchase orders" at bounding box center [305, 36] width 64 height 20
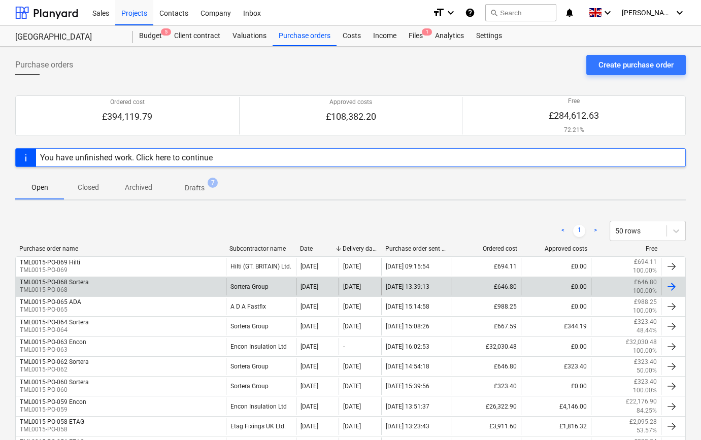
click at [672, 287] on div at bounding box center [672, 287] width 12 height 12
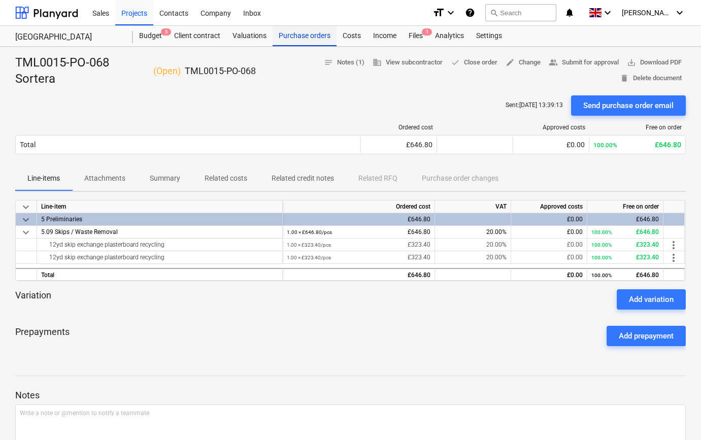
click at [301, 35] on div "Purchase orders" at bounding box center [305, 36] width 64 height 20
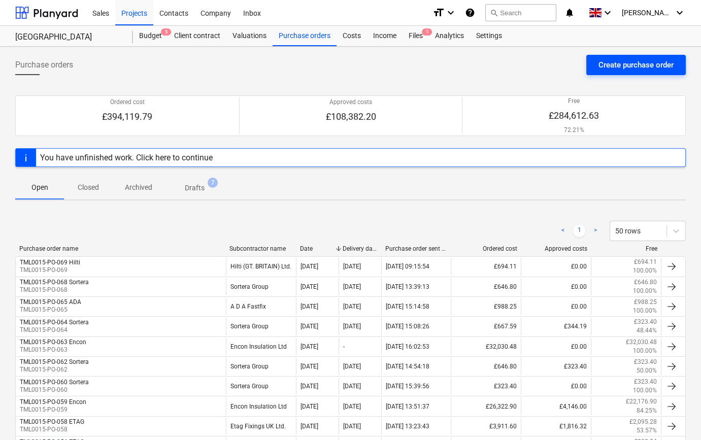
click at [623, 65] on div "Create purchase order" at bounding box center [636, 64] width 75 height 13
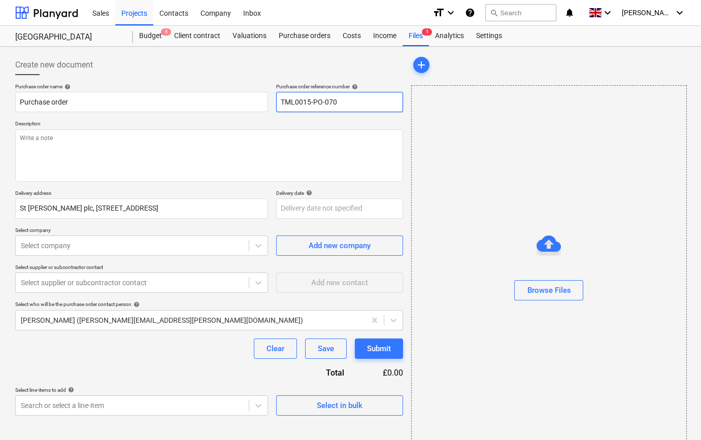
drag, startPoint x: 339, startPoint y: 101, endPoint x: 275, endPoint y: 101, distance: 64.0
click at [275, 101] on div "Purchase order name help Purchase order Purchase order reference number help TM…" at bounding box center [209, 97] width 388 height 29
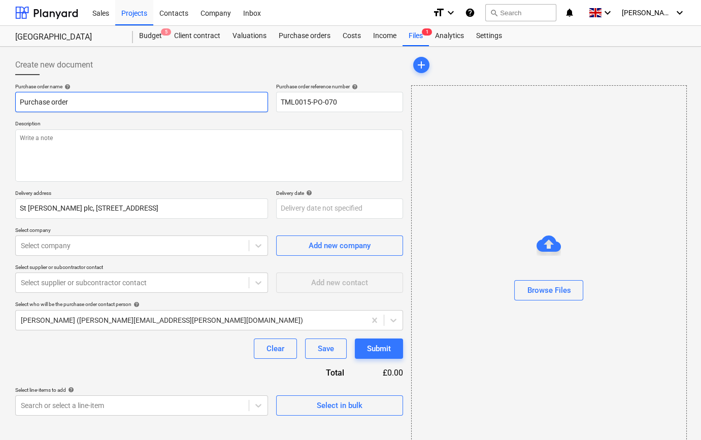
drag, startPoint x: 71, startPoint y: 101, endPoint x: 19, endPoint y: 102, distance: 52.3
click at [19, 102] on input "Purchase order" at bounding box center [141, 102] width 253 height 20
paste input "TML0015-PO-070"
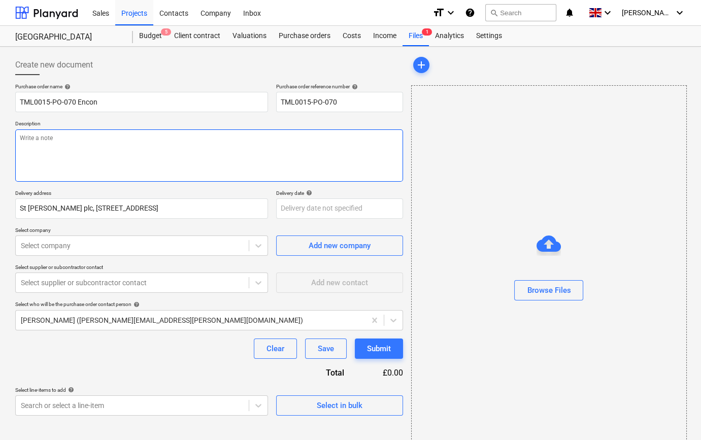
click at [20, 137] on textarea at bounding box center [209, 155] width 388 height 52
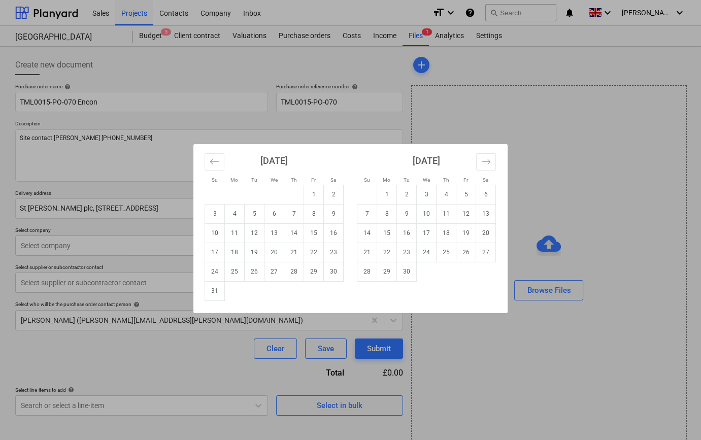
click at [284, 213] on body "Sales Projects Contacts Company Inbox format_size keyboard_arrow_down help sear…" at bounding box center [350, 220] width 701 height 440
click at [274, 232] on td "13" at bounding box center [275, 232] width 20 height 19
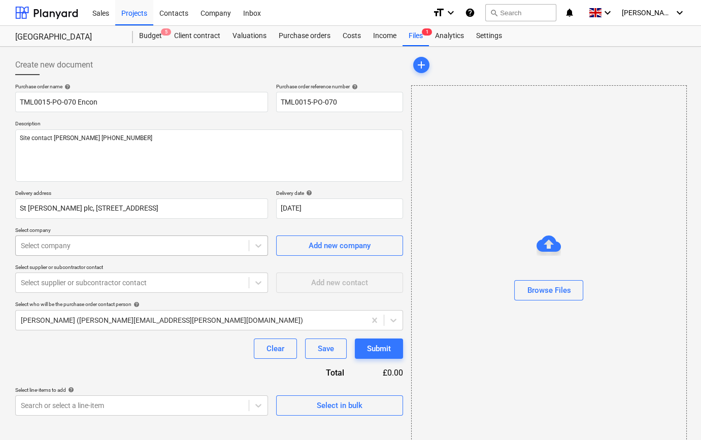
click at [230, 243] on div at bounding box center [132, 246] width 223 height 10
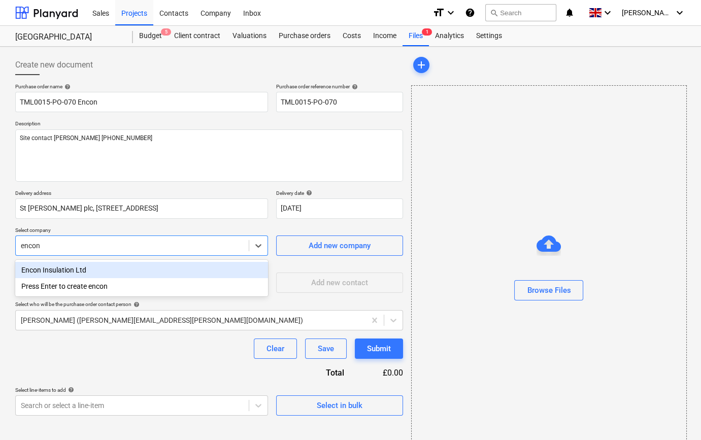
click at [49, 273] on div "Encon Insulation Ltd" at bounding box center [141, 270] width 253 height 16
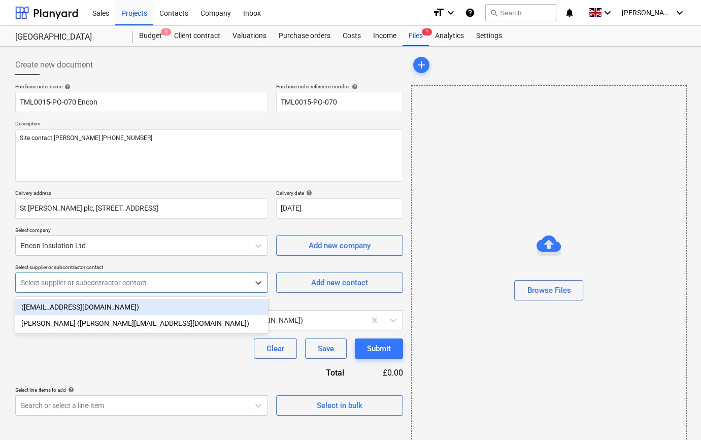
click at [201, 283] on div at bounding box center [132, 283] width 223 height 10
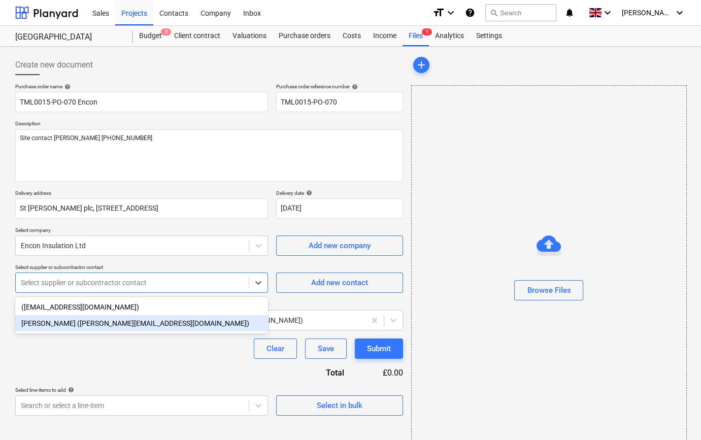
click at [163, 320] on div "[PERSON_NAME] ([PERSON_NAME][EMAIL_ADDRESS][DOMAIN_NAME])" at bounding box center [141, 323] width 253 height 16
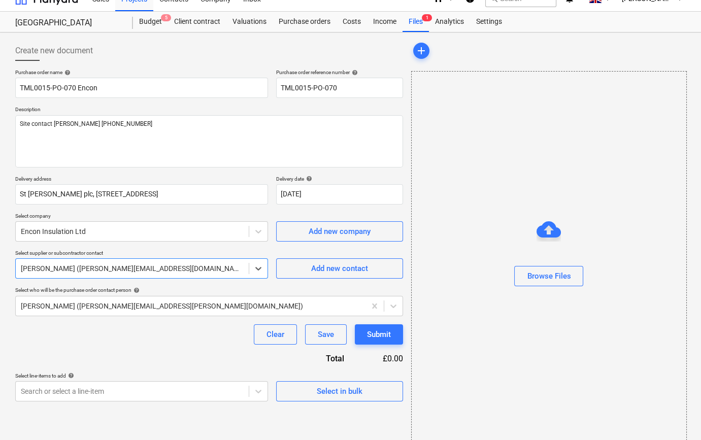
scroll to position [22, 0]
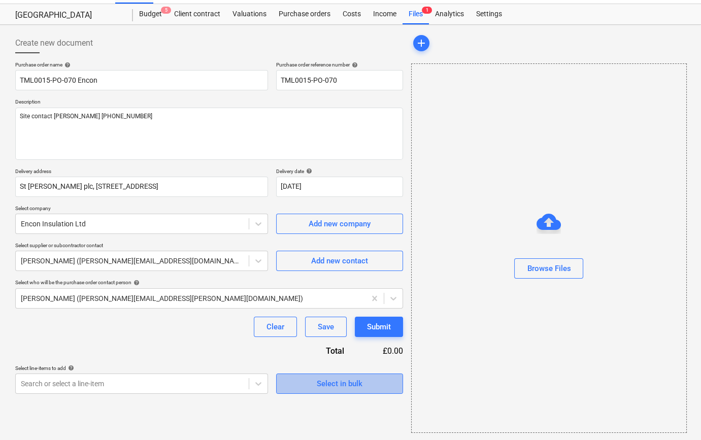
click at [338, 389] on div "Select in bulk" at bounding box center [340, 383] width 46 height 13
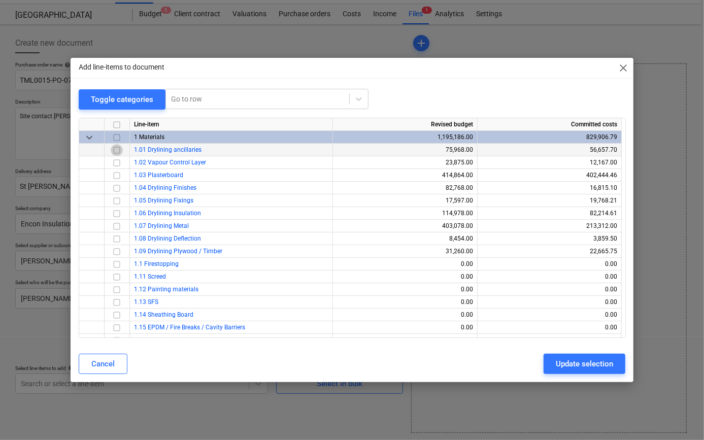
click at [115, 150] on input "checkbox" at bounding box center [117, 150] width 12 height 12
click at [560, 366] on div "Update selection" at bounding box center [584, 364] width 57 height 13
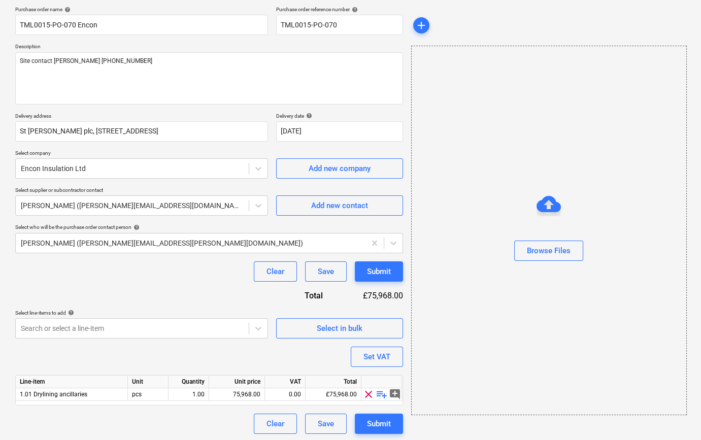
scroll to position [79, 0]
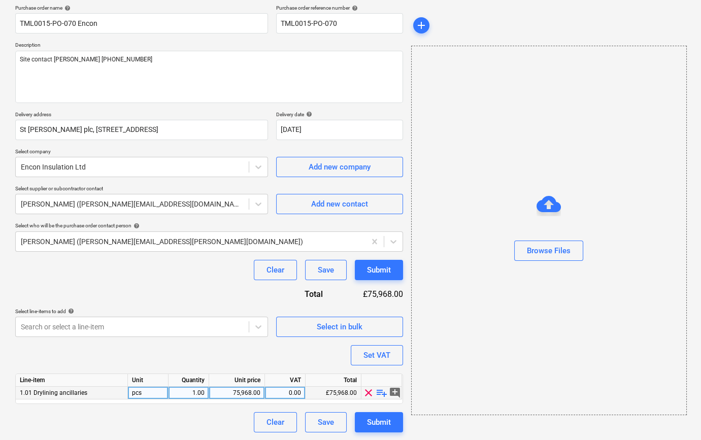
click at [380, 391] on span "playlist_add" at bounding box center [382, 393] width 12 height 12
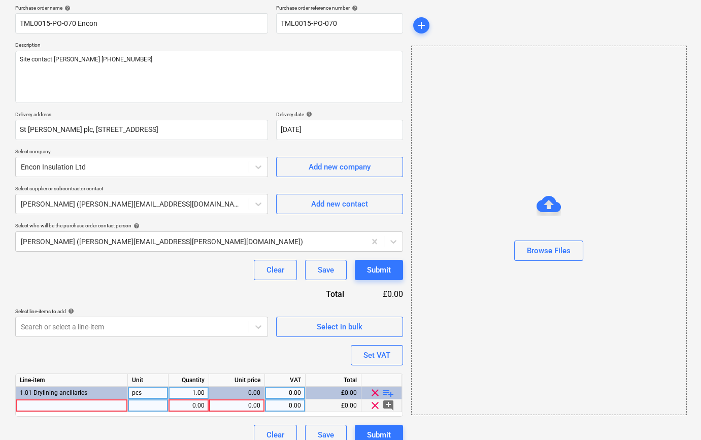
click at [55, 407] on div at bounding box center [72, 406] width 112 height 13
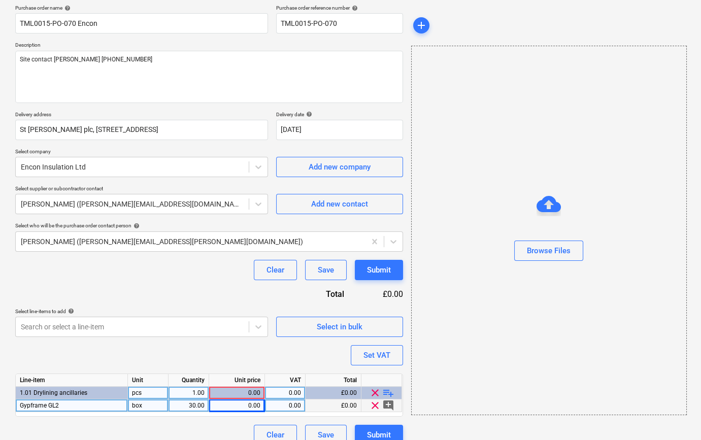
click at [248, 406] on div "0.00" at bounding box center [236, 406] width 47 height 13
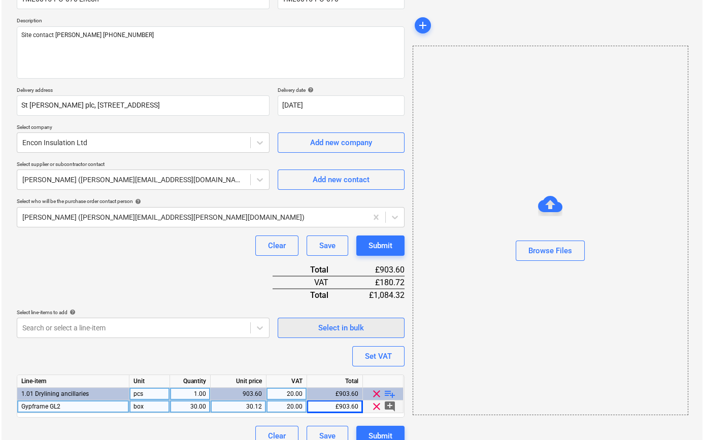
scroll to position [117, 0]
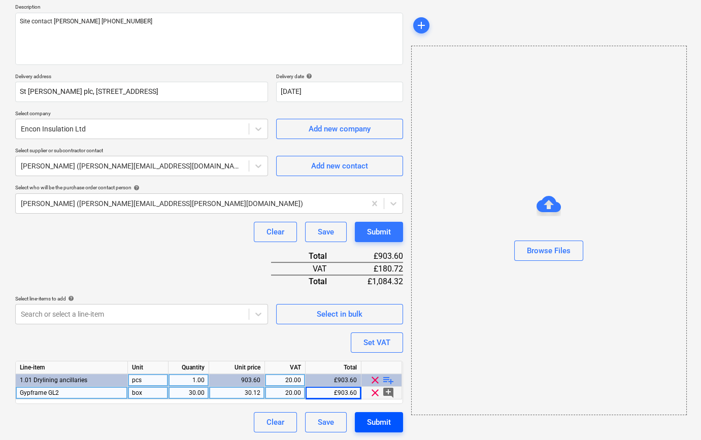
click at [381, 421] on div "Submit" at bounding box center [379, 422] width 24 height 13
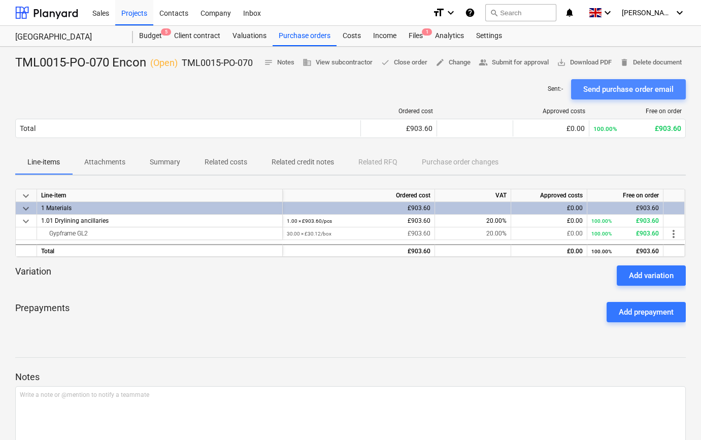
click at [630, 96] on div "Send purchase order email" at bounding box center [628, 89] width 90 height 13
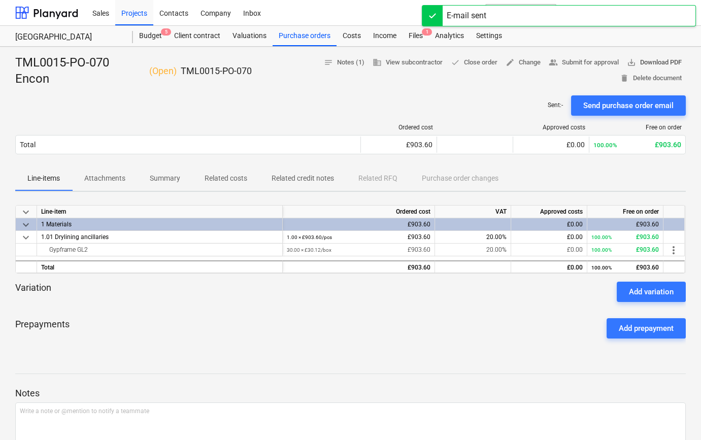
click at [661, 59] on span "save_alt Download PDF" at bounding box center [654, 63] width 55 height 12
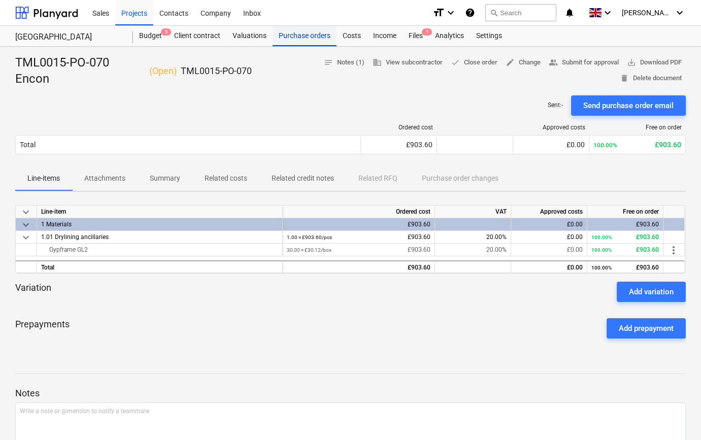
click at [303, 38] on div "Purchase orders" at bounding box center [305, 36] width 64 height 20
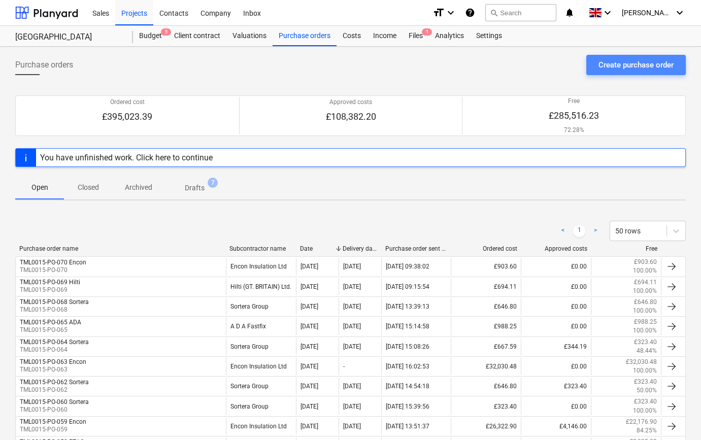
click at [628, 67] on div "Create purchase order" at bounding box center [636, 64] width 75 height 13
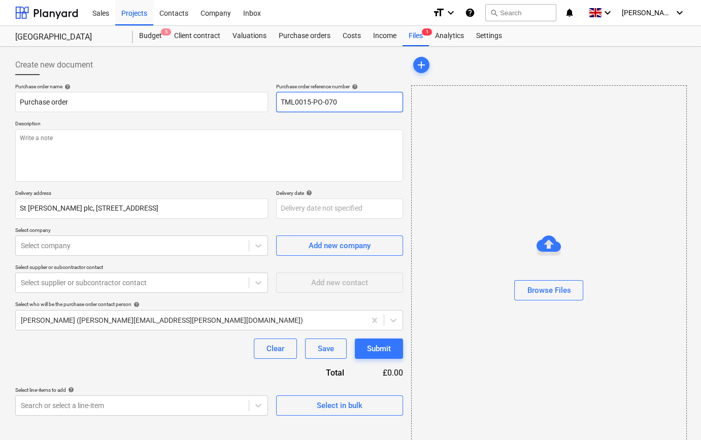
click at [354, 96] on input "TML0015-PO-070" at bounding box center [339, 102] width 127 height 20
drag, startPoint x: 340, startPoint y: 103, endPoint x: 281, endPoint y: 102, distance: 58.9
click at [280, 101] on input "TML0015-PO-071" at bounding box center [339, 102] width 127 height 20
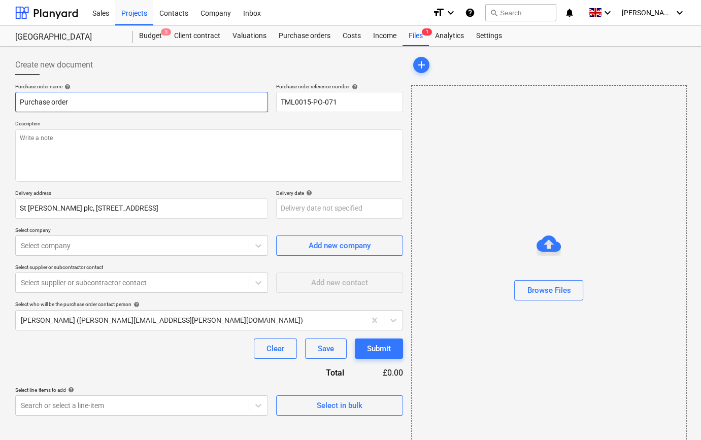
click at [74, 103] on input "Purchase order" at bounding box center [141, 102] width 253 height 20
paste input "TML0015-PO-071"
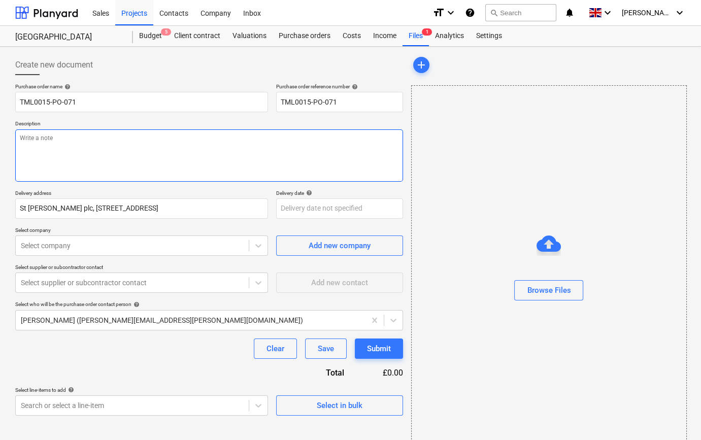
click at [25, 142] on textarea at bounding box center [209, 155] width 388 height 52
click at [123, 243] on div at bounding box center [132, 246] width 223 height 10
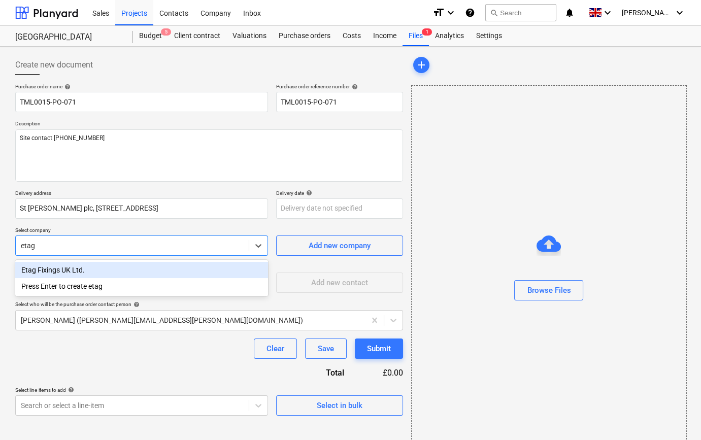
click at [127, 265] on div "Etag Fixings UK Ltd." at bounding box center [141, 270] width 253 height 16
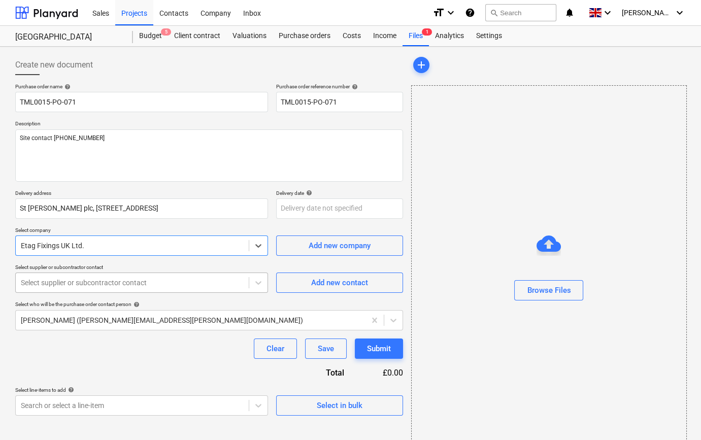
click at [123, 280] on div at bounding box center [132, 283] width 223 height 10
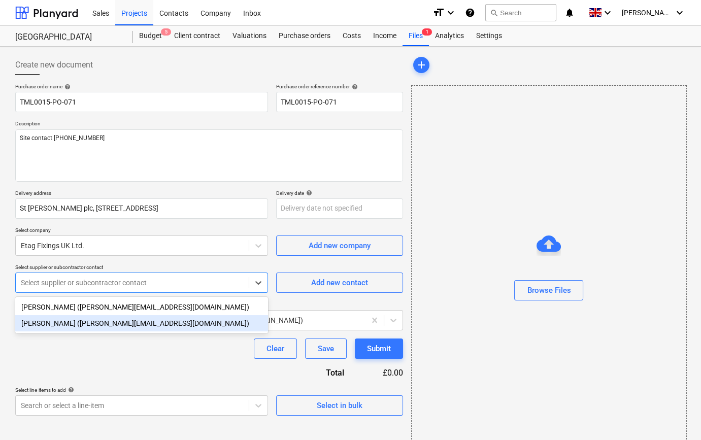
click at [116, 329] on div "[PERSON_NAME] ([PERSON_NAME][EMAIL_ADDRESS][DOMAIN_NAME])" at bounding box center [141, 323] width 253 height 16
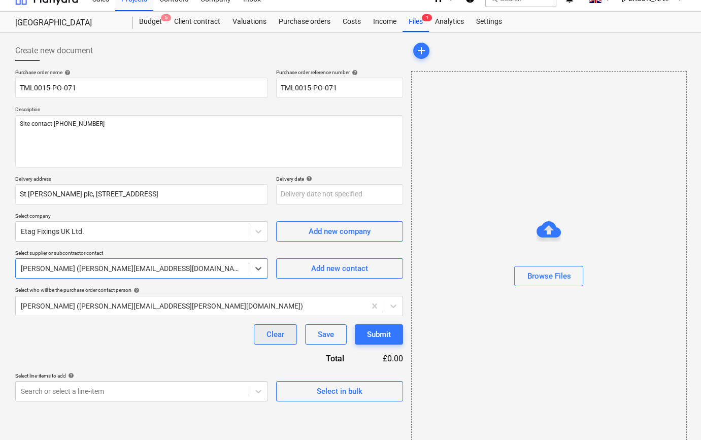
scroll to position [22, 0]
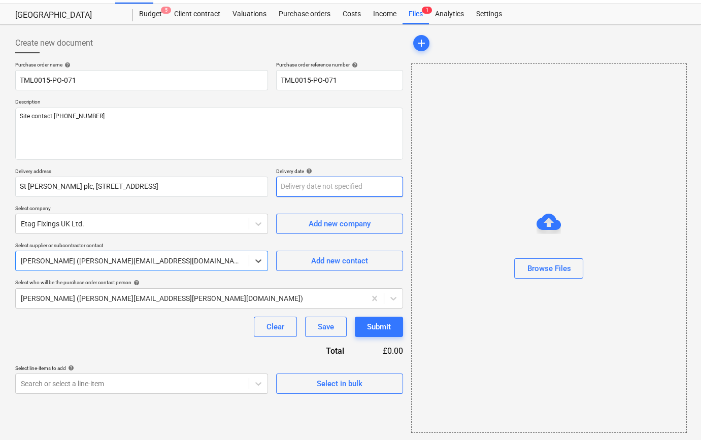
click at [303, 186] on body "Sales Projects Contacts Company Inbox format_size keyboard_arrow_down help sear…" at bounding box center [350, 198] width 701 height 440
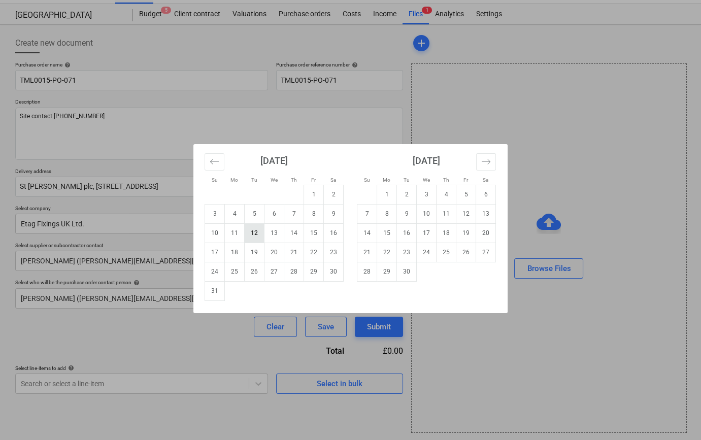
click at [252, 228] on td "12" at bounding box center [255, 232] width 20 height 19
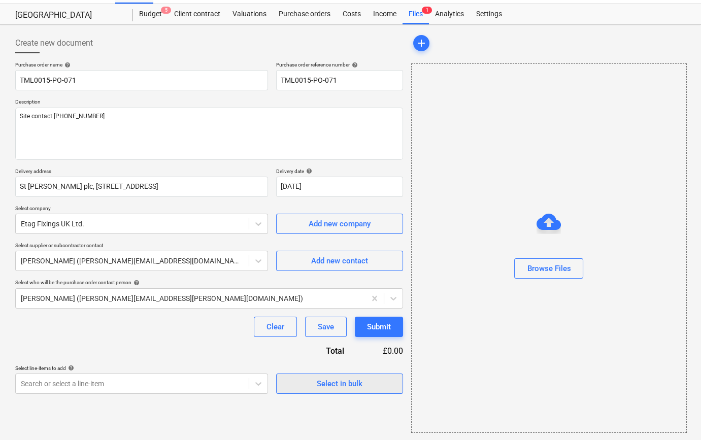
click at [363, 385] on span "Select in bulk" at bounding box center [340, 383] width 102 height 13
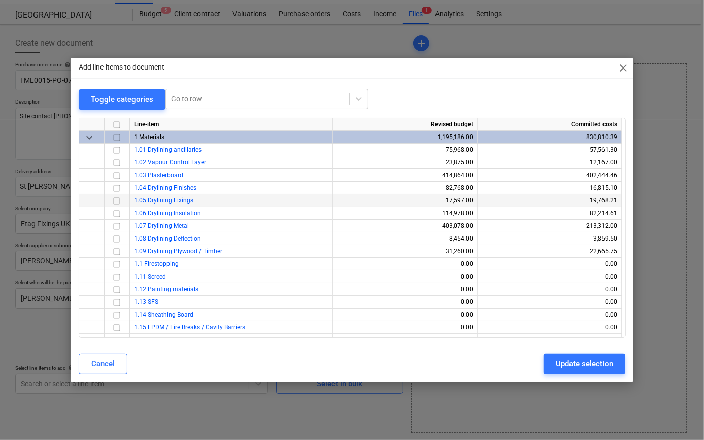
click at [116, 200] on input "checkbox" at bounding box center [117, 200] width 12 height 12
click at [573, 365] on div "Update selection" at bounding box center [584, 364] width 57 height 13
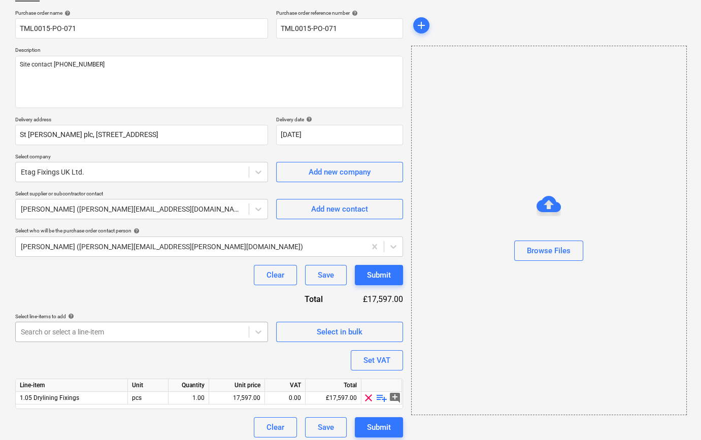
scroll to position [79, 0]
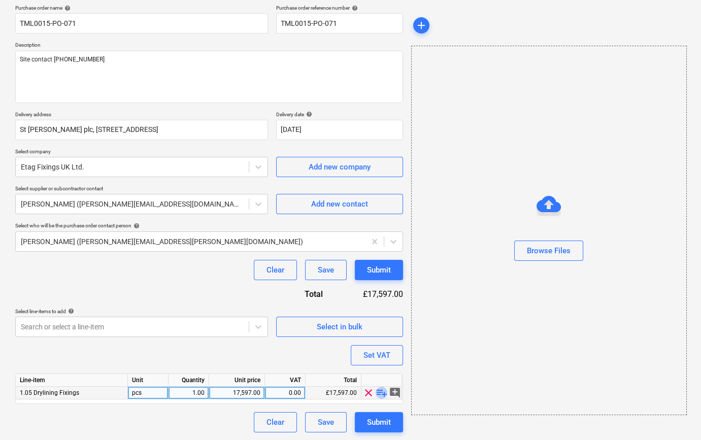
click at [379, 391] on span "playlist_add" at bounding box center [382, 393] width 12 height 12
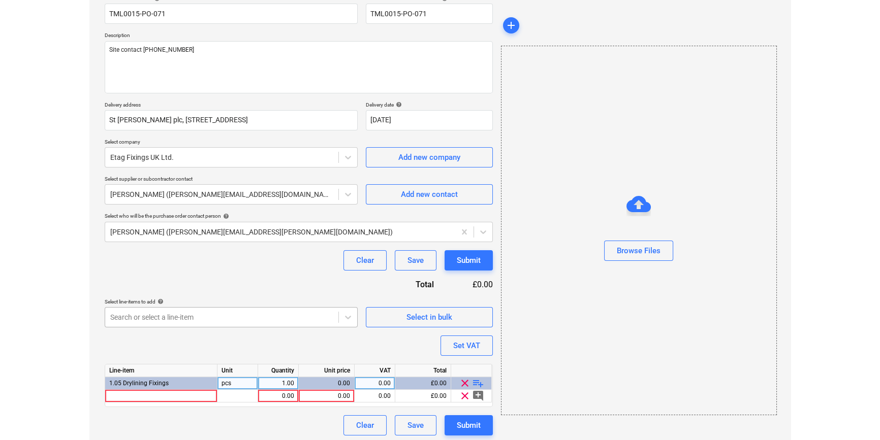
scroll to position [91, 0]
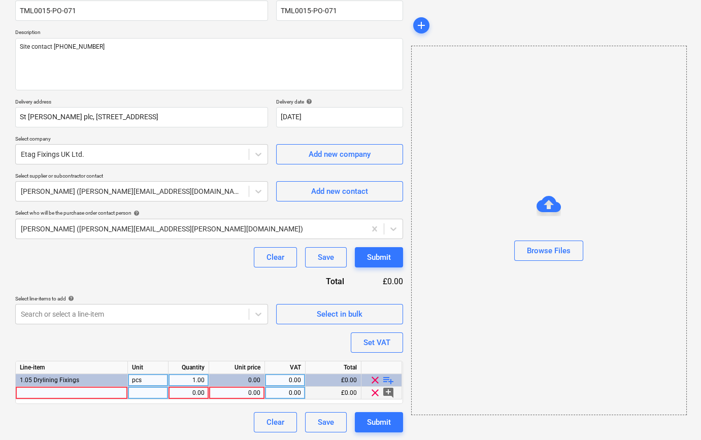
click at [36, 395] on div at bounding box center [72, 393] width 112 height 13
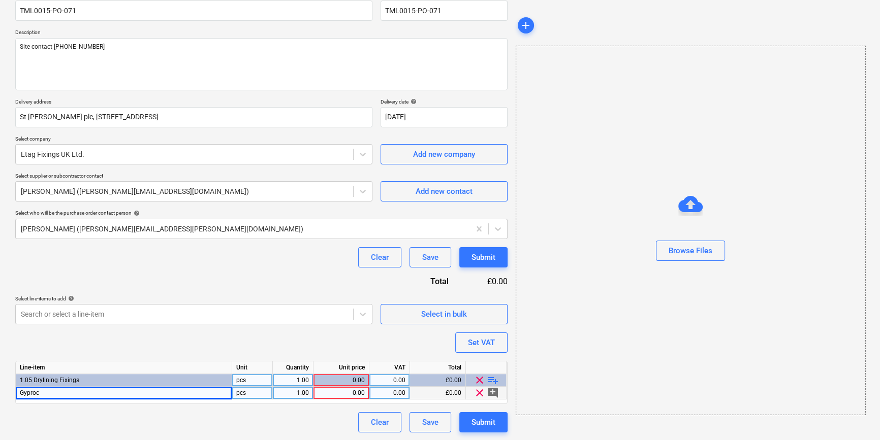
click at [41, 392] on div "Gyproc" at bounding box center [124, 393] width 216 height 13
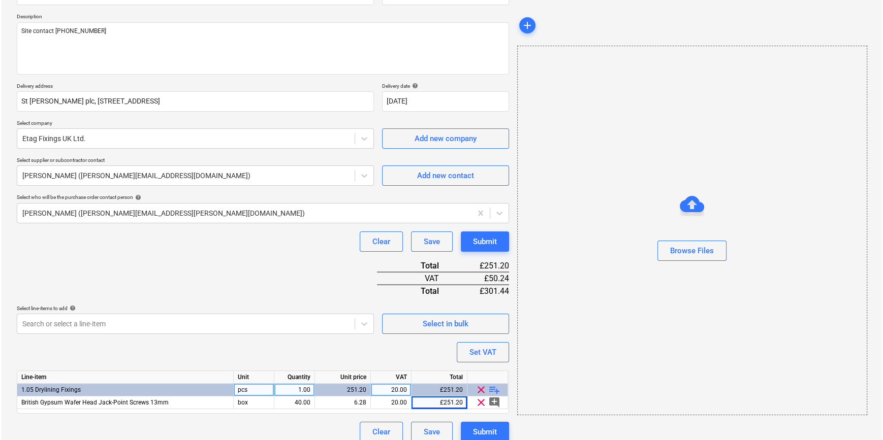
scroll to position [117, 0]
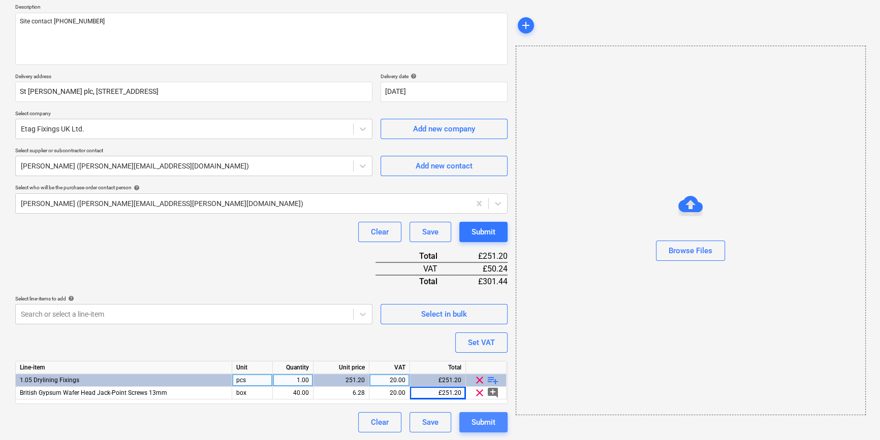
click at [482, 420] on div "Submit" at bounding box center [483, 422] width 24 height 13
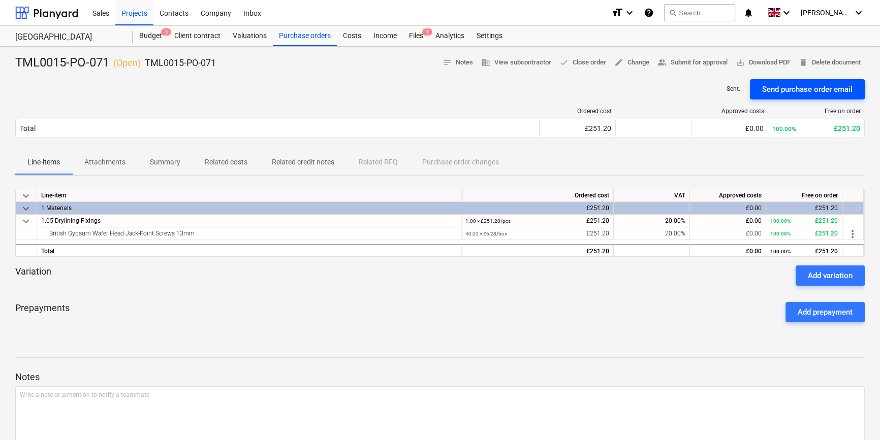
click at [704, 89] on div "Send purchase order email" at bounding box center [807, 89] width 90 height 13
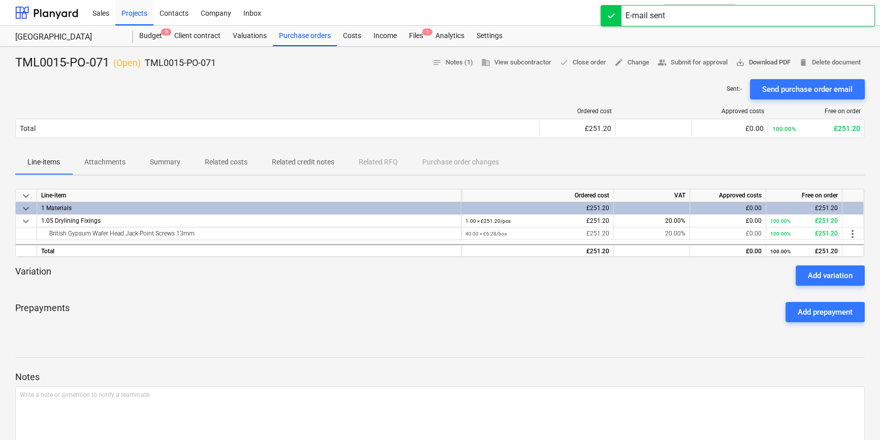
click at [704, 66] on span "save_alt Download PDF" at bounding box center [762, 63] width 55 height 12
